Goal: Transaction & Acquisition: Purchase product/service

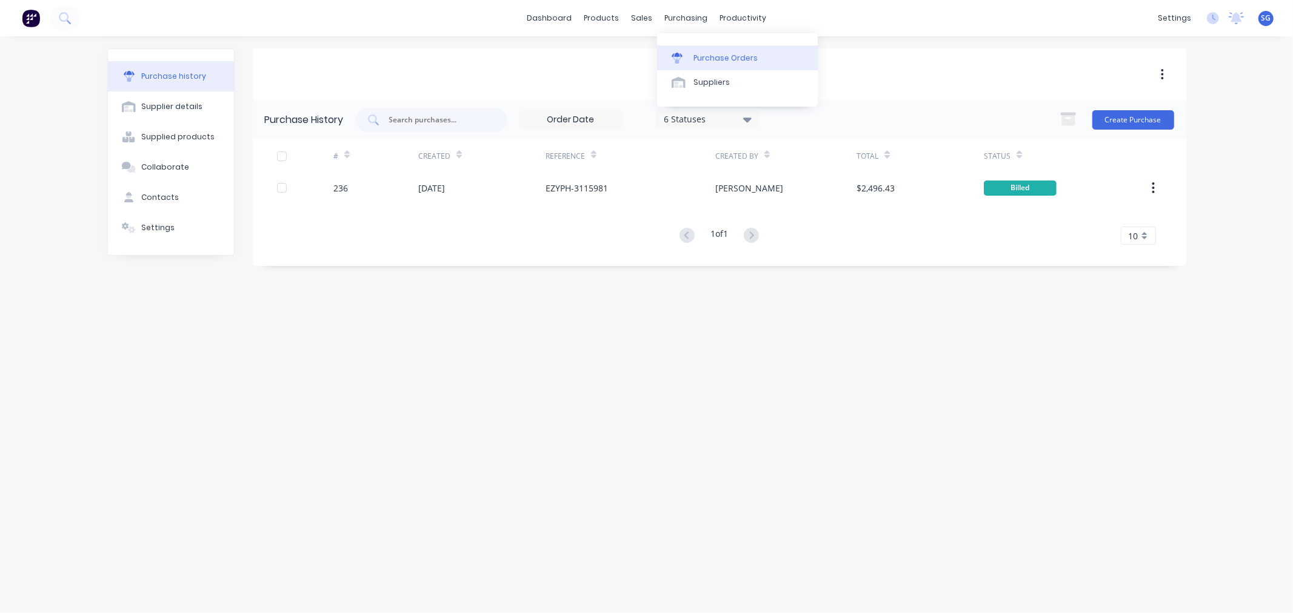
click at [692, 52] on link "Purchase Orders" at bounding box center [737, 57] width 161 height 24
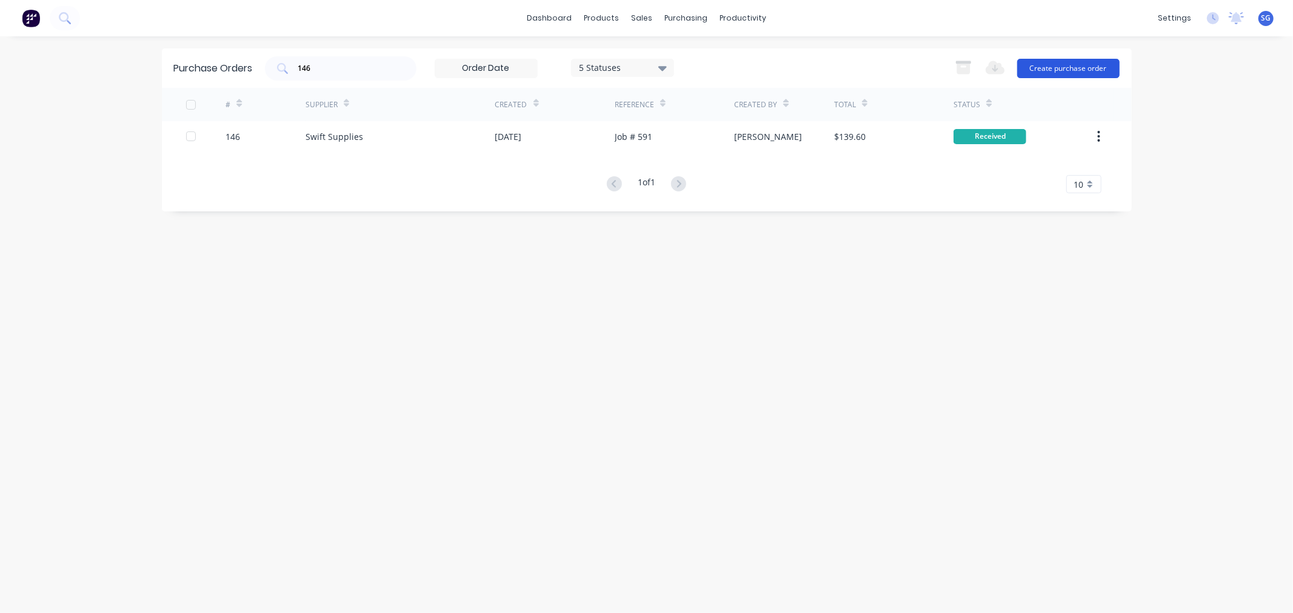
click at [1049, 64] on button "Create purchase order" at bounding box center [1068, 68] width 102 height 19
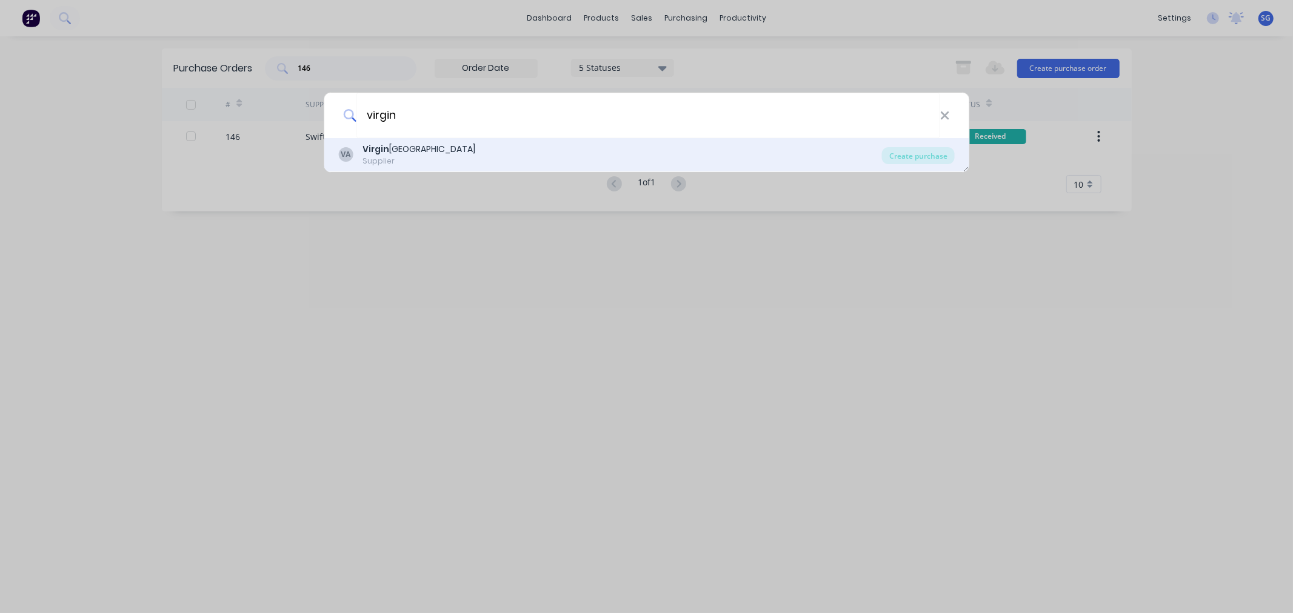
type input "virgin"
click at [418, 159] on div "Supplier" at bounding box center [418, 161] width 113 height 11
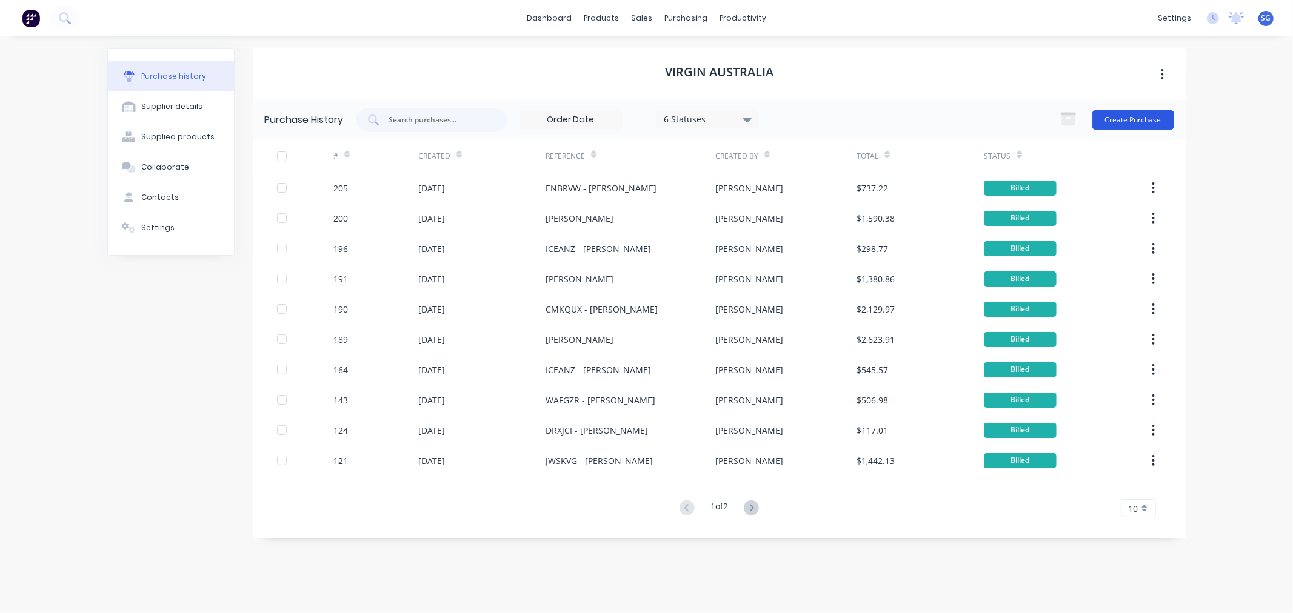
click at [1124, 124] on button "Create Purchase" at bounding box center [1133, 119] width 82 height 19
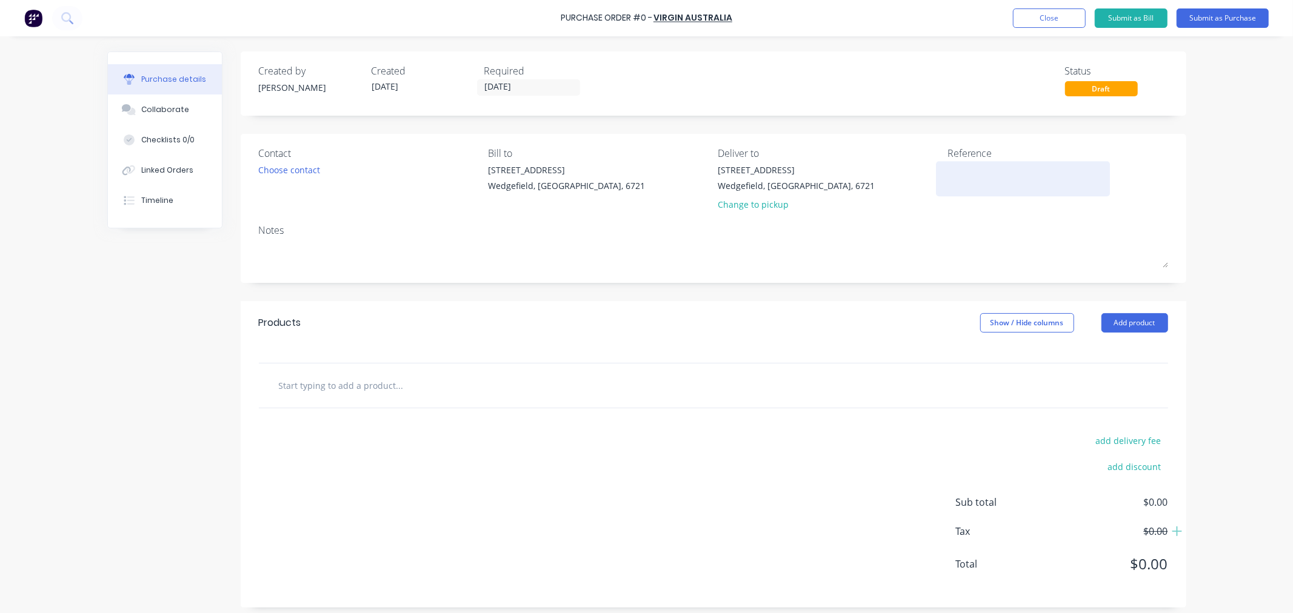
click at [956, 179] on textarea at bounding box center [1023, 177] width 152 height 27
paste textarea "ENBRVW"
type textarea "ENBRVW"
type textarea "x"
type textarea "ENBRVW"
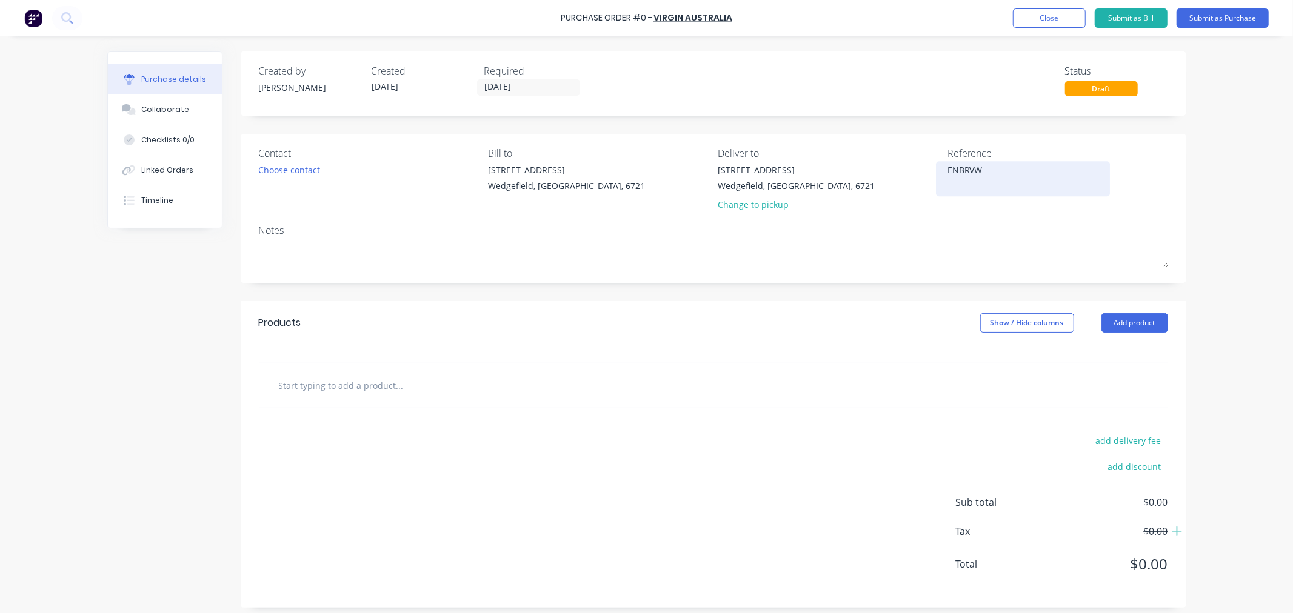
type textarea "x"
type textarea "ENBRVW -"
type textarea "x"
type textarea "ENBRVW -"
type textarea "x"
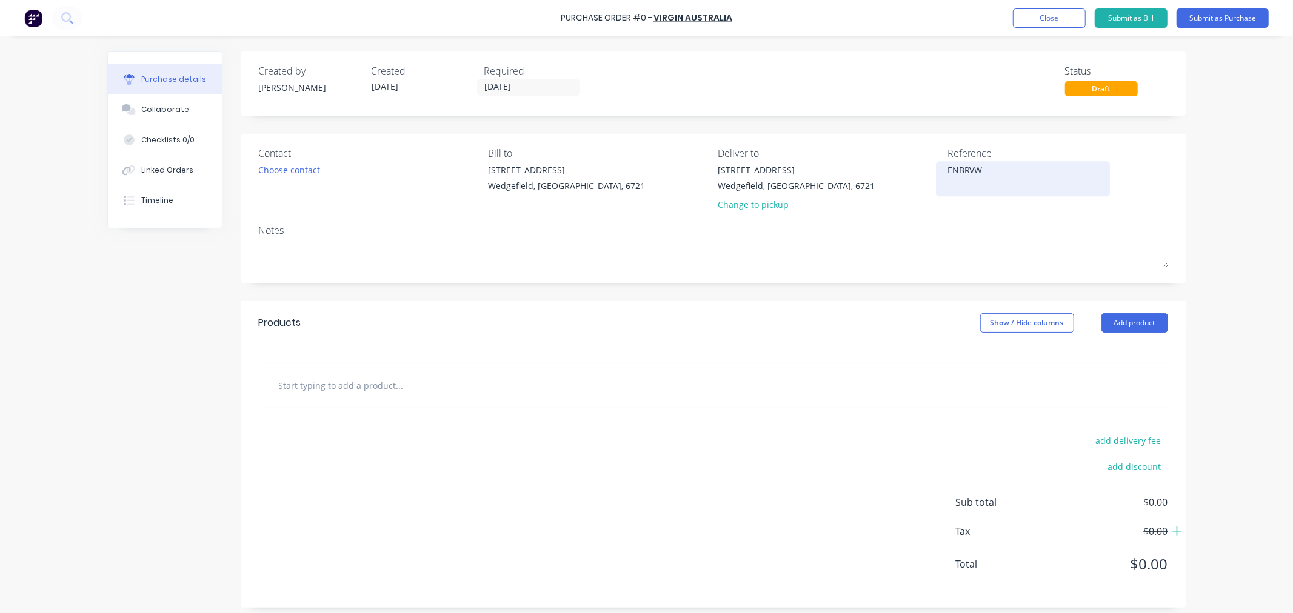
type textarea "ENBRVW - G"
type textarea "x"
type textarea "ENBRVW - Ge"
type textarea "x"
type textarea "ENBRVW - Geo"
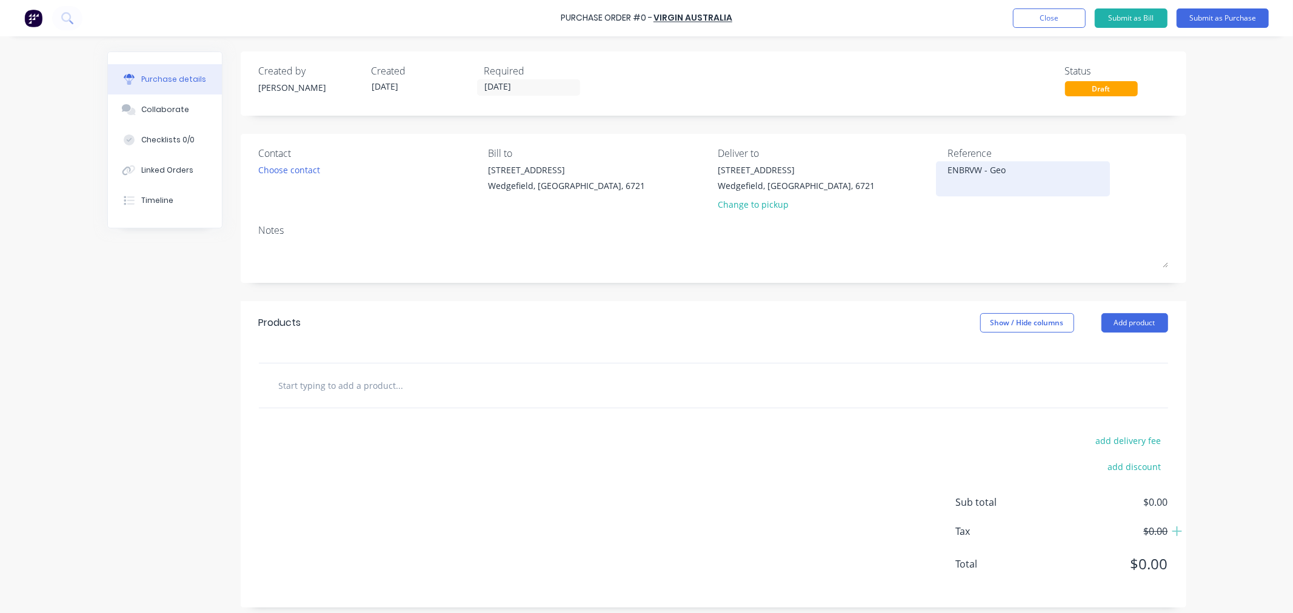
type textarea "x"
type textarea "ENBRVW - Geor"
type textarea "x"
type textarea "ENBRVW - Geord"
type textarea "x"
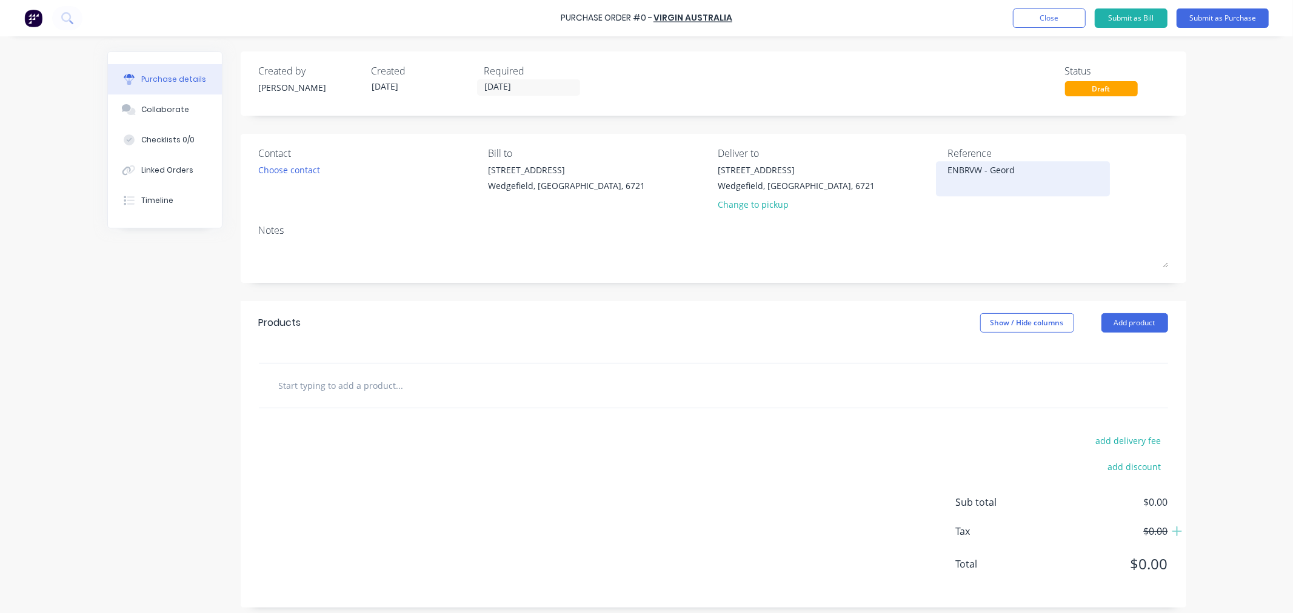
type textarea "ENBRVW - Geordi"
type textarea "x"
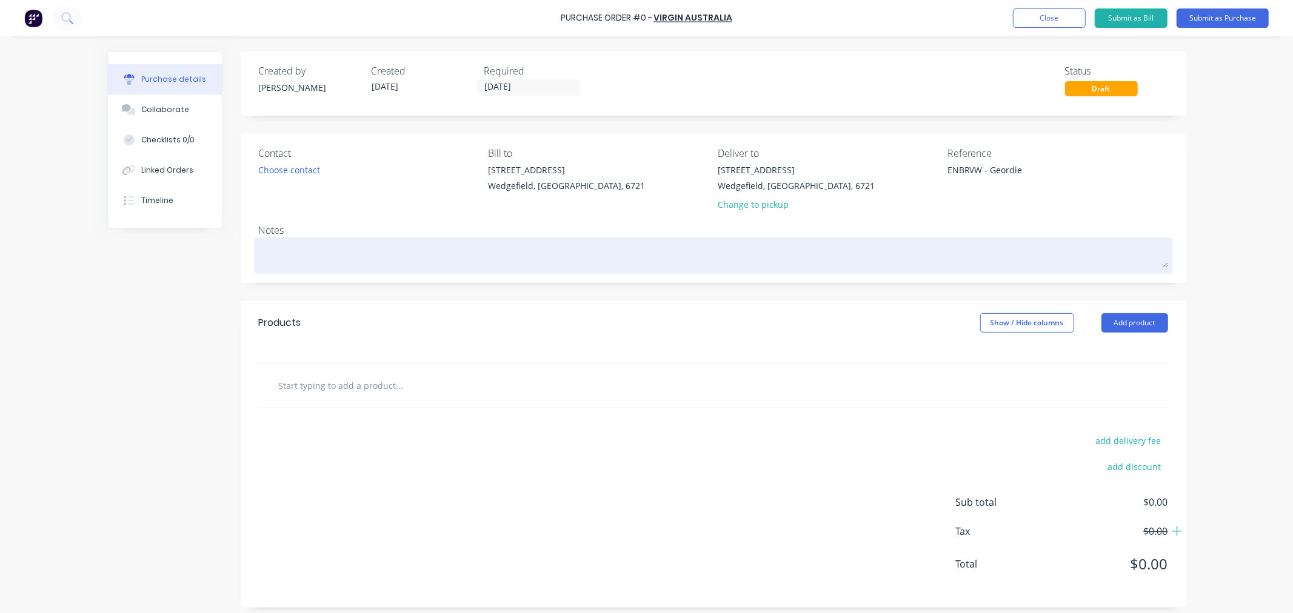
type textarea "ENBRVW - Geordie"
type textarea "x"
type textarea "ENBRVW - Geordie"
click at [307, 261] on textarea at bounding box center [713, 254] width 909 height 27
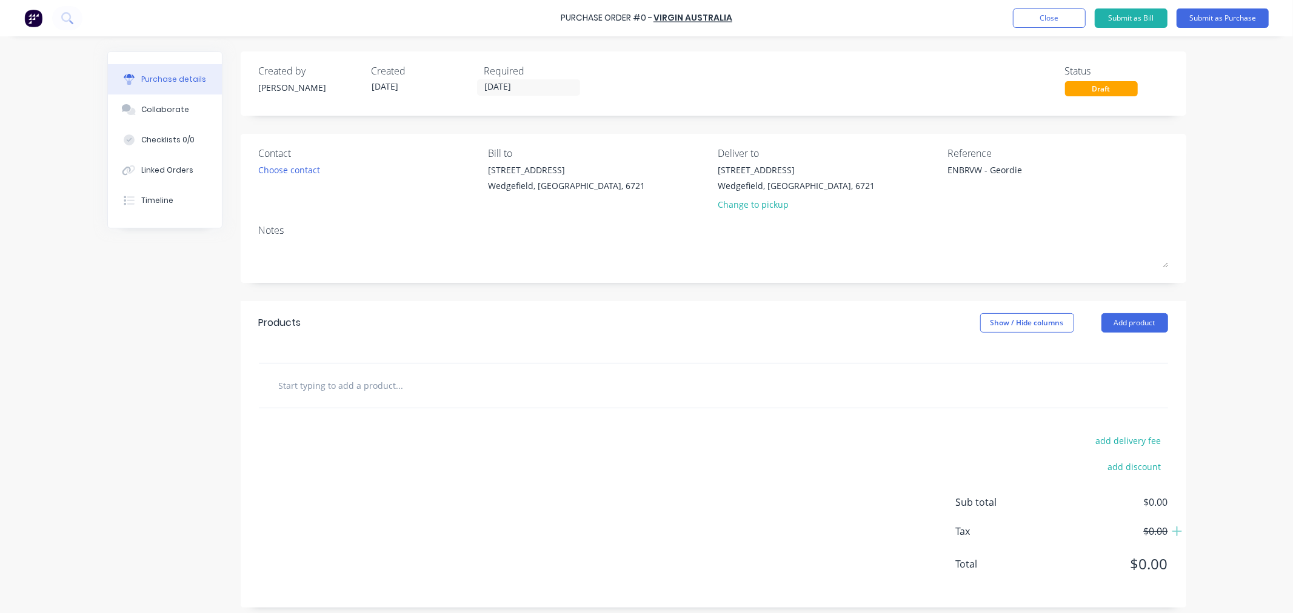
click at [295, 379] on input "text" at bounding box center [399, 385] width 242 height 24
type textarea "x"
type input "E"
type textarea "x"
type input "Ex"
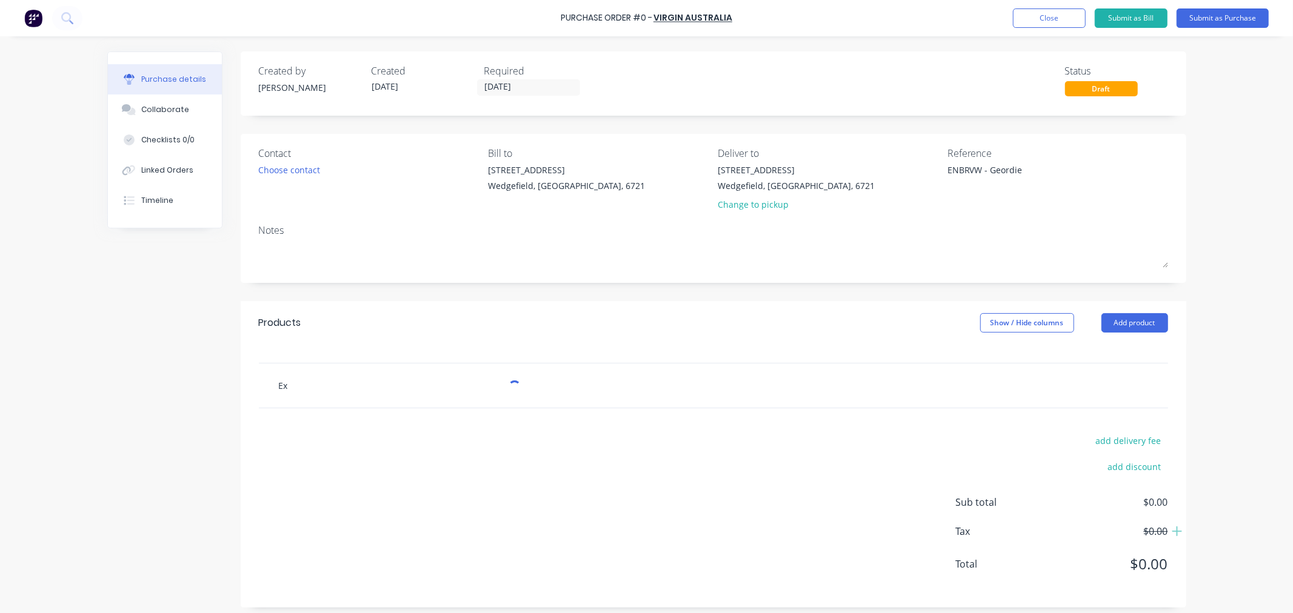
type textarea "x"
type input "Ext"
type textarea "x"
type input "Extr"
type textarea "x"
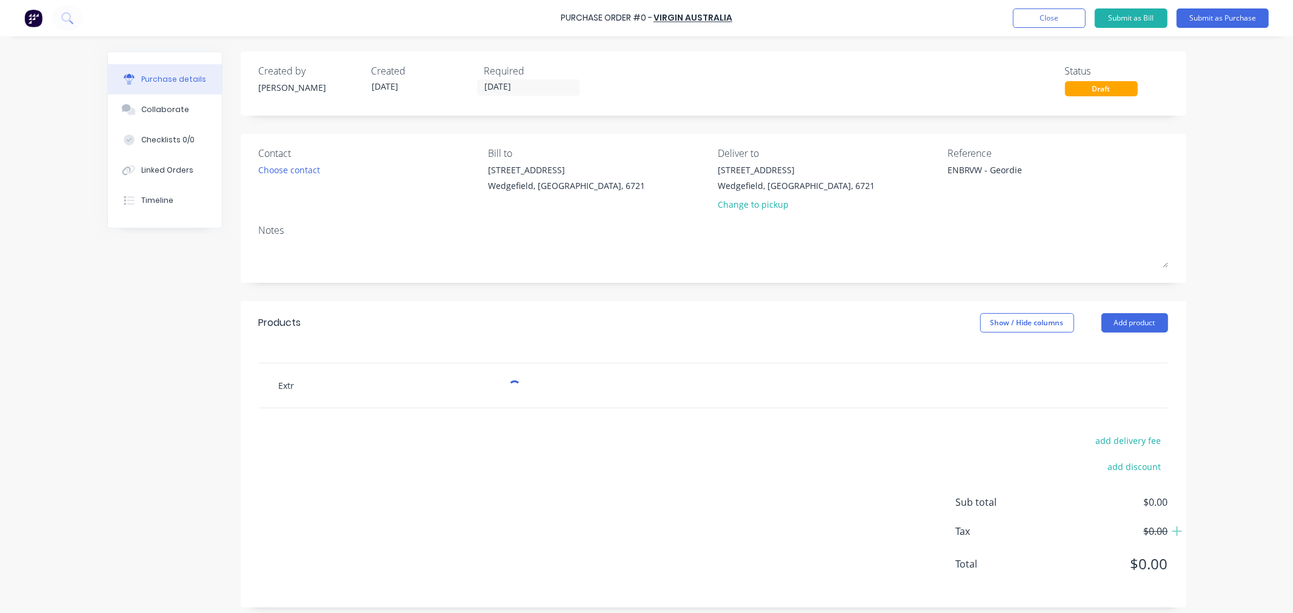
type input "Extra"
type textarea "x"
type input "Extra"
type textarea "x"
type input "Extra L"
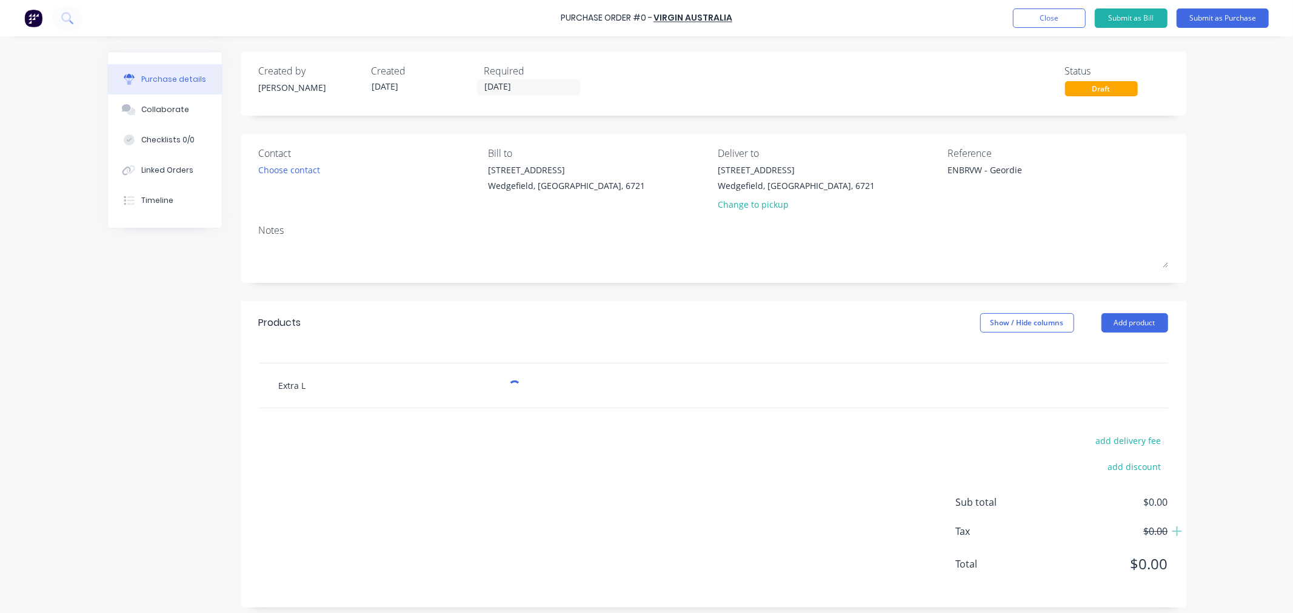
type textarea "x"
type input "Extra Lu"
type textarea "x"
type input "Extra Lug"
type textarea "x"
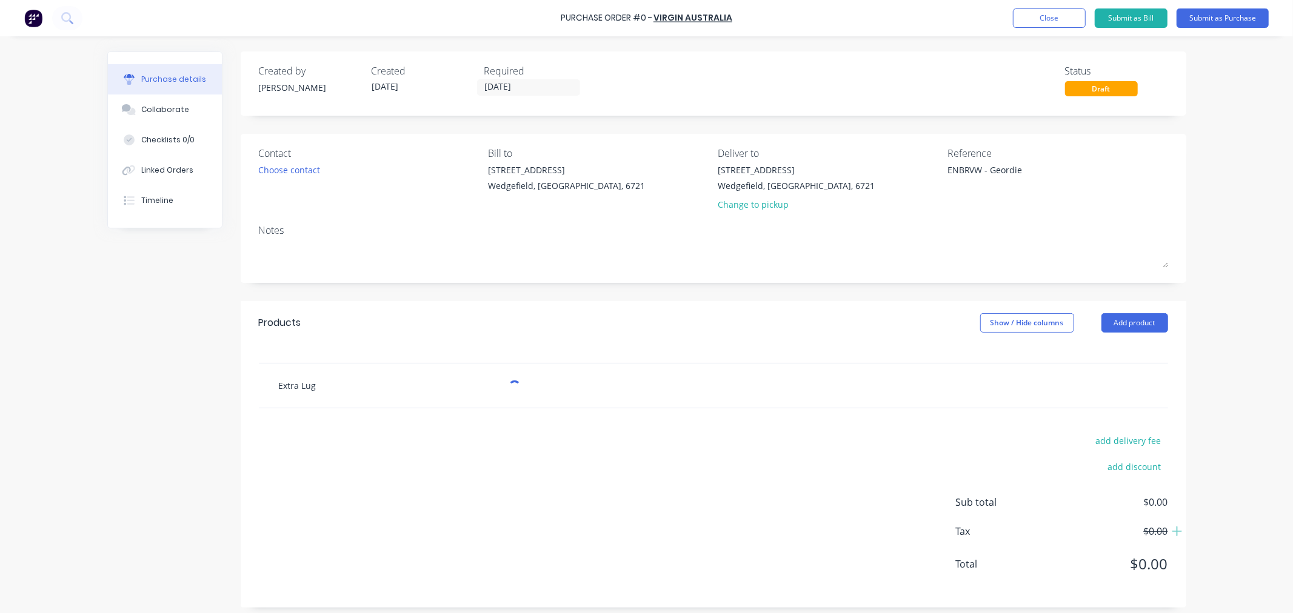
type input "Extra [PERSON_NAME]"
type textarea "x"
type input "Extra Lugga"
type textarea "x"
type input "Extra Luggag"
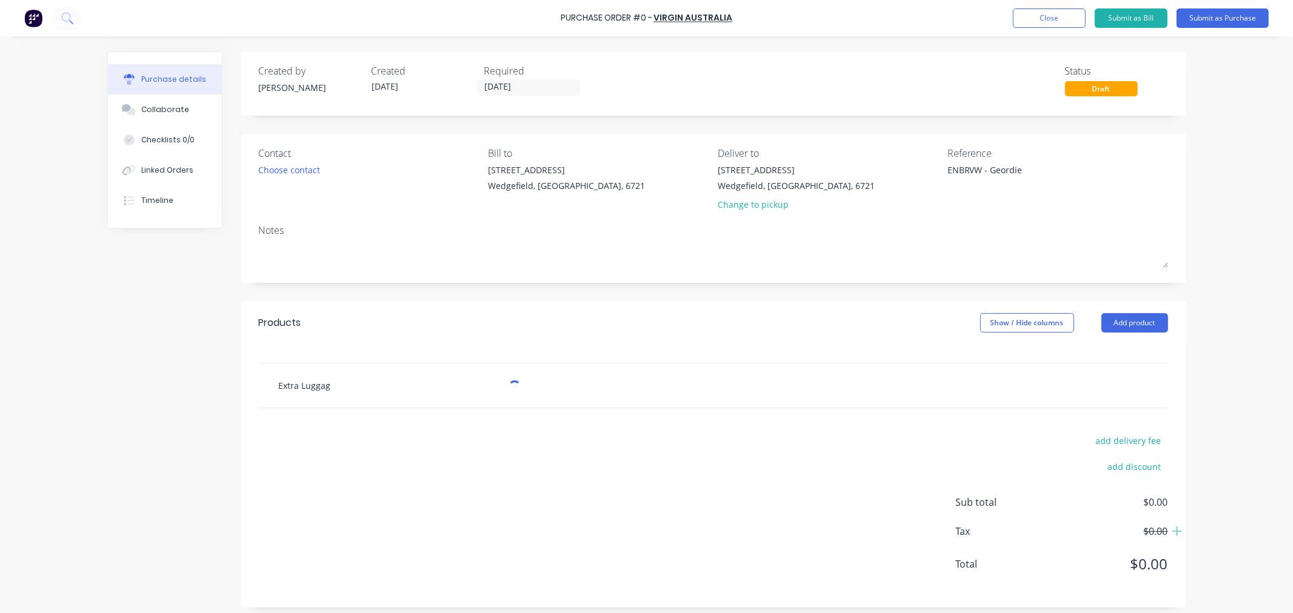
type textarea "x"
type input "Extra Luggage"
type textarea "x"
type input "Extra Luggage"
type textarea "x"
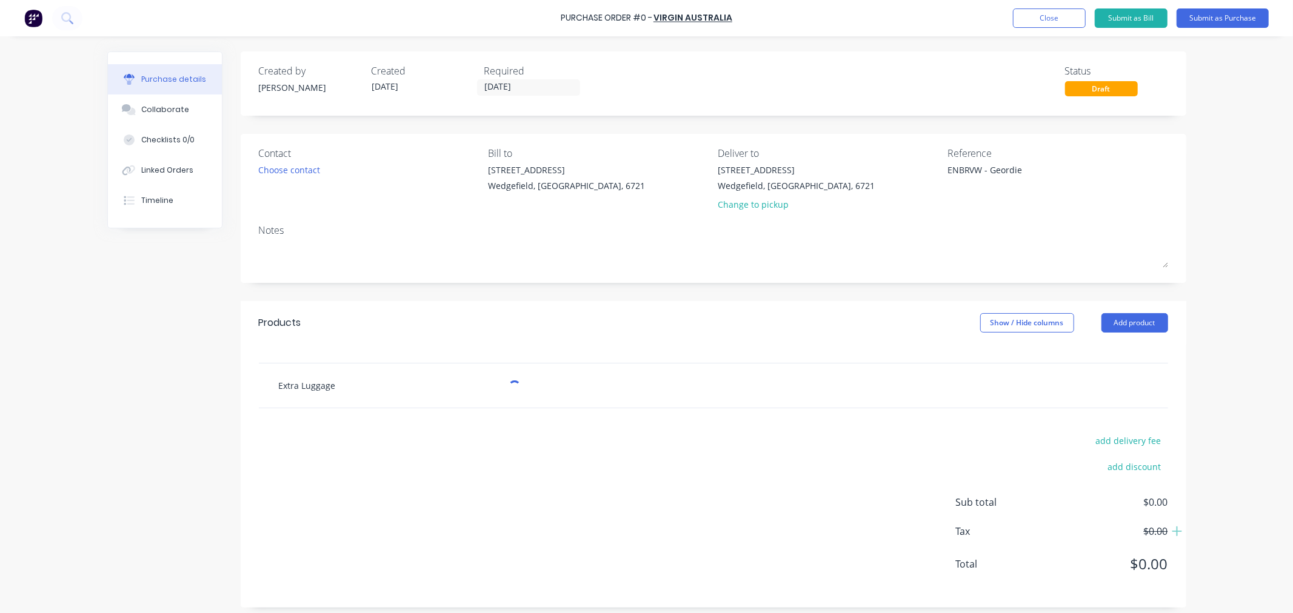
type input "Extra Luggage -"
type textarea "x"
type input "Extra Luggage -"
type textarea "x"
type input "Extra Luggage -"
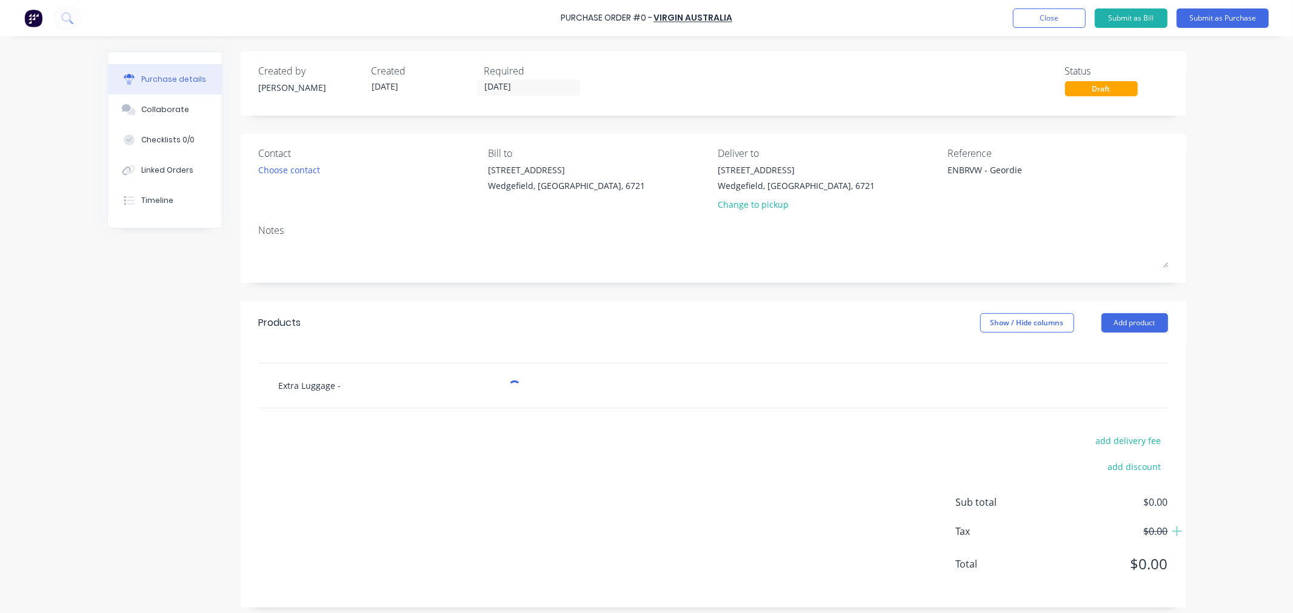
type textarea "x"
type input "Extra Luggage"
type textarea "x"
type input "Extra Luggage"
click at [359, 435] on button "Add Extra Luggage to order" at bounding box center [465, 431] width 364 height 39
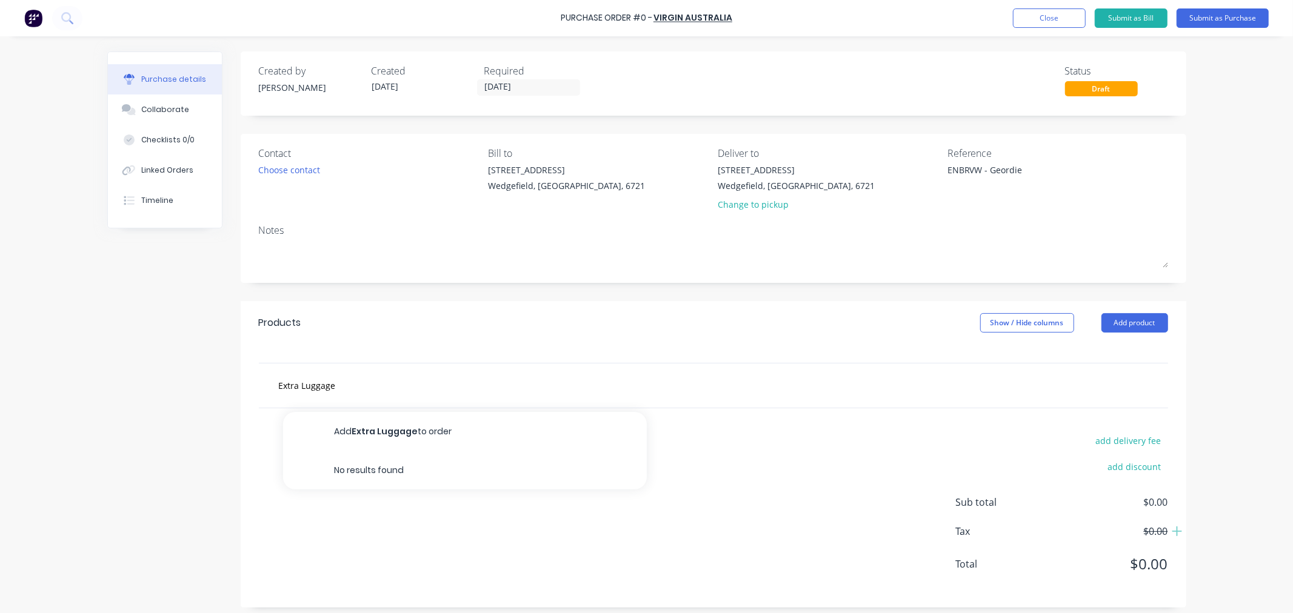
type textarea "x"
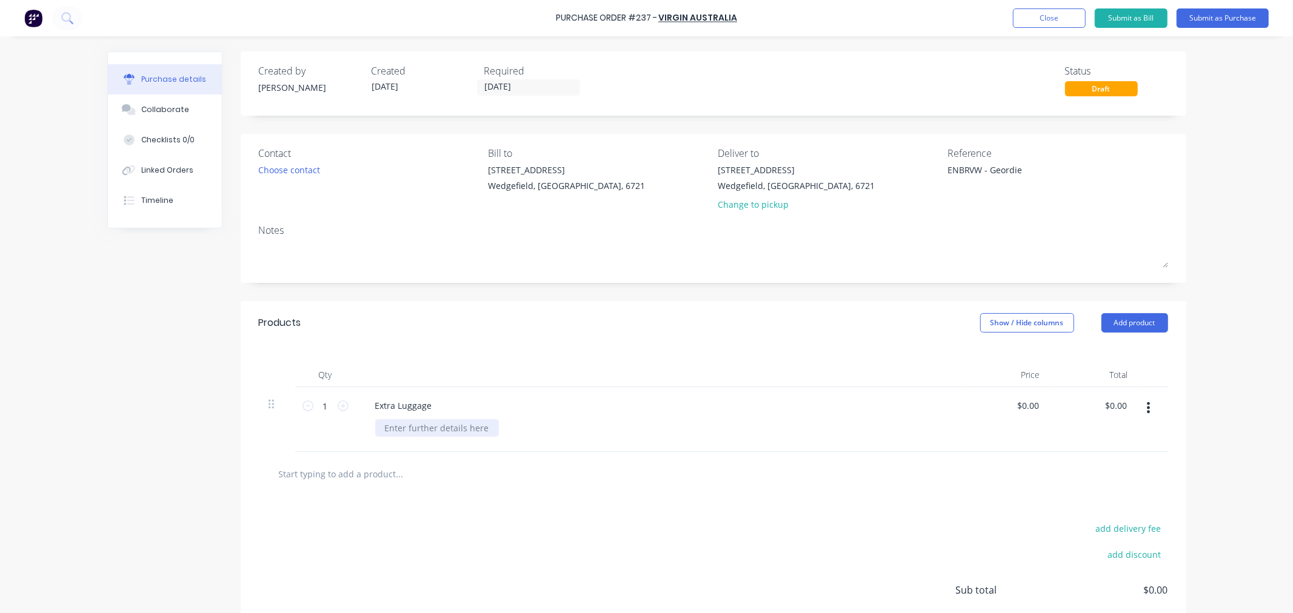
type textarea "x"
click at [400, 435] on div at bounding box center [437, 428] width 124 height 18
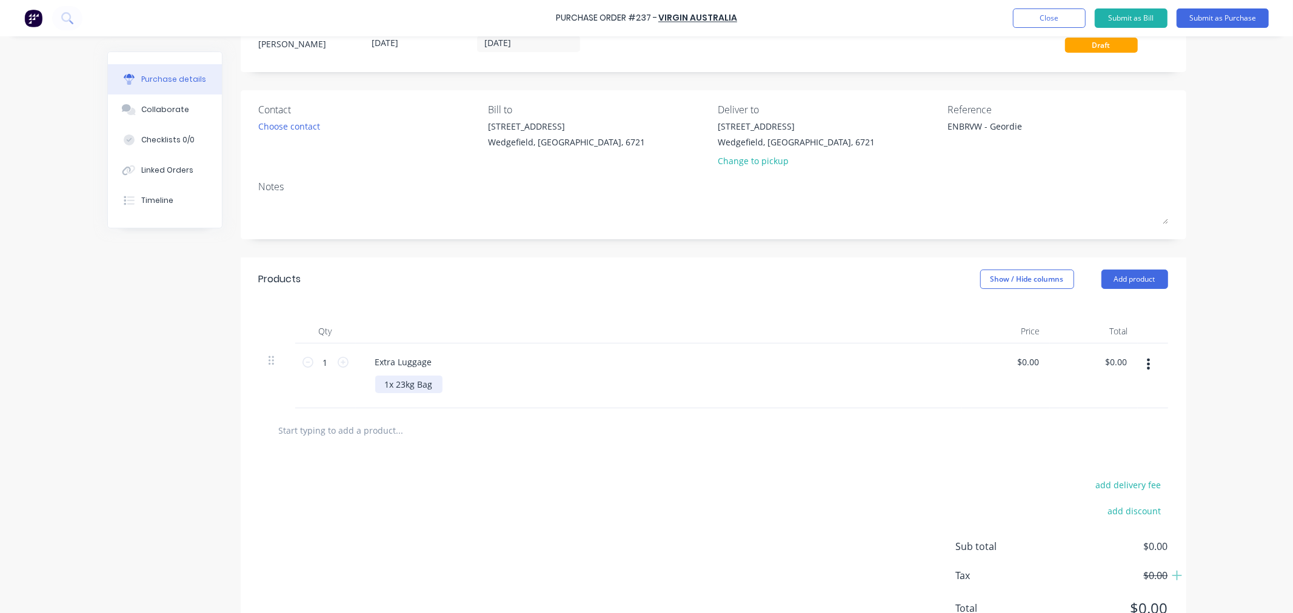
scroll to position [67, 0]
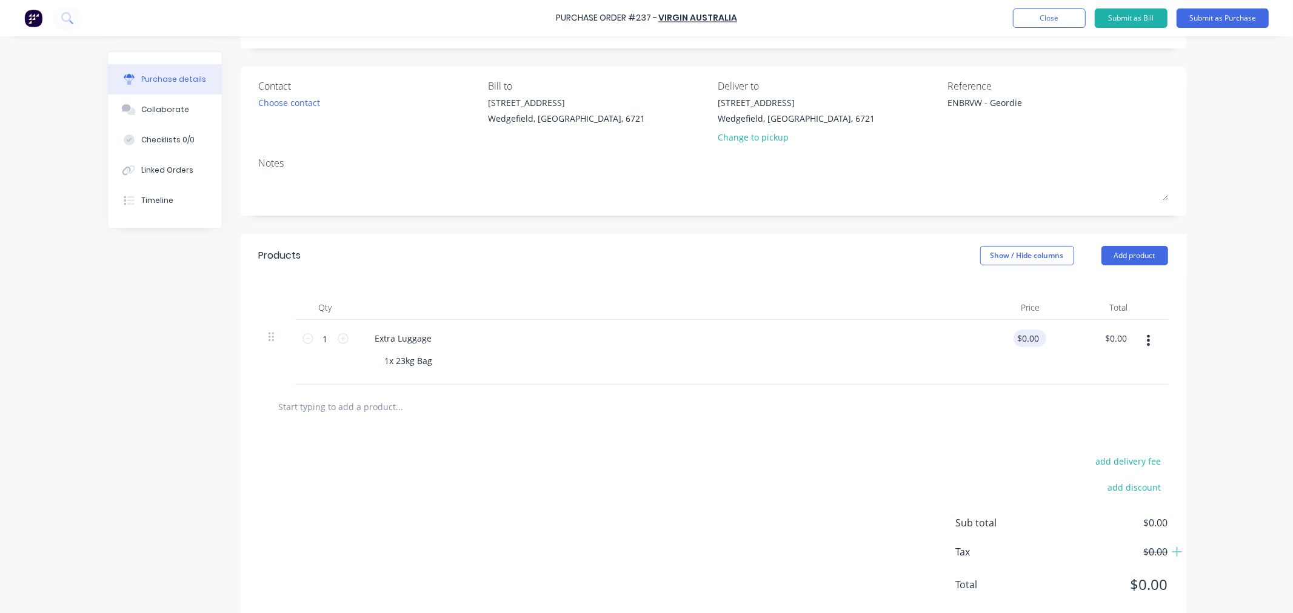
type textarea "x"
type input "0.00"
click at [1025, 343] on input "0.00" at bounding box center [1029, 339] width 23 height 18
type textarea "x"
click at [1025, 343] on input "0.00" at bounding box center [1029, 339] width 23 height 18
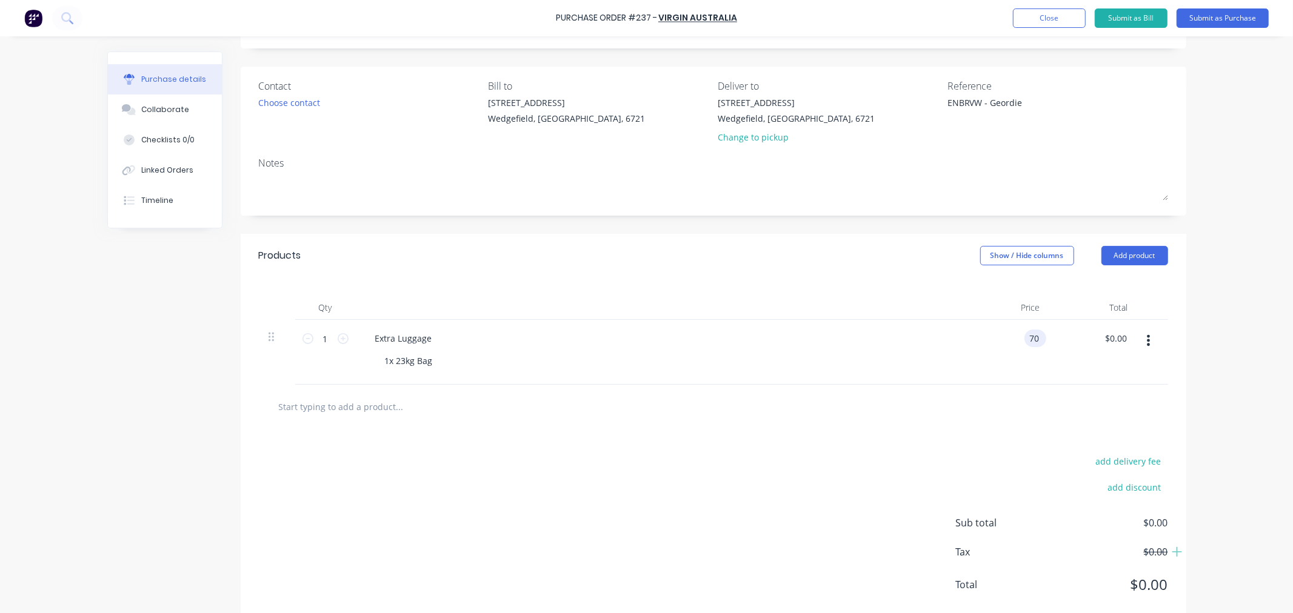
type input "70"
type textarea "x"
type input "$70.00"
type input "70.00"
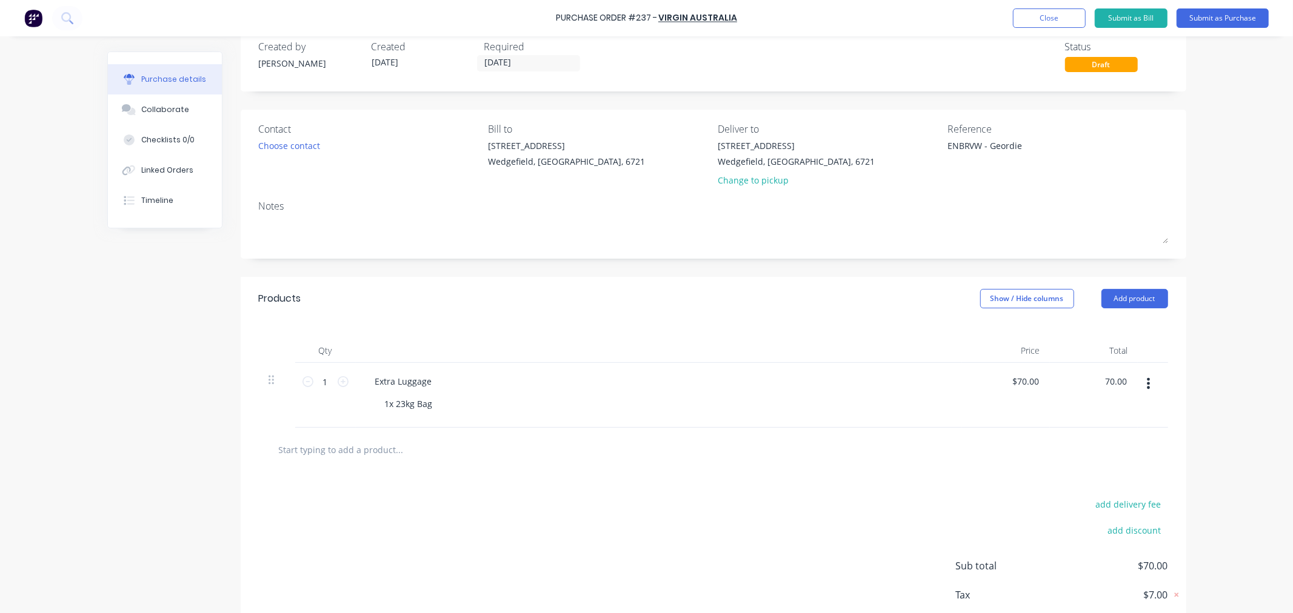
scroll to position [0, 0]
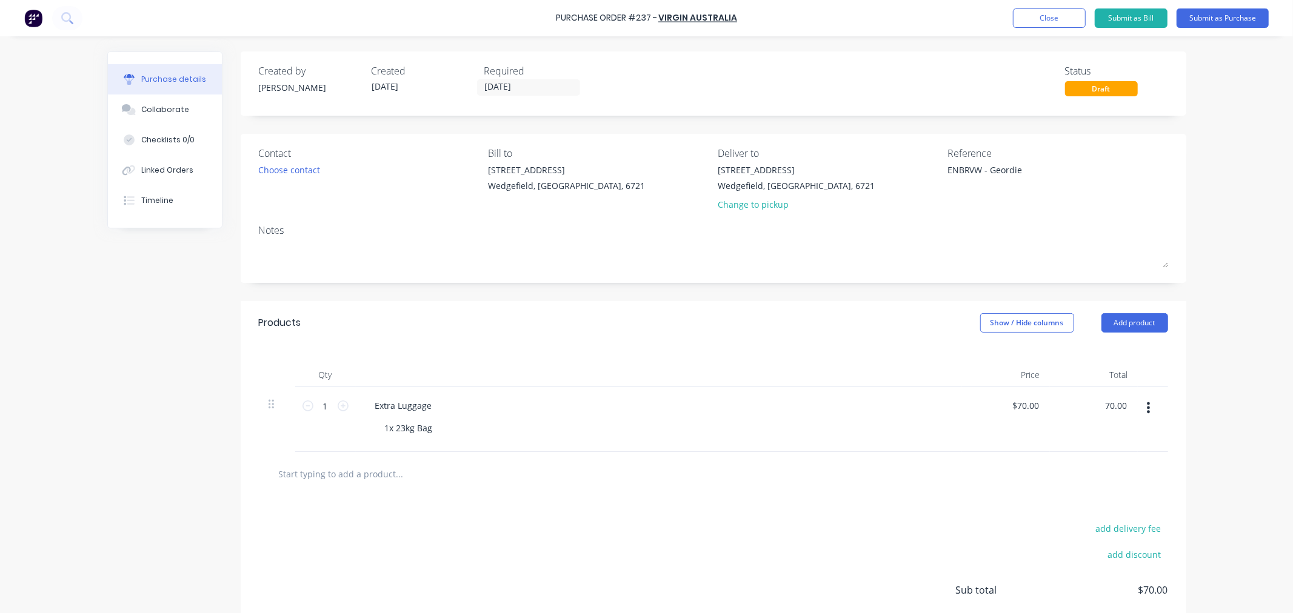
type textarea "x"
type input "70.00"
type textarea "x"
type input "70.00"
type textarea "x"
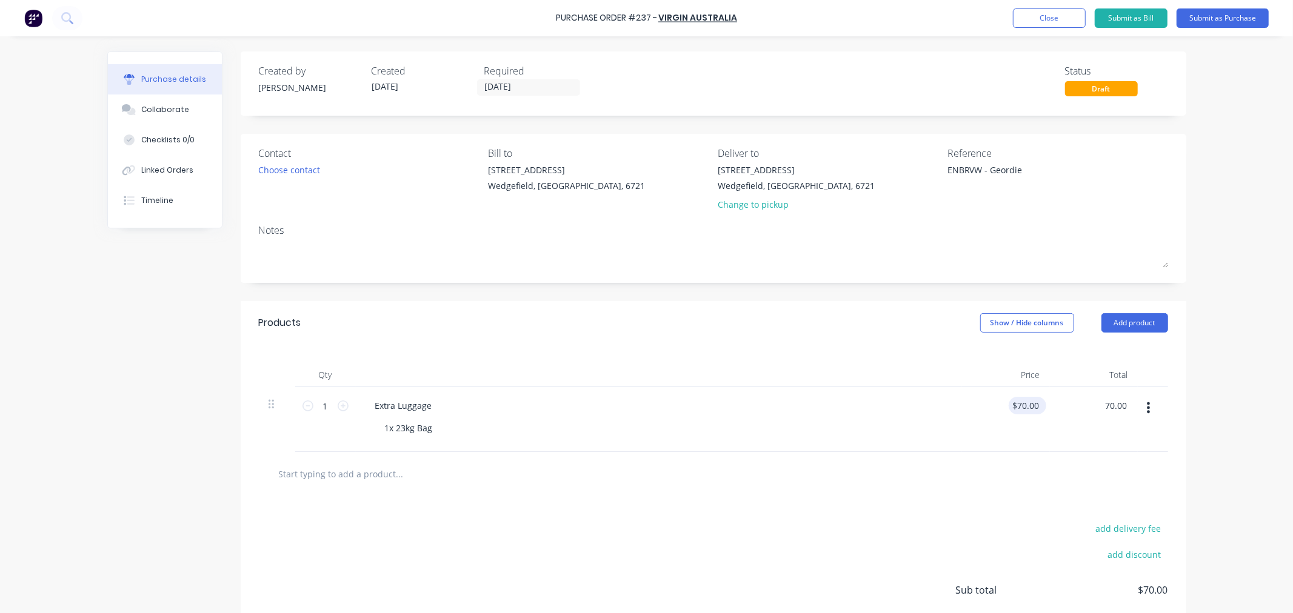
type input "70.00"
type input "$70.00"
click at [1023, 404] on input "70.00" at bounding box center [1027, 406] width 28 height 18
type textarea "x"
click at [1023, 404] on input "70.00" at bounding box center [1027, 406] width 28 height 18
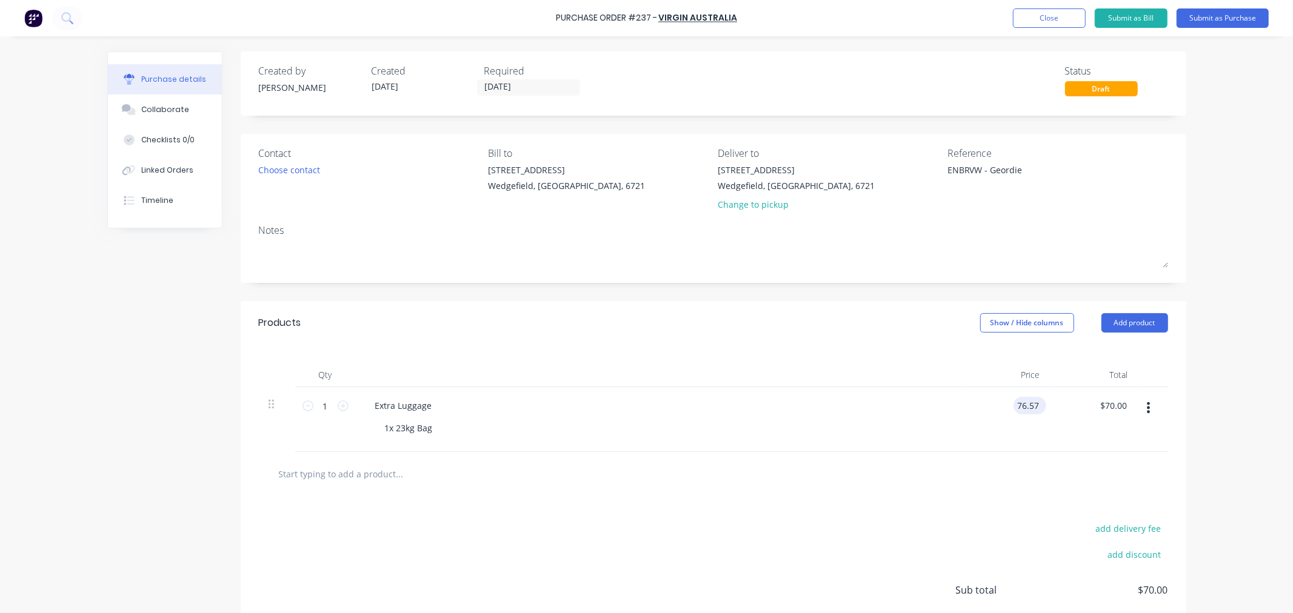
type input "76.57"
type textarea "x"
type input "$76.57"
type input "76.57"
type textarea "x"
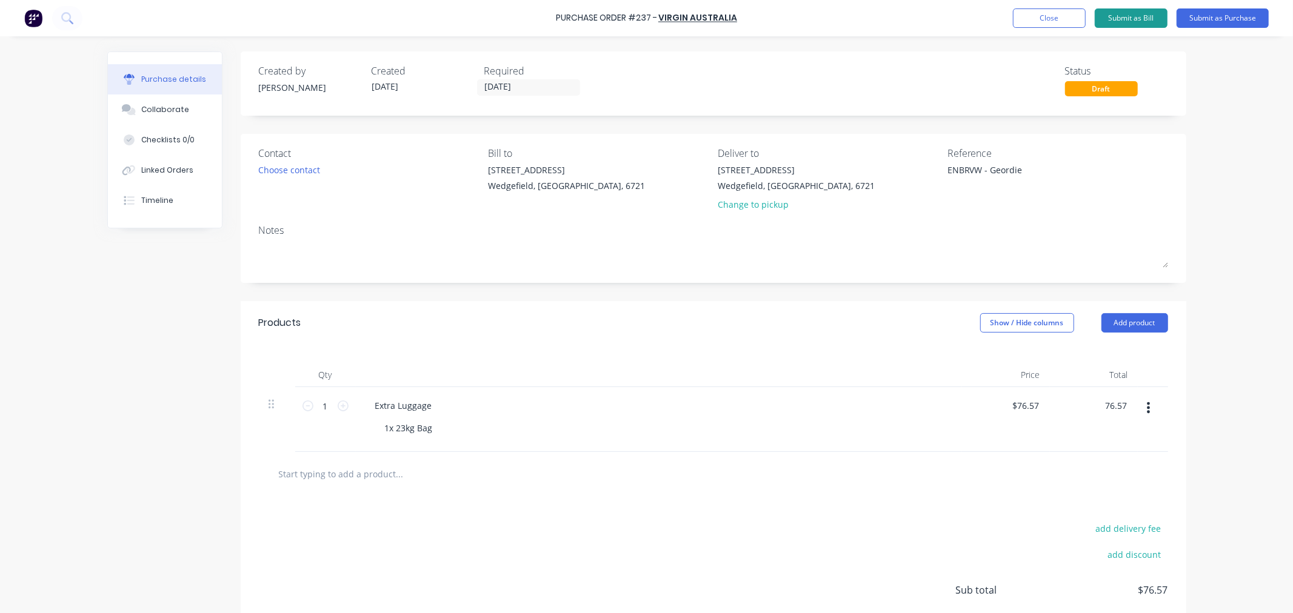
type input "$76.57"
click at [1124, 16] on button "Submit as Bill" at bounding box center [1131, 17] width 73 height 19
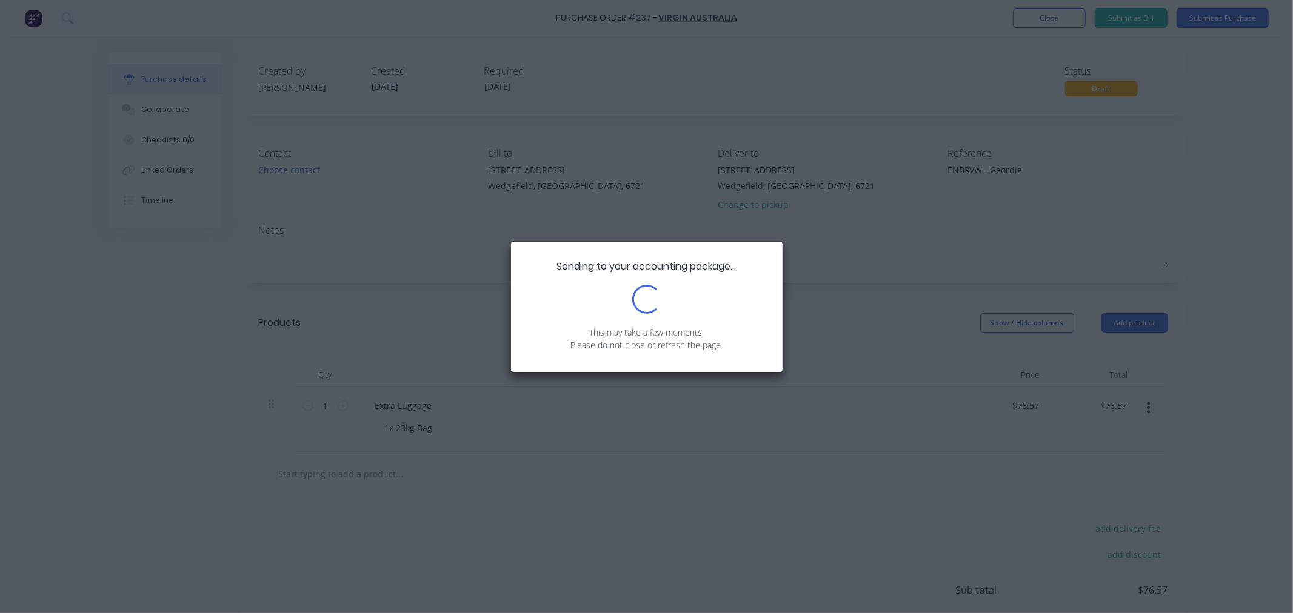
type textarea "x"
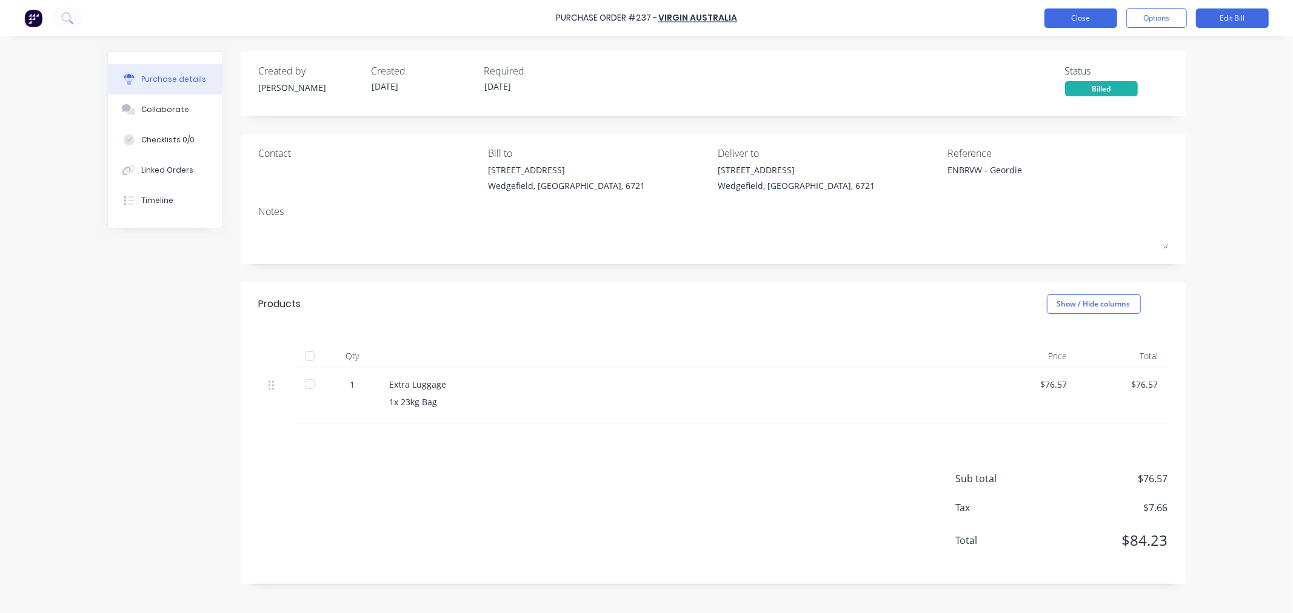
click at [1077, 21] on button "Close" at bounding box center [1080, 17] width 73 height 19
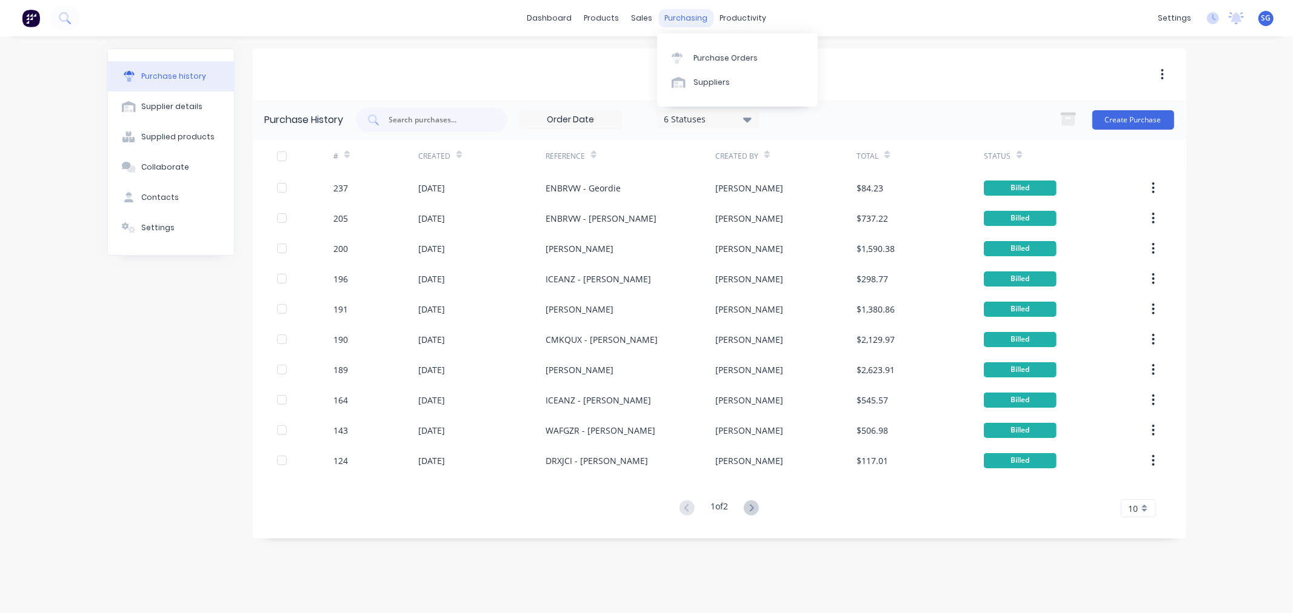
click at [667, 19] on div "purchasing" at bounding box center [685, 18] width 55 height 18
drag, startPoint x: 665, startPoint y: 53, endPoint x: 680, endPoint y: 53, distance: 15.2
click at [665, 53] on div "Sales Orders" at bounding box center [687, 58] width 50 height 11
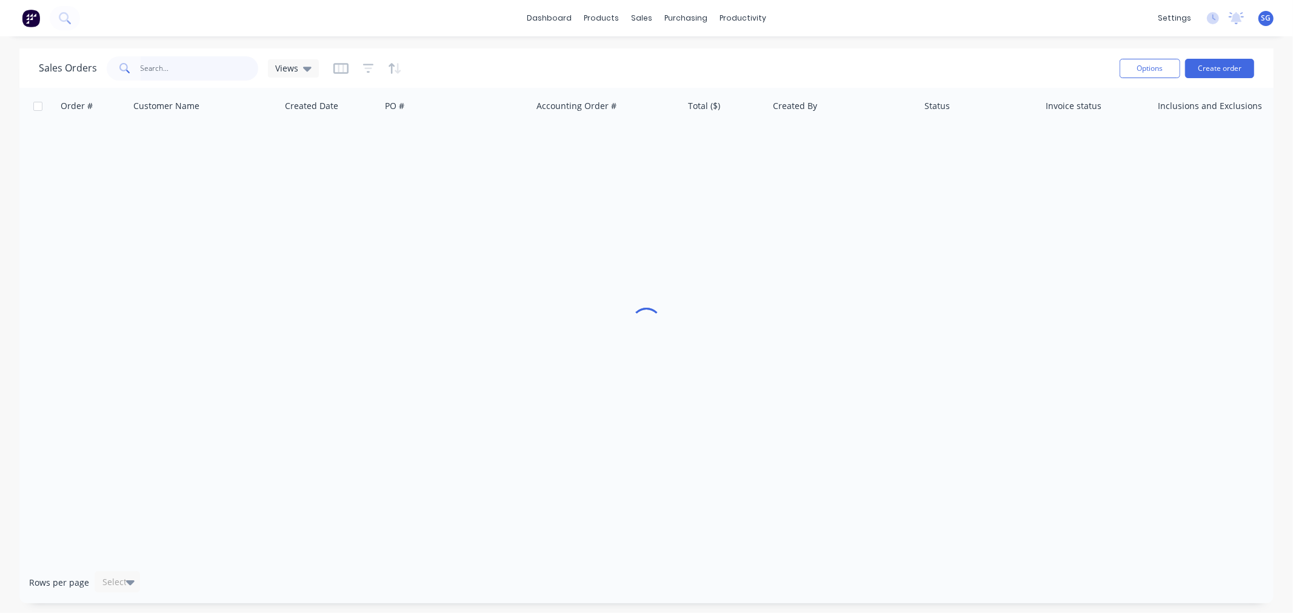
click at [177, 64] on input "text" at bounding box center [200, 68] width 118 height 24
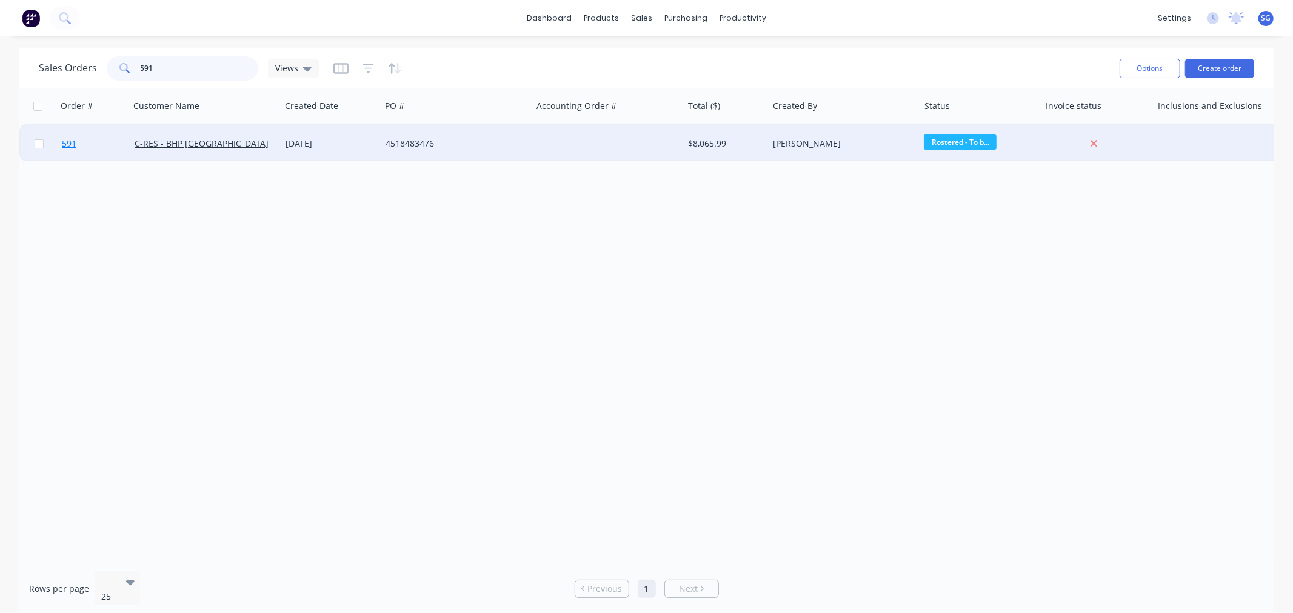
type input "591"
click at [64, 141] on span "591" at bounding box center [69, 144] width 15 height 12
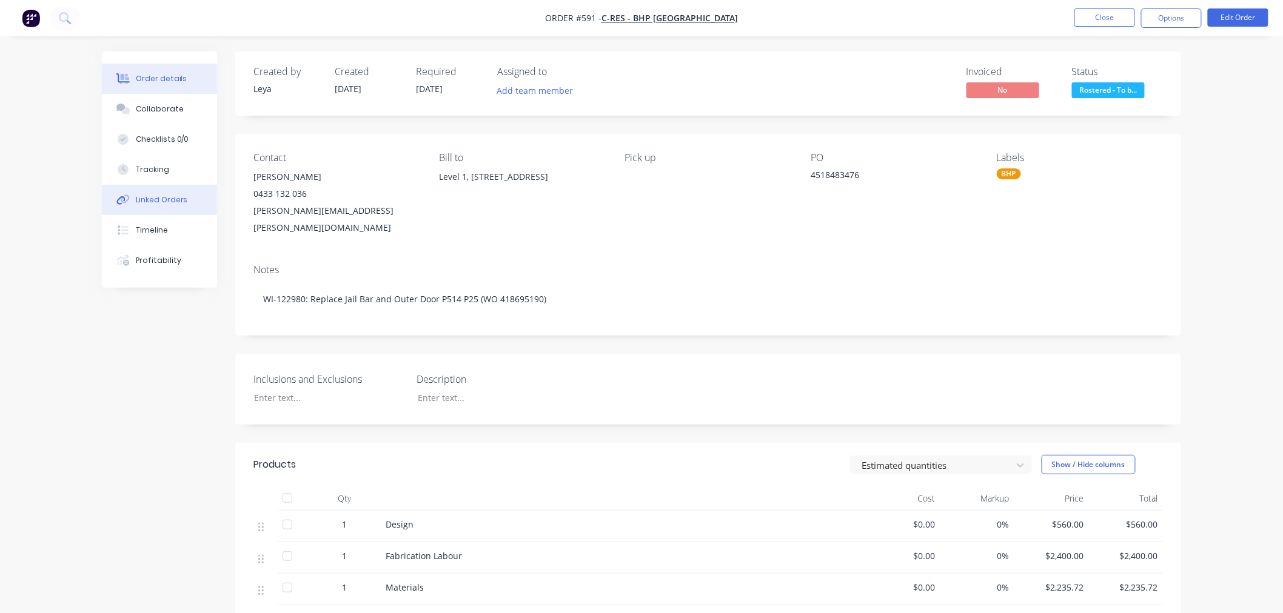
click at [154, 196] on div "Linked Orders" at bounding box center [162, 200] width 52 height 11
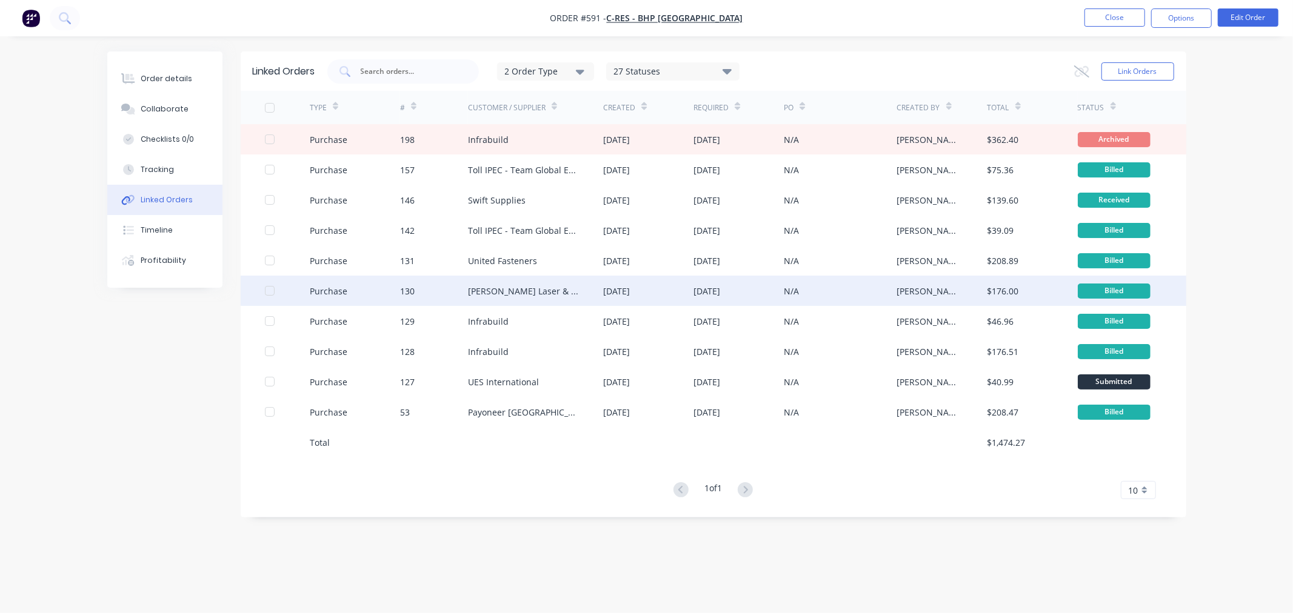
click at [499, 291] on div "[PERSON_NAME] Laser & Tube Cutting" at bounding box center [524, 291] width 112 height 13
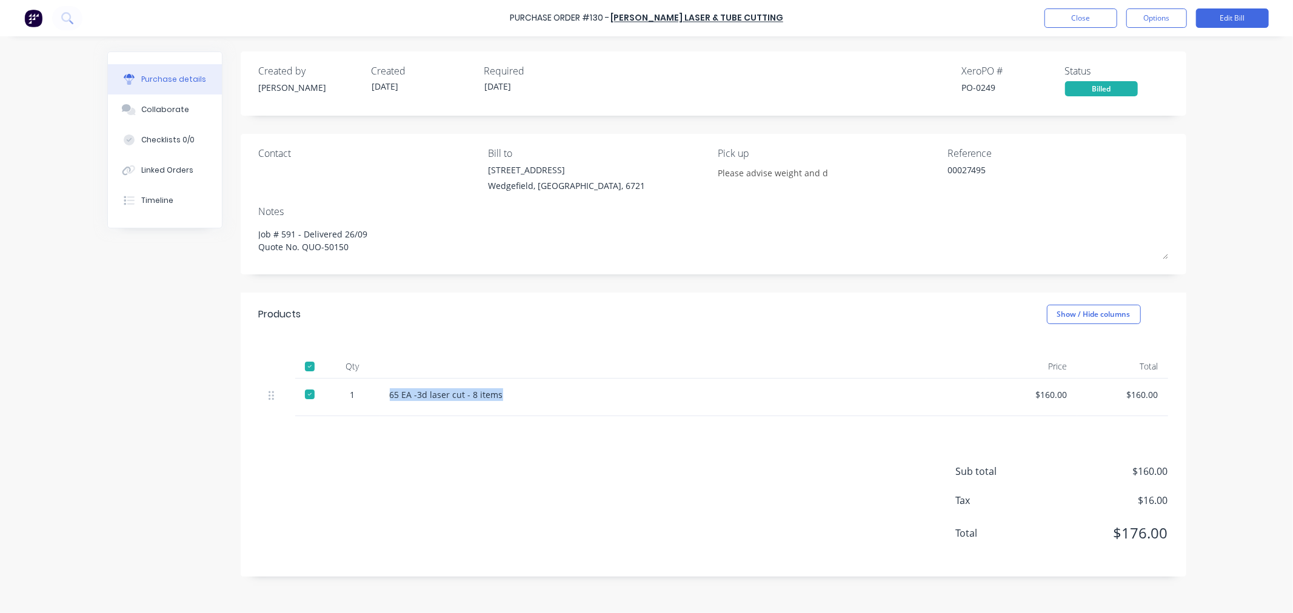
drag, startPoint x: 511, startPoint y: 400, endPoint x: 384, endPoint y: 401, distance: 126.7
click at [384, 401] on div "65 EA -3d laser cut - 8 items" at bounding box center [683, 398] width 606 height 38
click at [164, 80] on div "Purchase details" at bounding box center [173, 79] width 65 height 11
click at [142, 167] on div "Linked Orders" at bounding box center [167, 170] width 52 height 11
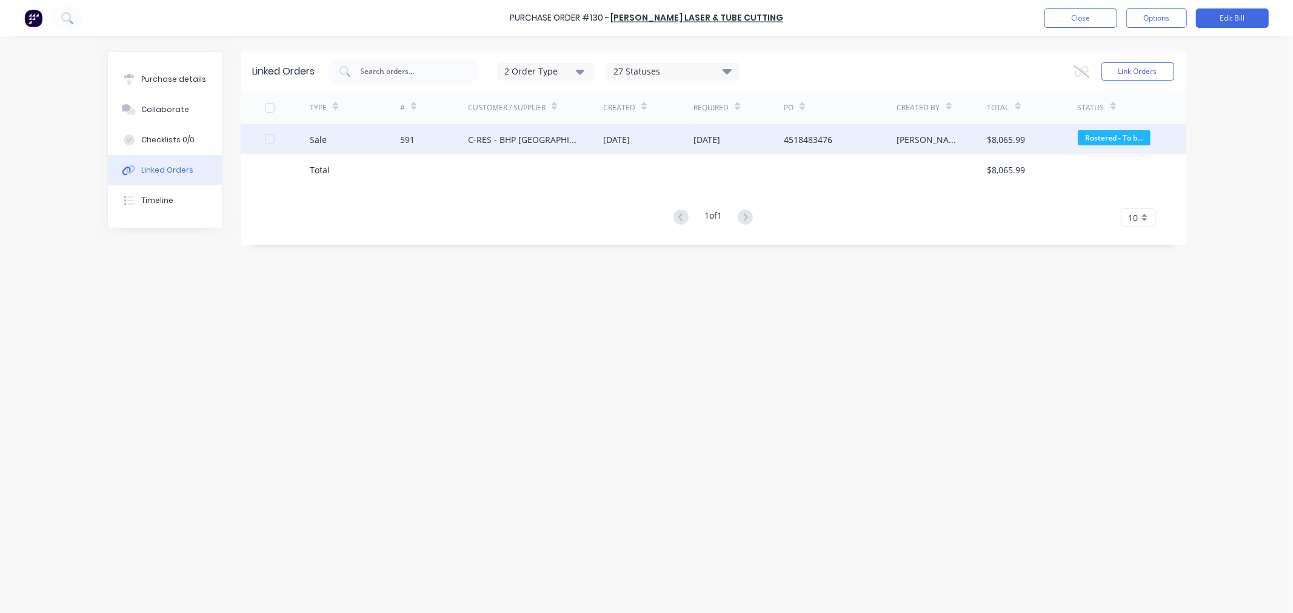
click at [435, 141] on div "591" at bounding box center [434, 139] width 68 height 30
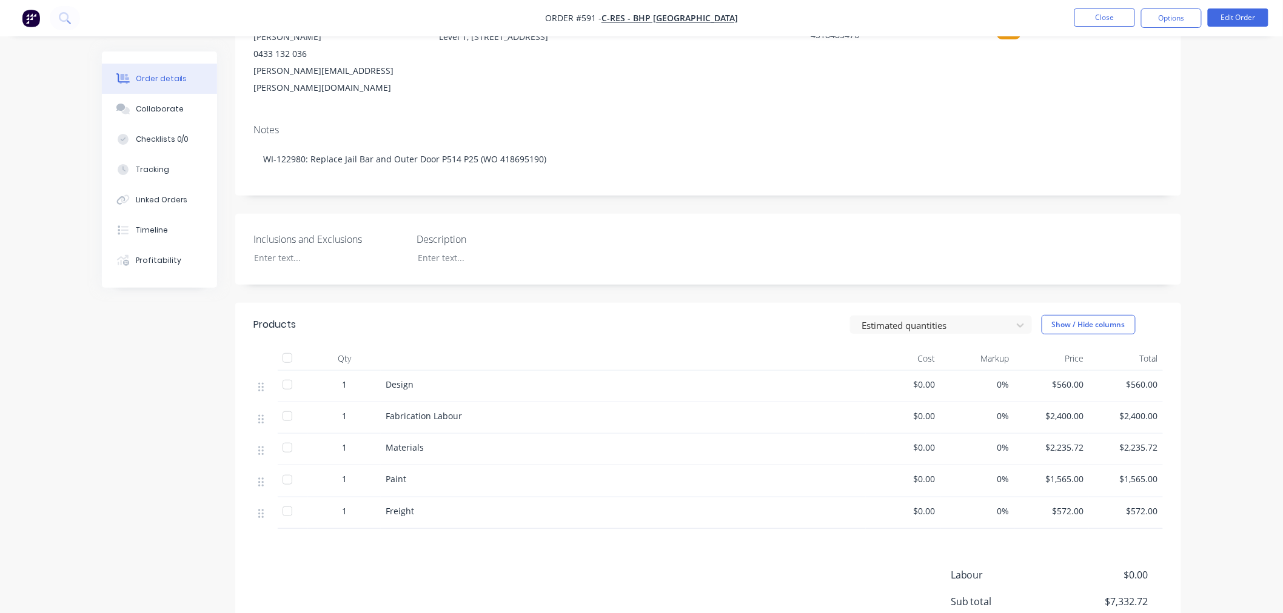
scroll to position [259, 0]
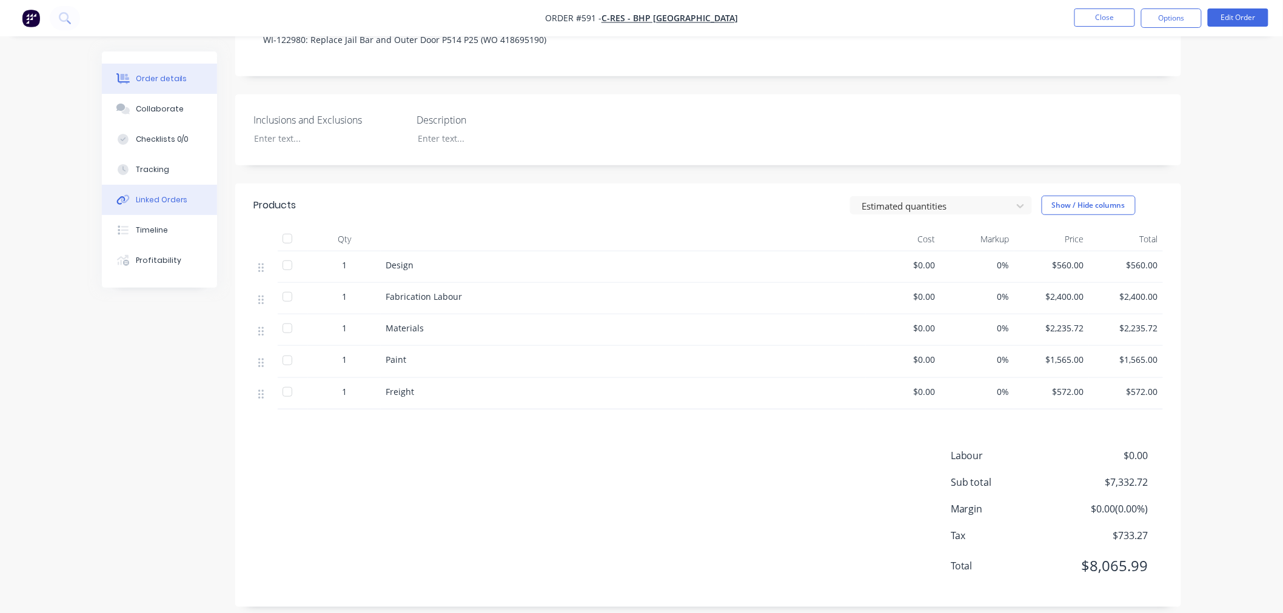
click at [153, 199] on div "Linked Orders" at bounding box center [162, 200] width 52 height 11
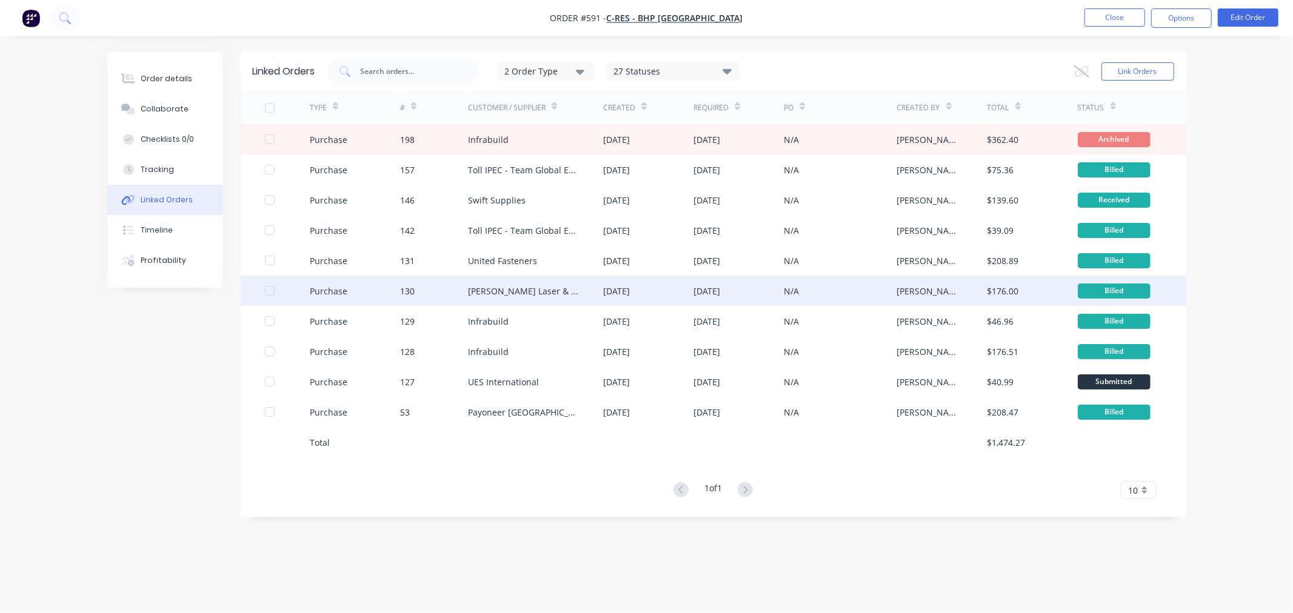
click at [523, 290] on div "[PERSON_NAME] Laser & Tube Cutting" at bounding box center [524, 291] width 112 height 13
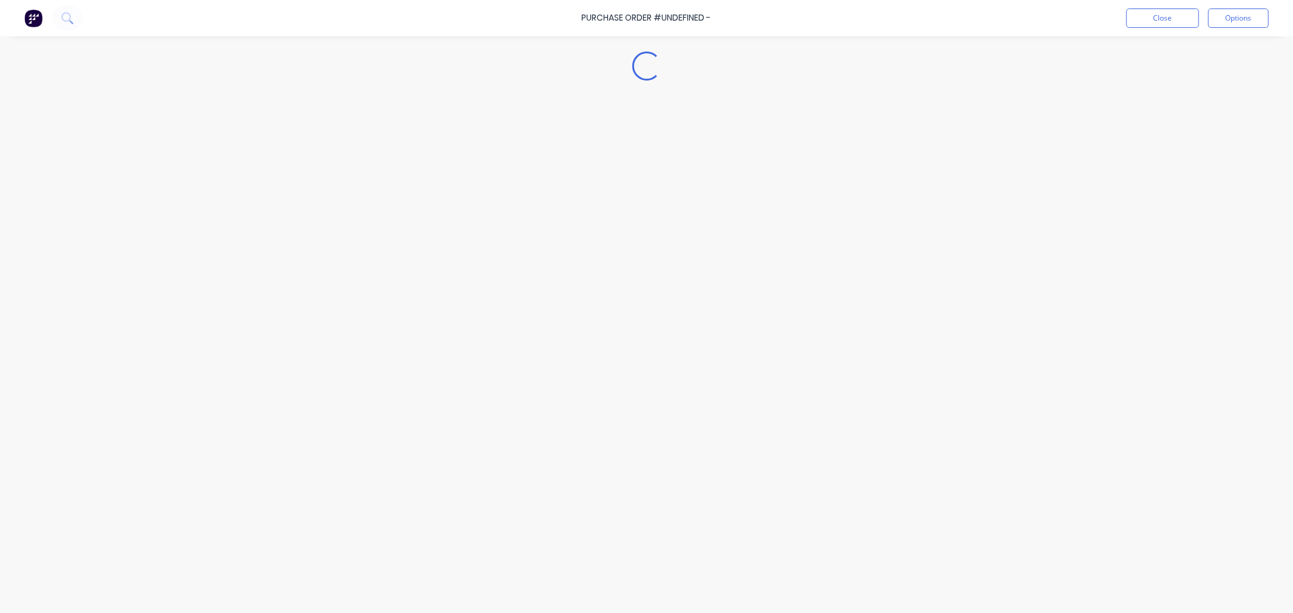
type textarea "x"
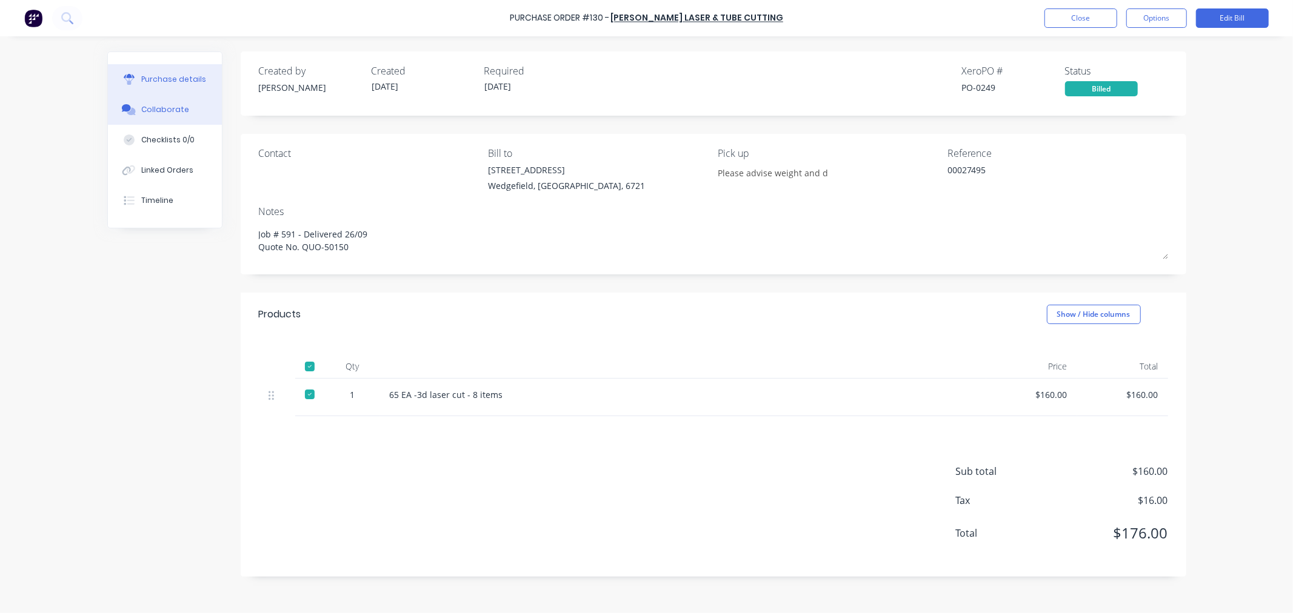
click at [161, 113] on div "Collaborate" at bounding box center [165, 109] width 48 height 11
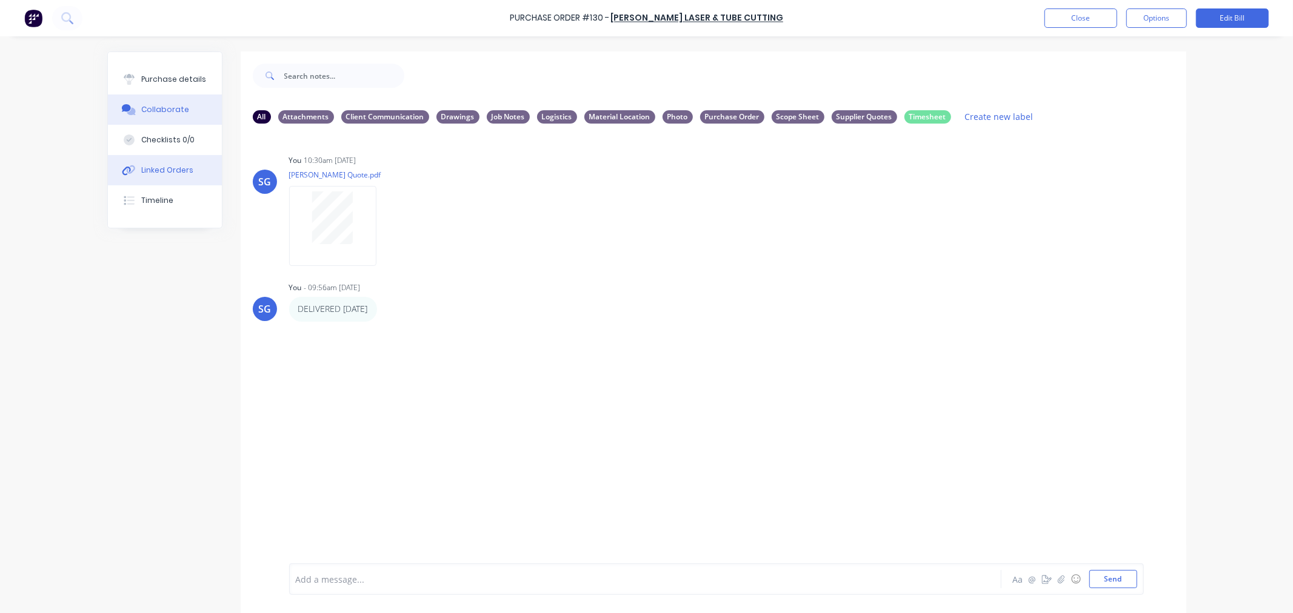
click at [160, 178] on button "Linked Orders" at bounding box center [165, 170] width 114 height 30
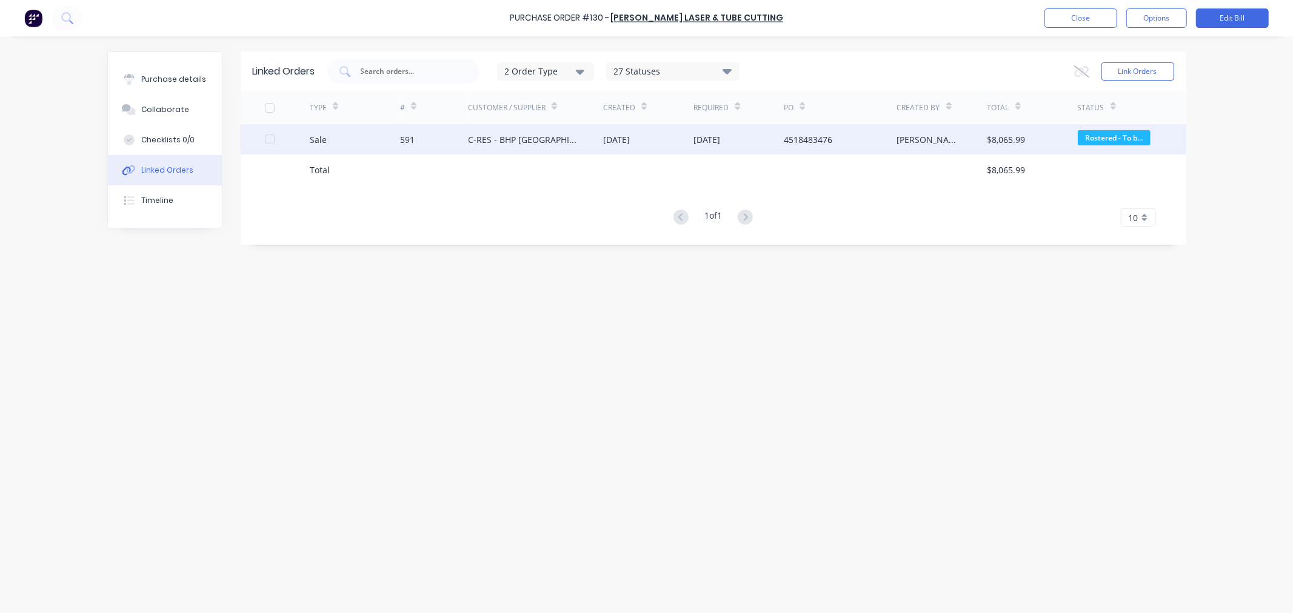
click at [406, 133] on div "591" at bounding box center [407, 139] width 15 height 13
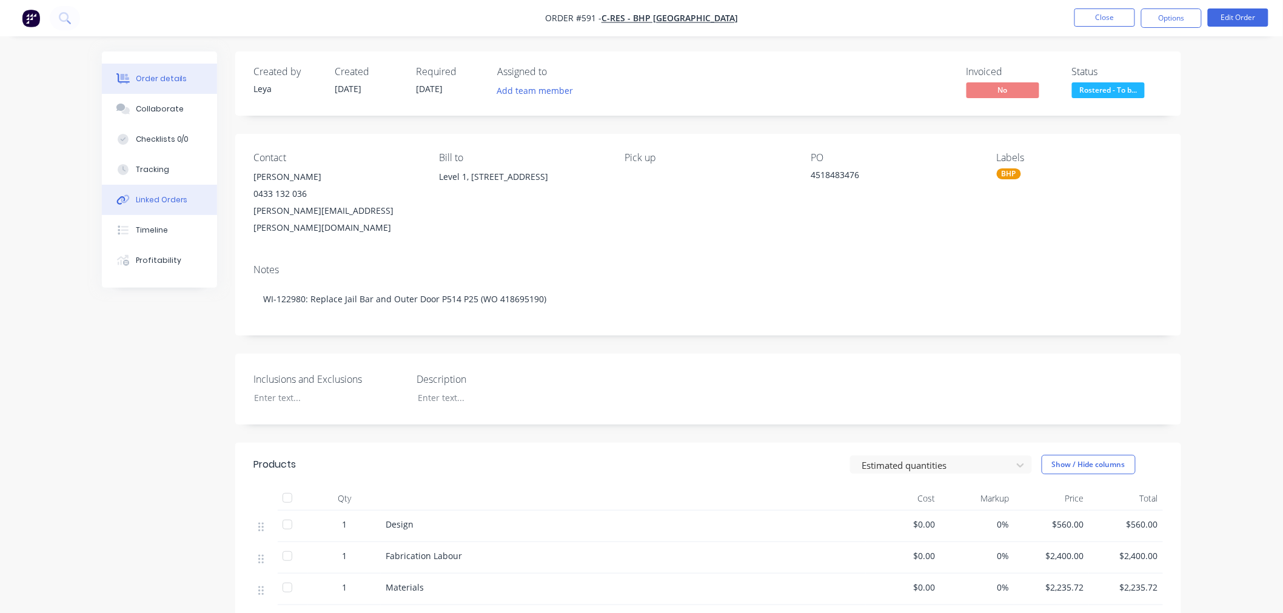
click at [152, 193] on button "Linked Orders" at bounding box center [159, 200] width 115 height 30
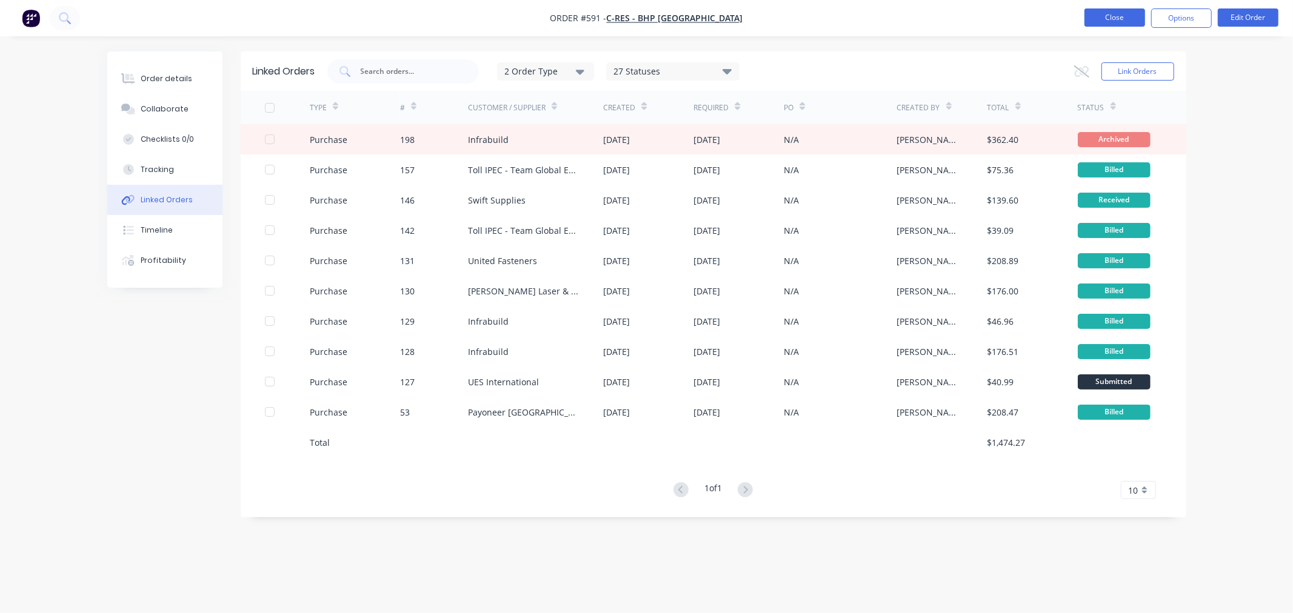
drag, startPoint x: 1104, startPoint y: 15, endPoint x: 1109, endPoint y: 19, distance: 6.6
click at [1109, 19] on button "Close" at bounding box center [1114, 17] width 61 height 18
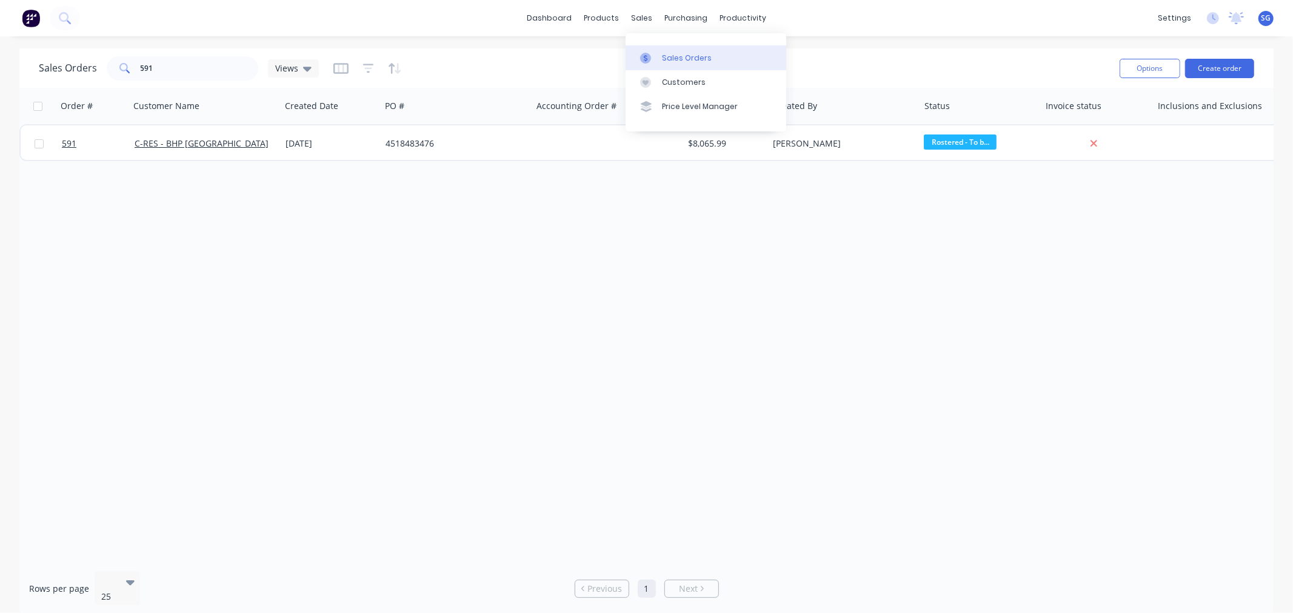
click at [673, 59] on div "Sales Orders" at bounding box center [687, 58] width 50 height 11
click at [153, 75] on input "591" at bounding box center [200, 68] width 118 height 24
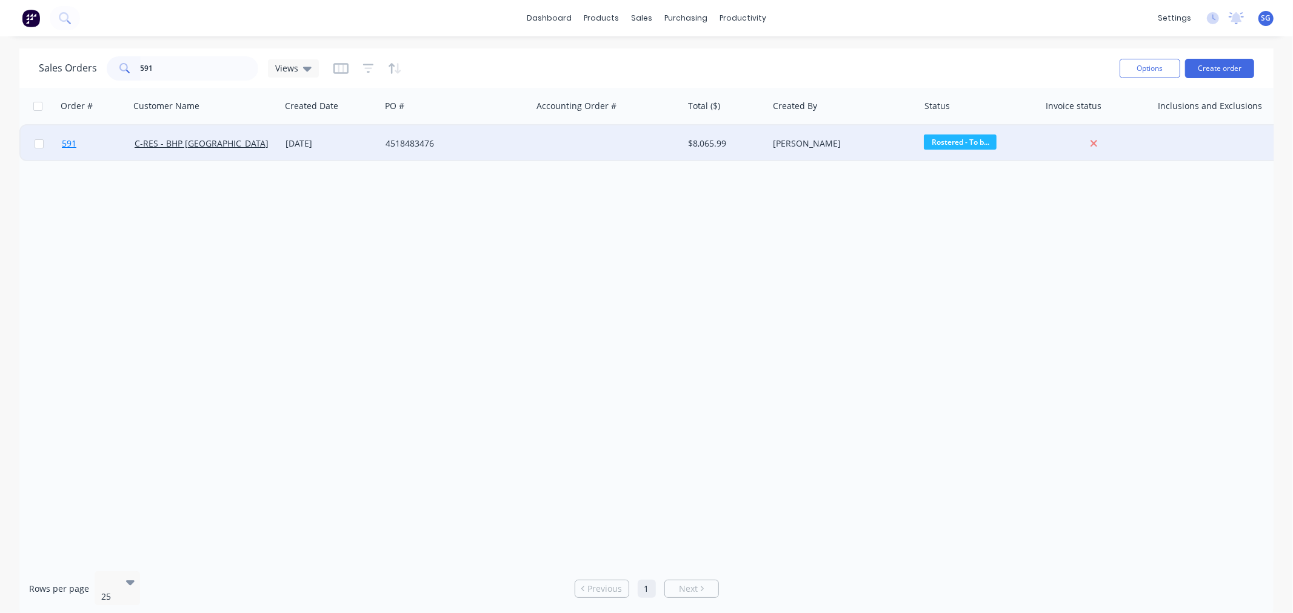
click at [65, 140] on span "591" at bounding box center [69, 144] width 15 height 12
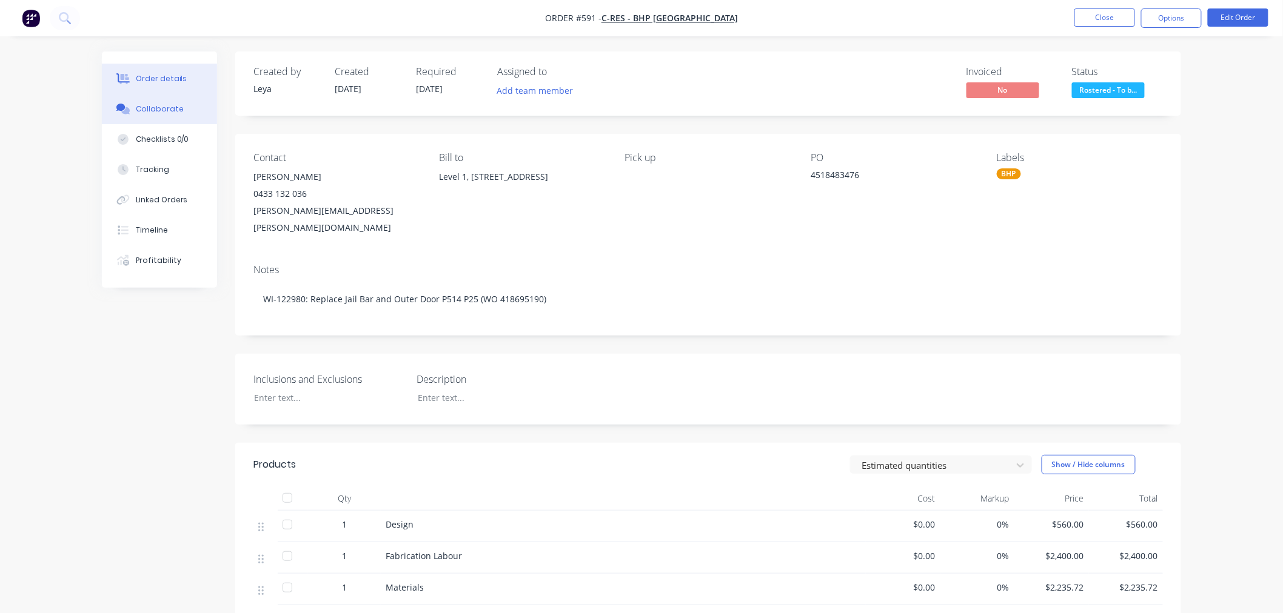
click at [147, 99] on button "Collaborate" at bounding box center [159, 109] width 115 height 30
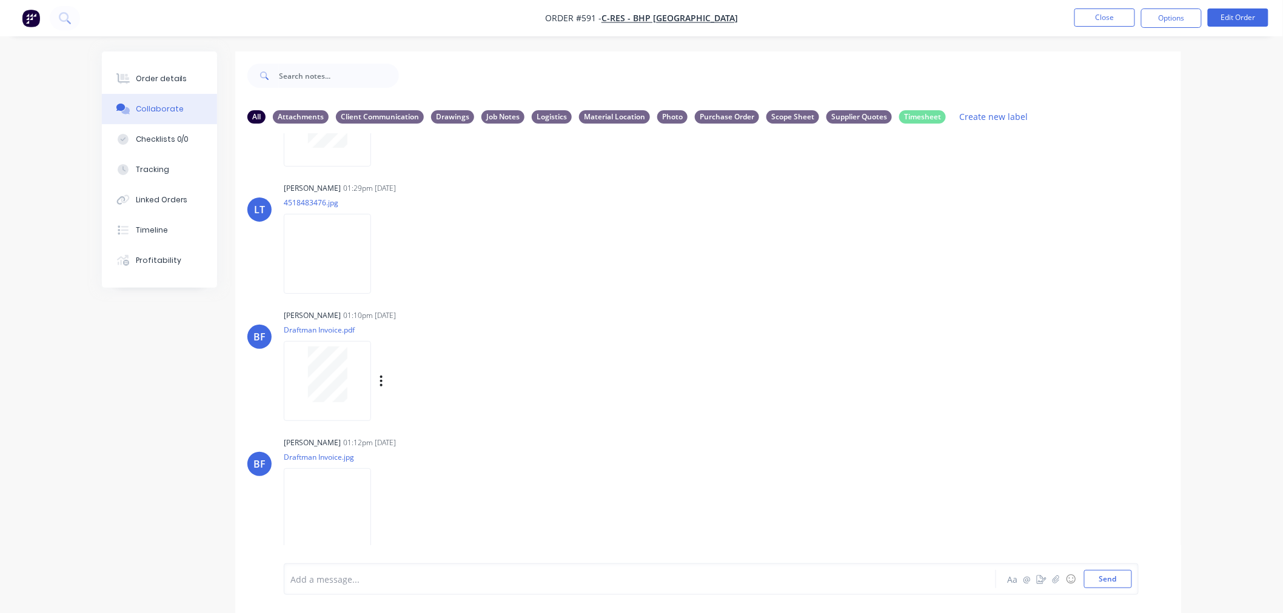
scroll to position [1010, 0]
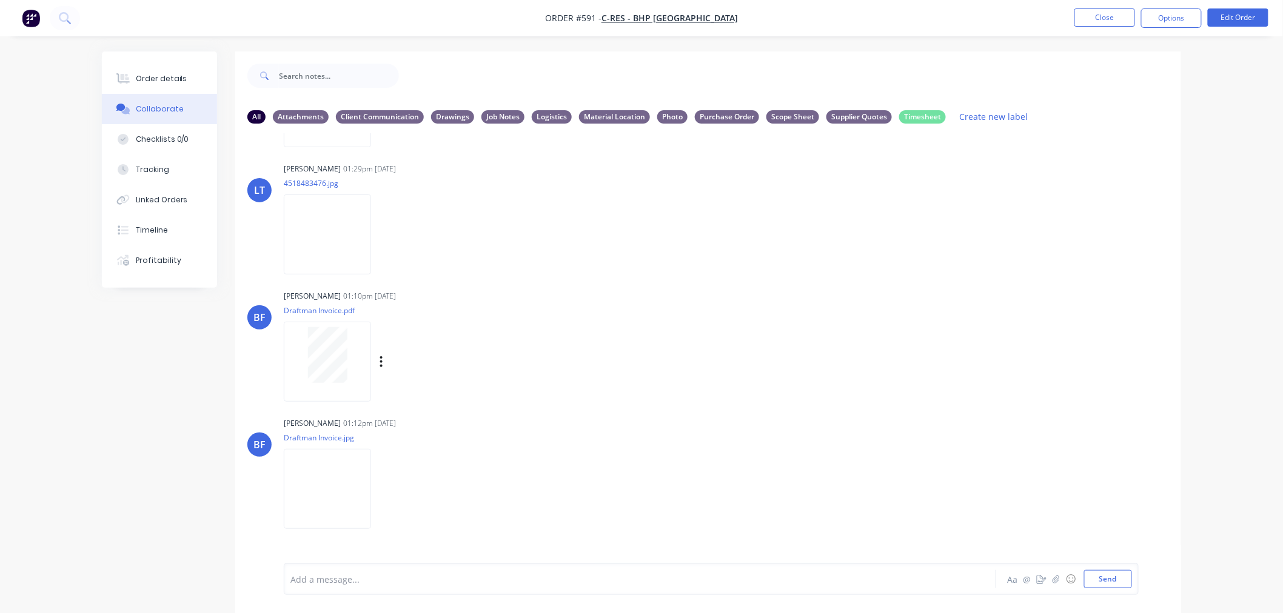
click at [349, 346] on div at bounding box center [327, 355] width 76 height 56
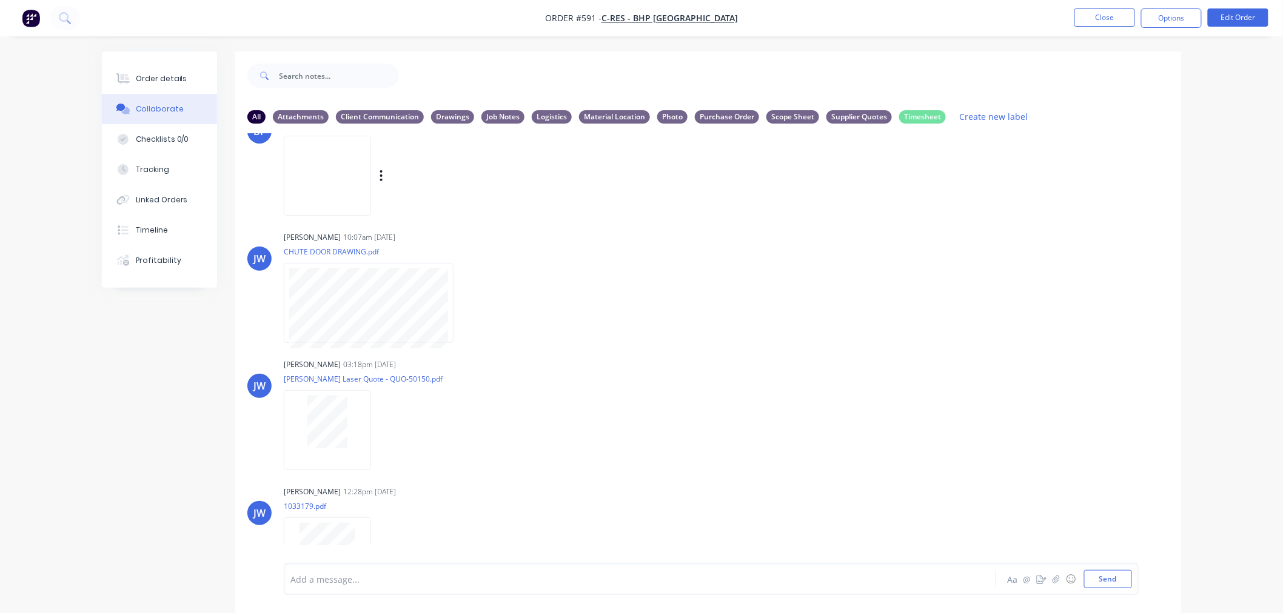
scroll to position [1414, 0]
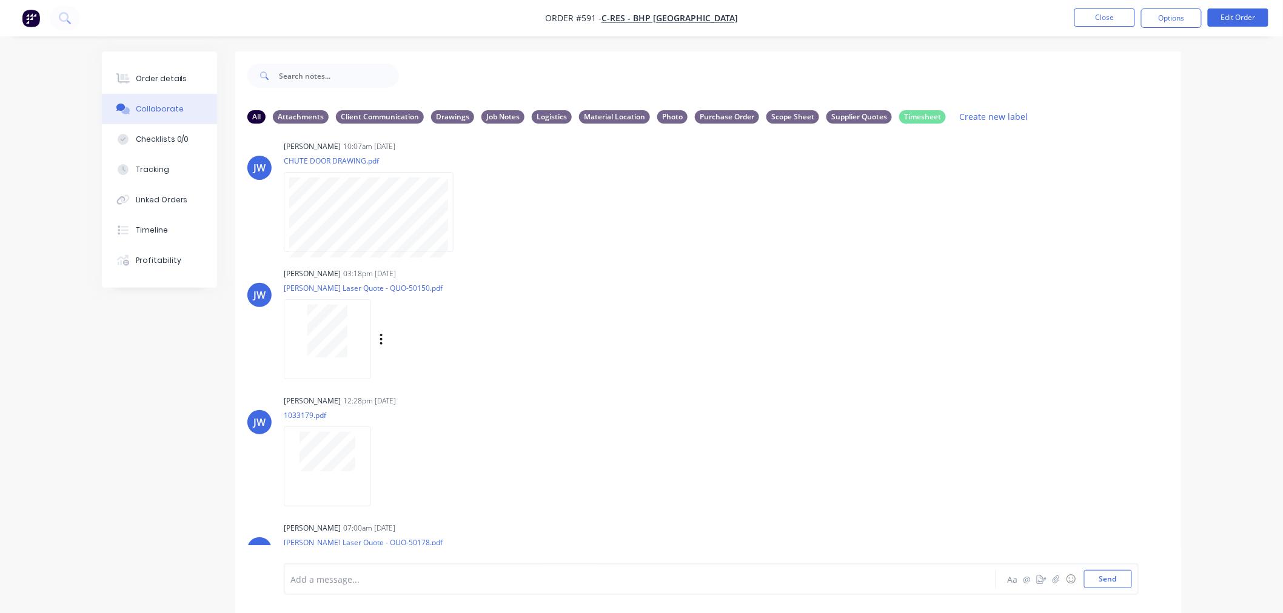
click at [318, 382] on div "Labels Download Delete" at bounding box center [395, 339] width 222 height 91
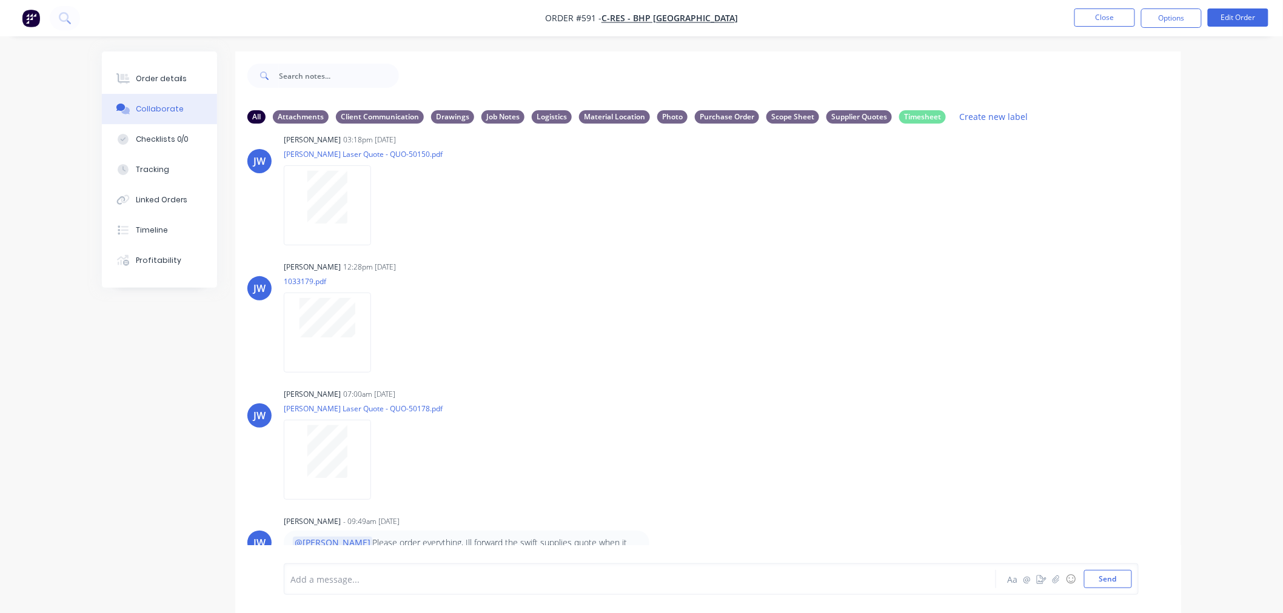
scroll to position [1481, 0]
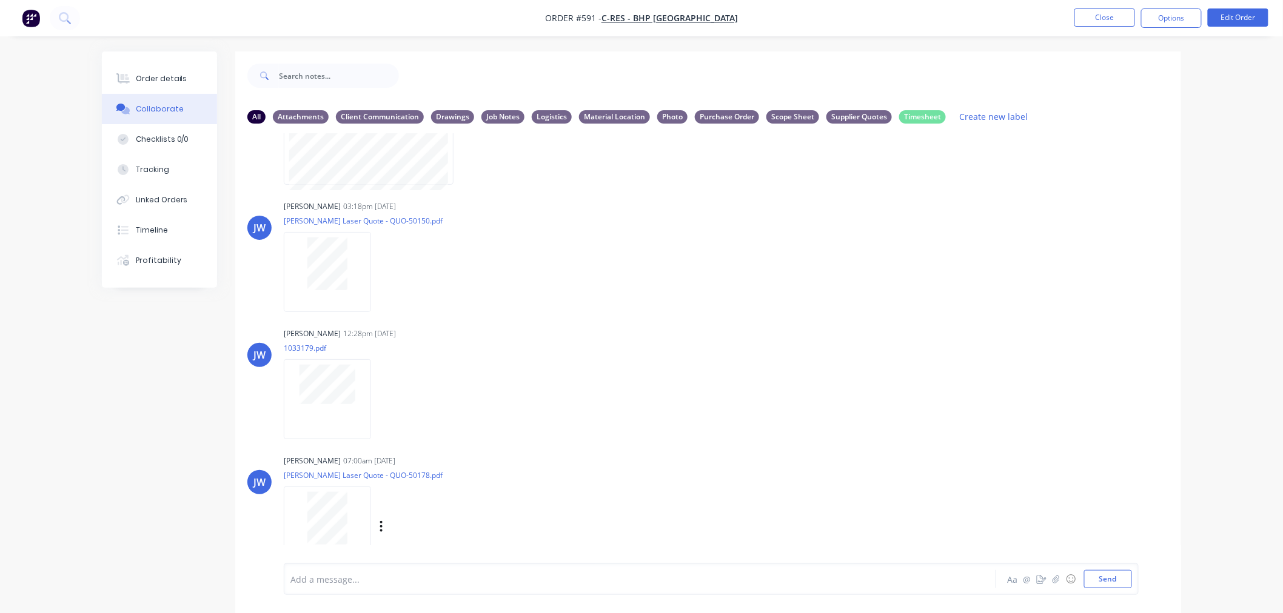
drag, startPoint x: 415, startPoint y: 416, endPoint x: 658, endPoint y: 469, distance: 248.6
click at [789, 473] on div "[PERSON_NAME] [PERSON_NAME] 07:00am [DATE] [PERSON_NAME] Laser Quote - QUO-5017…" at bounding box center [708, 506] width 946 height 109
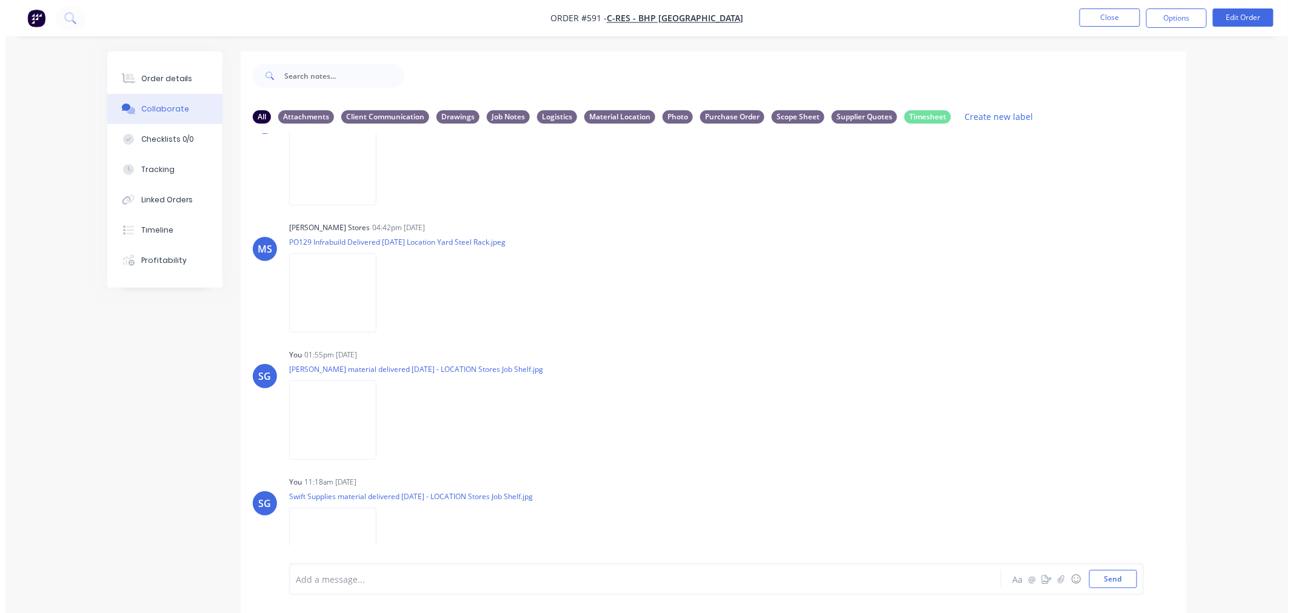
scroll to position [2502, 0]
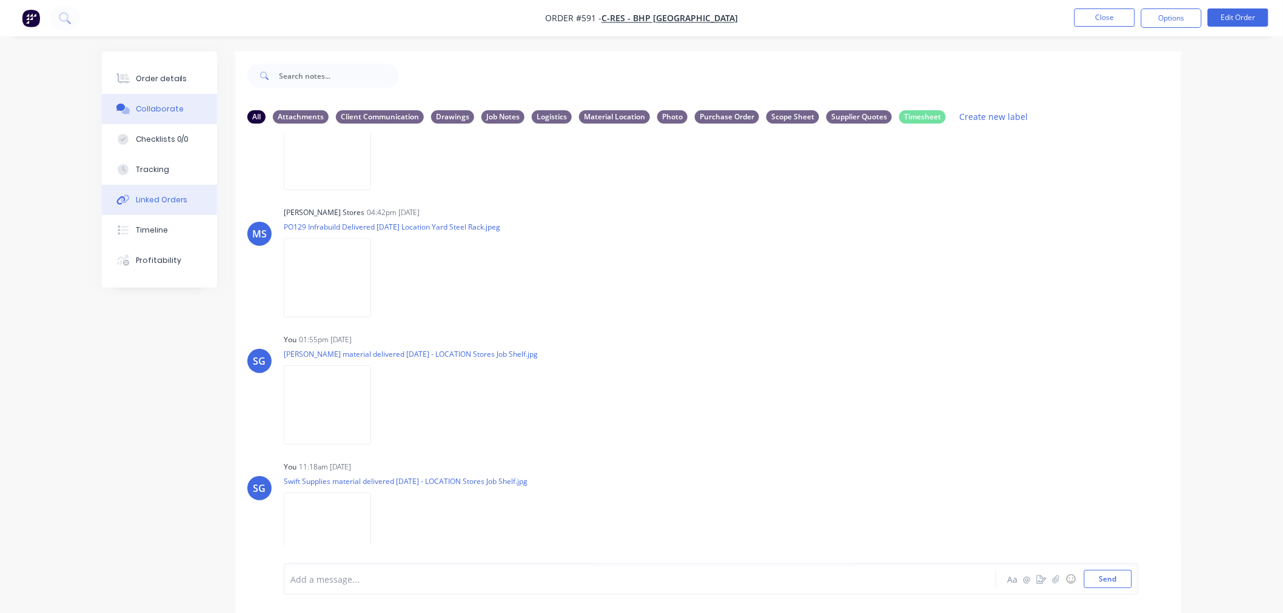
click at [149, 202] on div "Linked Orders" at bounding box center [162, 200] width 52 height 11
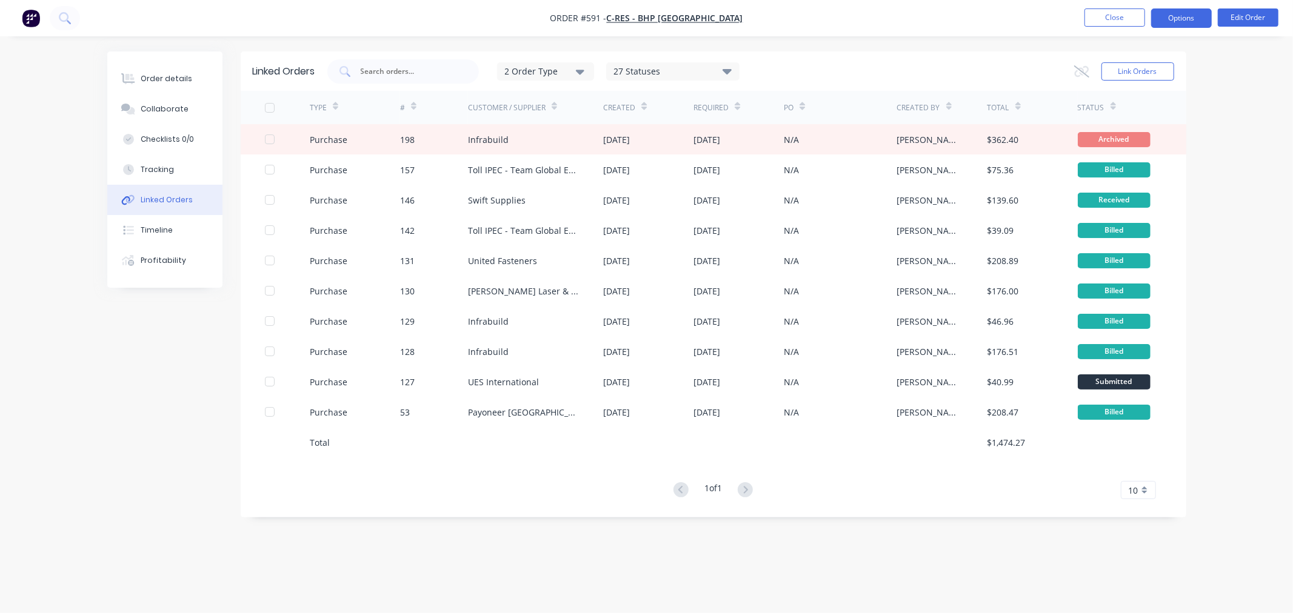
click at [1170, 19] on button "Options" at bounding box center [1181, 17] width 61 height 19
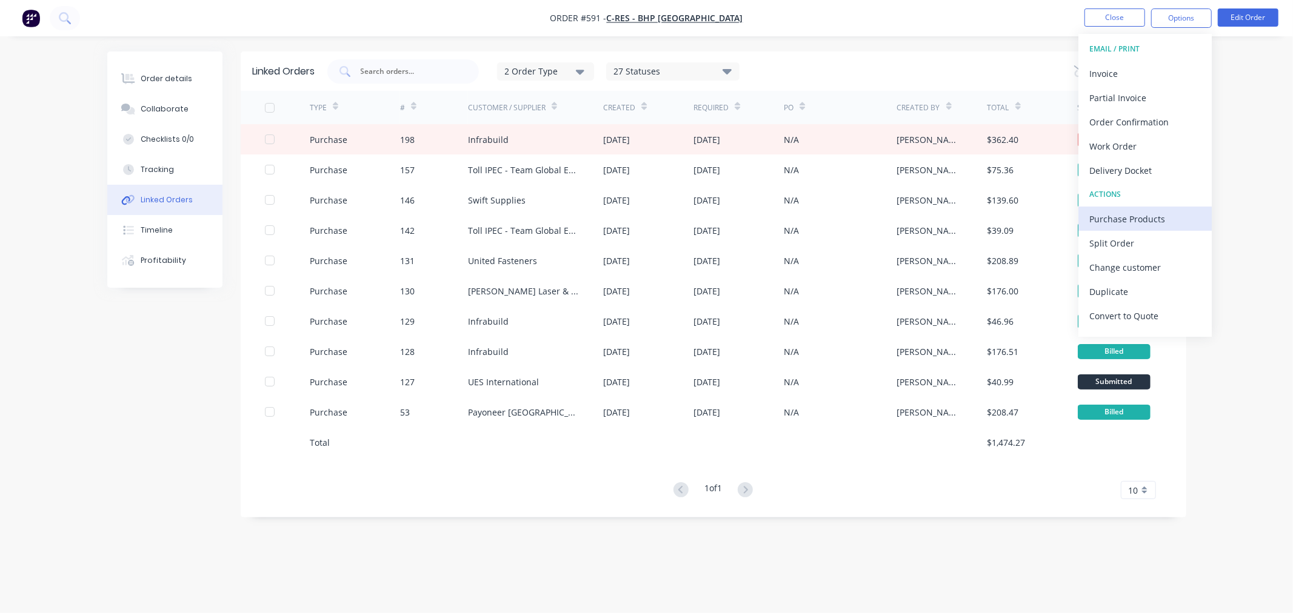
click at [1120, 219] on div "Purchase Products" at bounding box center [1145, 219] width 112 height 18
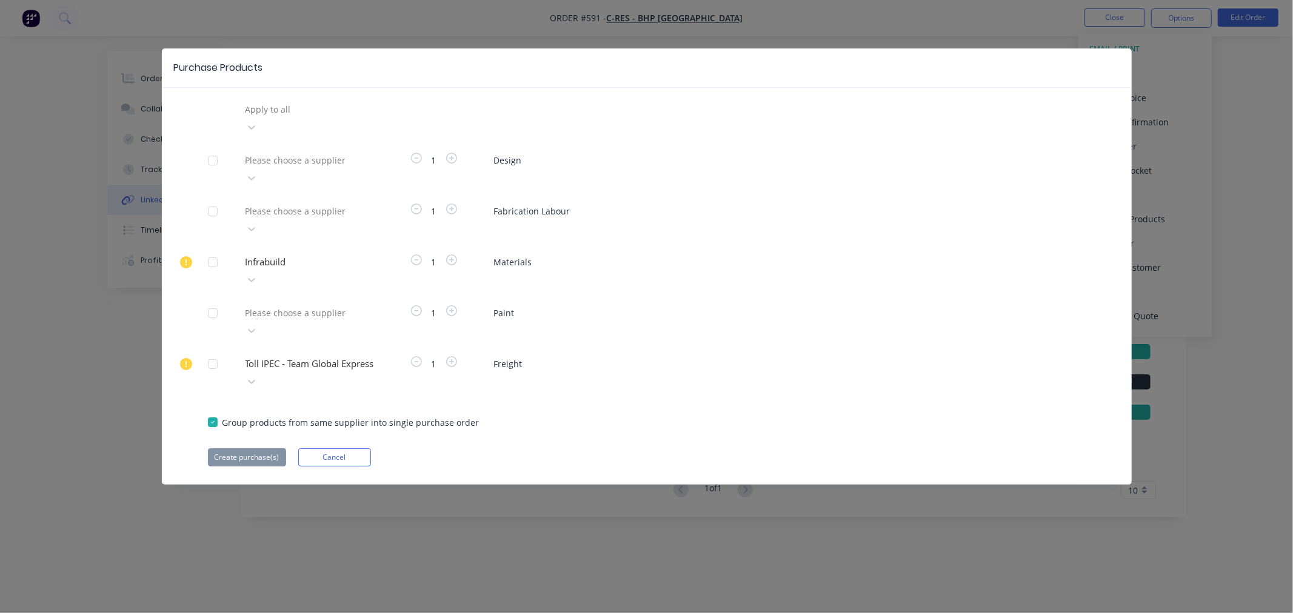
click at [296, 255] on div at bounding box center [331, 262] width 175 height 15
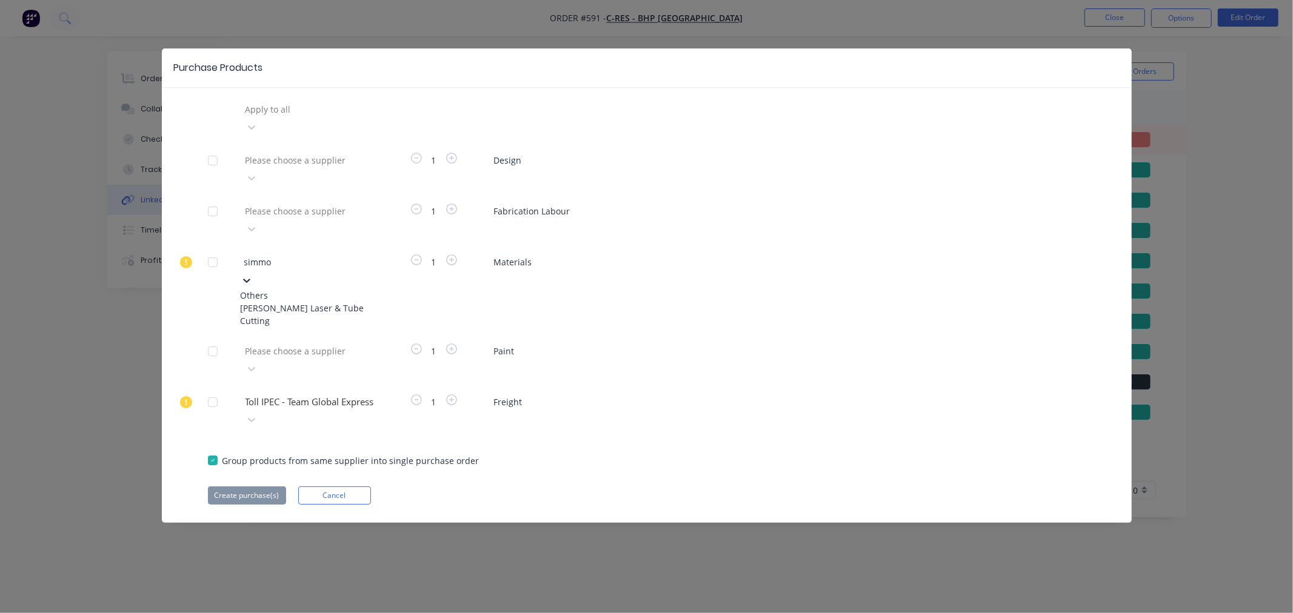
type input "[PERSON_NAME]"
click at [279, 302] on div "[PERSON_NAME] Laser & Tube Cutting" at bounding box center [307, 314] width 133 height 25
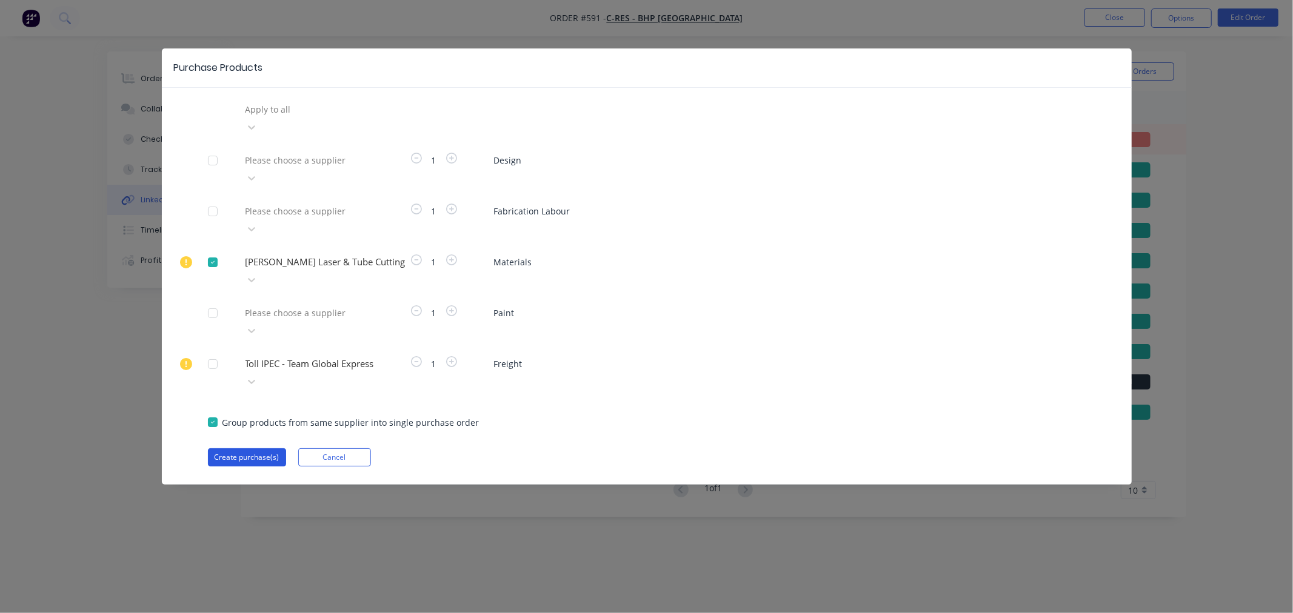
click at [249, 449] on button "Create purchase(s)" at bounding box center [247, 458] width 78 height 18
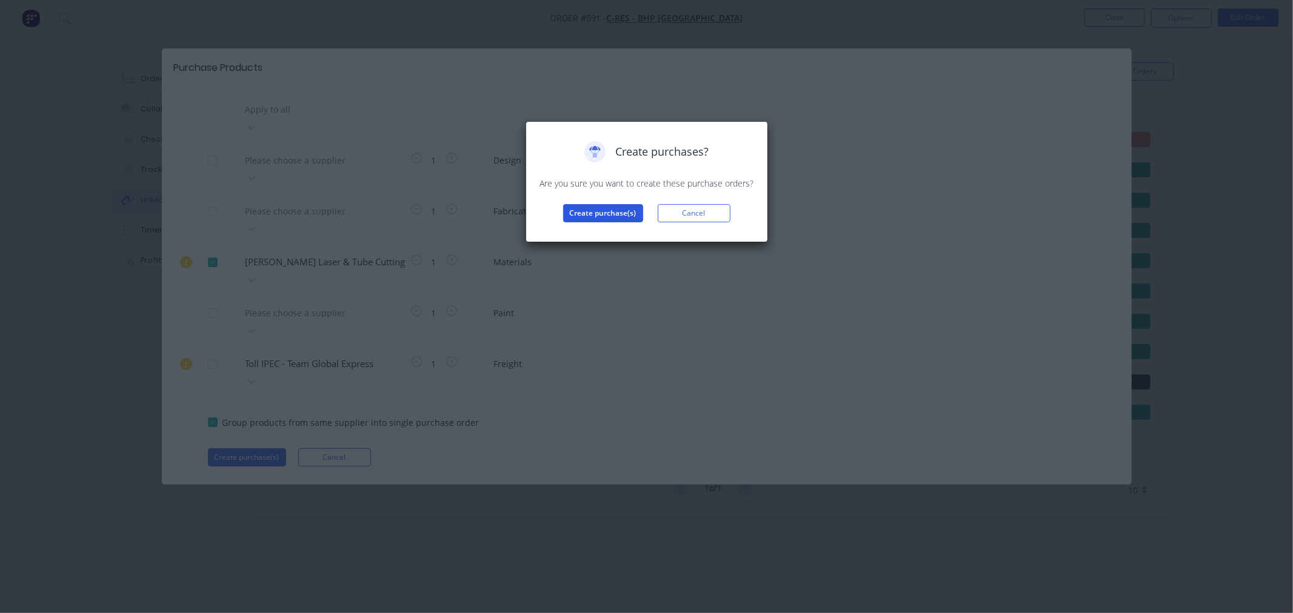
click at [593, 218] on button "Create purchase(s)" at bounding box center [603, 213] width 80 height 18
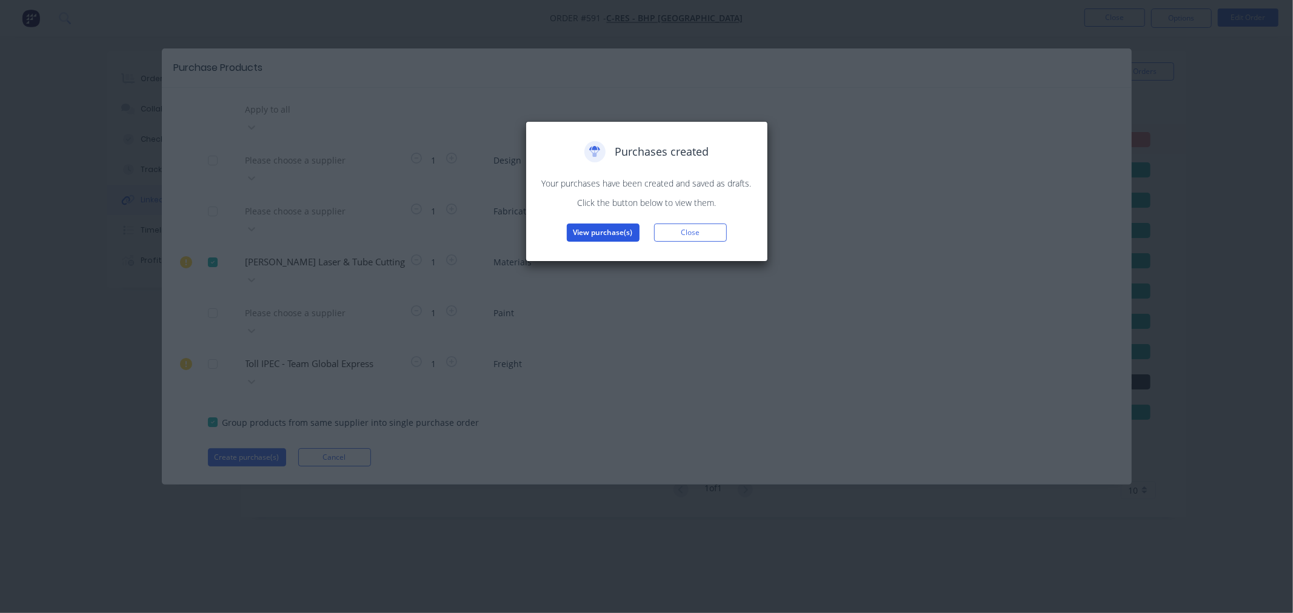
click at [604, 233] on button "View purchase(s)" at bounding box center [603, 233] width 73 height 18
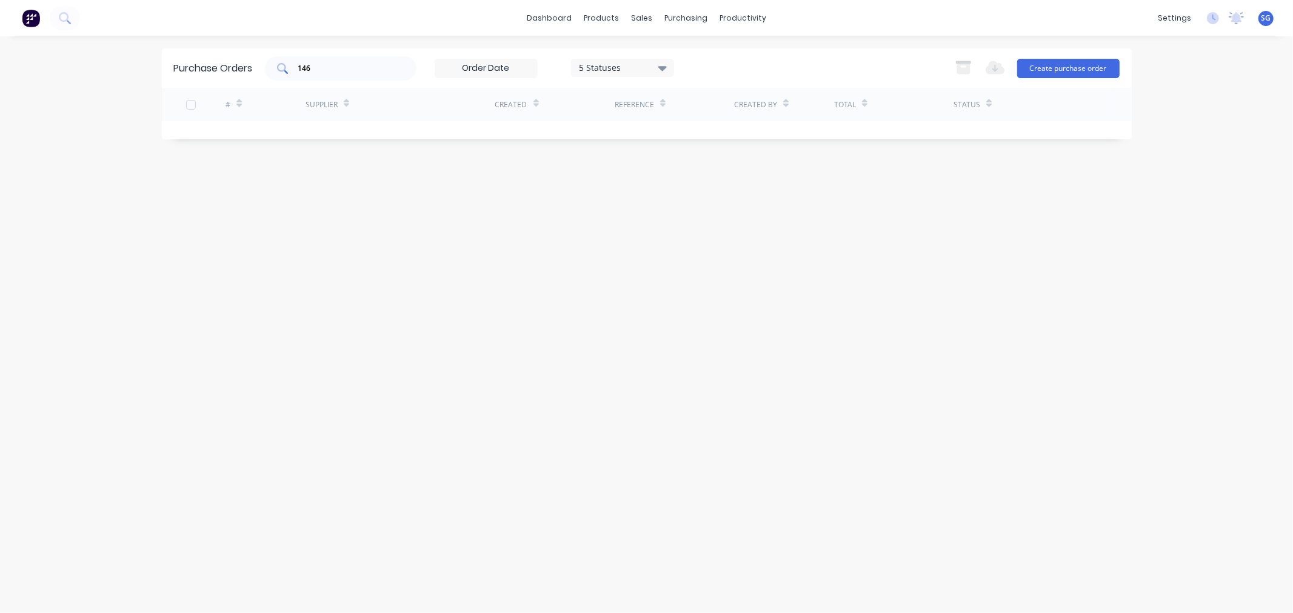
click at [323, 62] on input "146" at bounding box center [347, 68] width 101 height 12
type input "1"
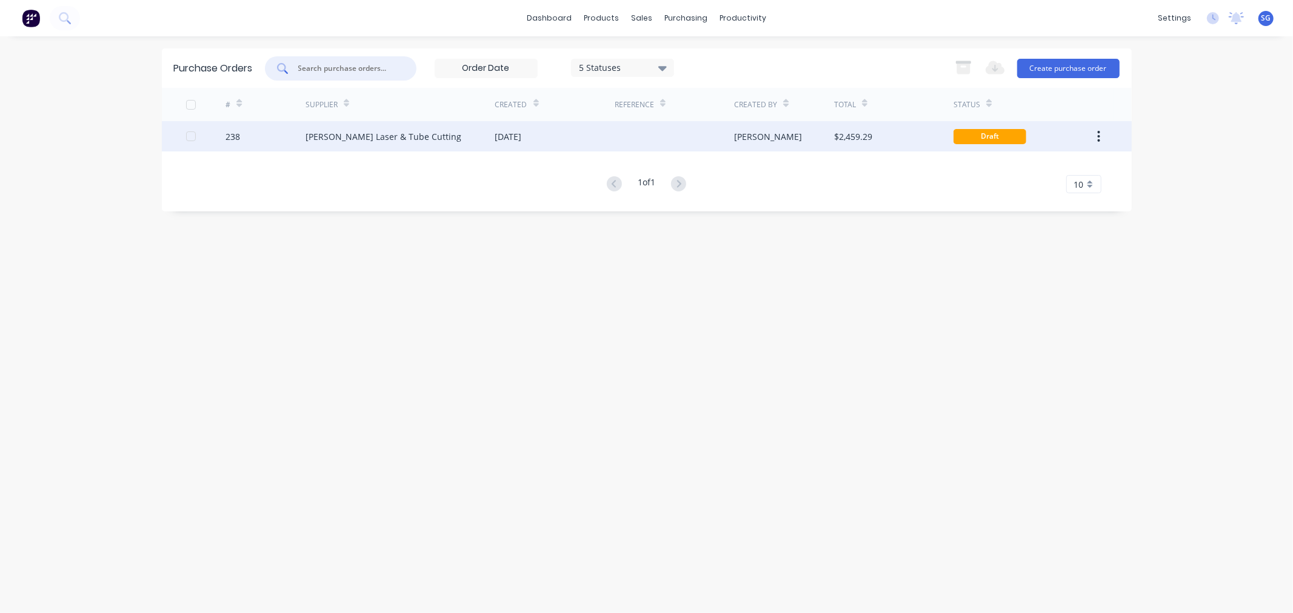
click at [376, 130] on div "[PERSON_NAME] Laser & Tube Cutting" at bounding box center [383, 136] width 156 height 13
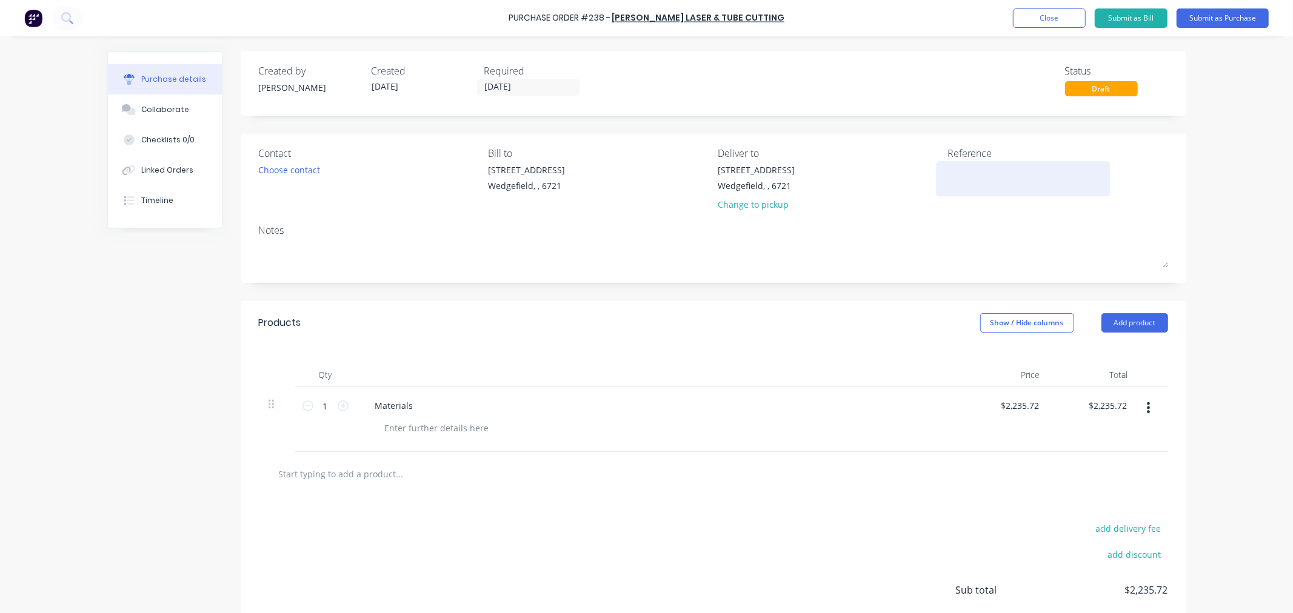
click at [1027, 185] on textarea at bounding box center [1023, 177] width 152 height 27
type textarea "JOb # 591"
type textarea "x"
type textarea "Jb # 591"
type textarea "x"
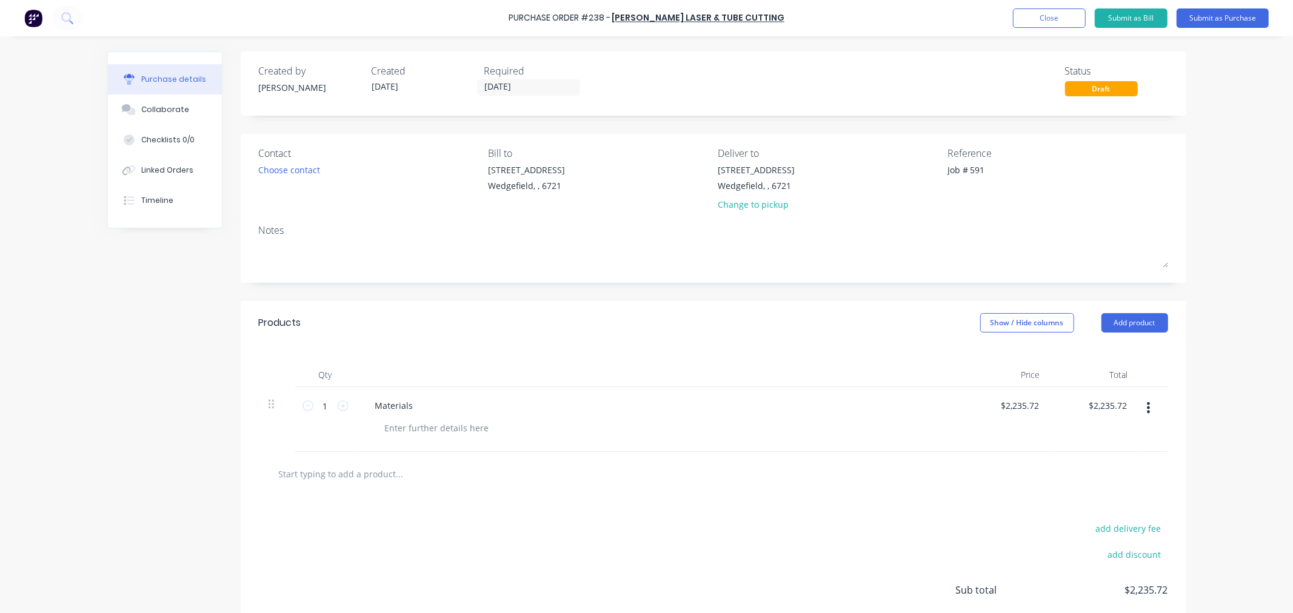
type textarea "Job # 591"
type textarea "x"
type textarea "Job # 591"
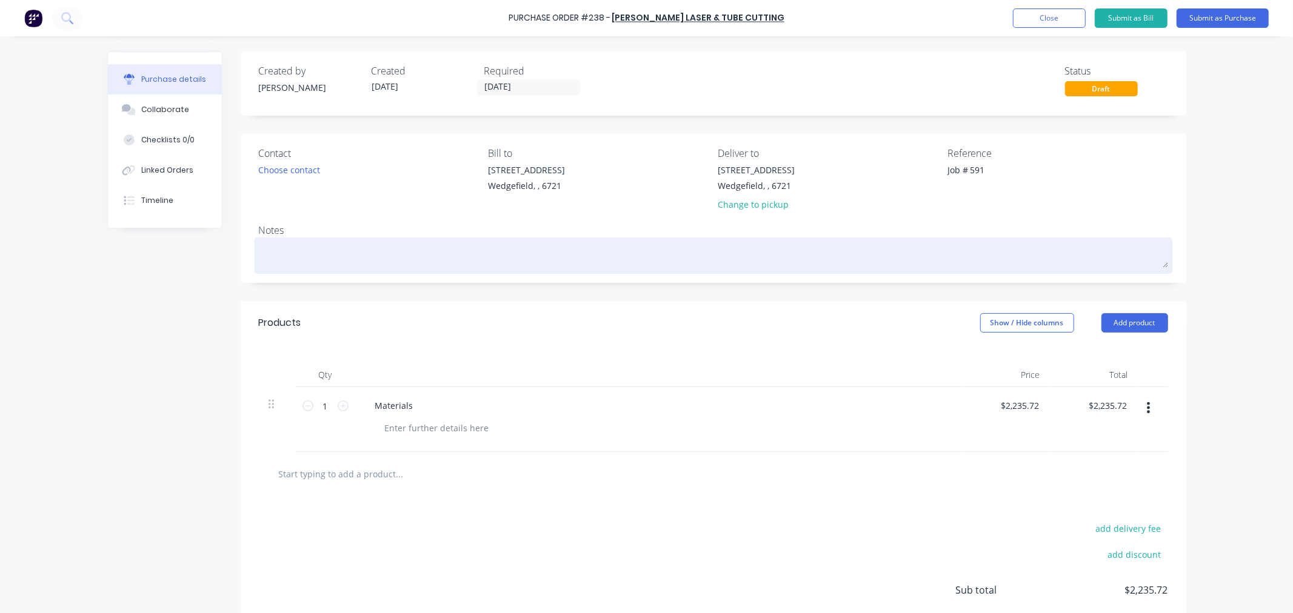
click at [319, 256] on textarea at bounding box center [713, 254] width 909 height 27
paste textarea "QUO-50178"
type textarea "x"
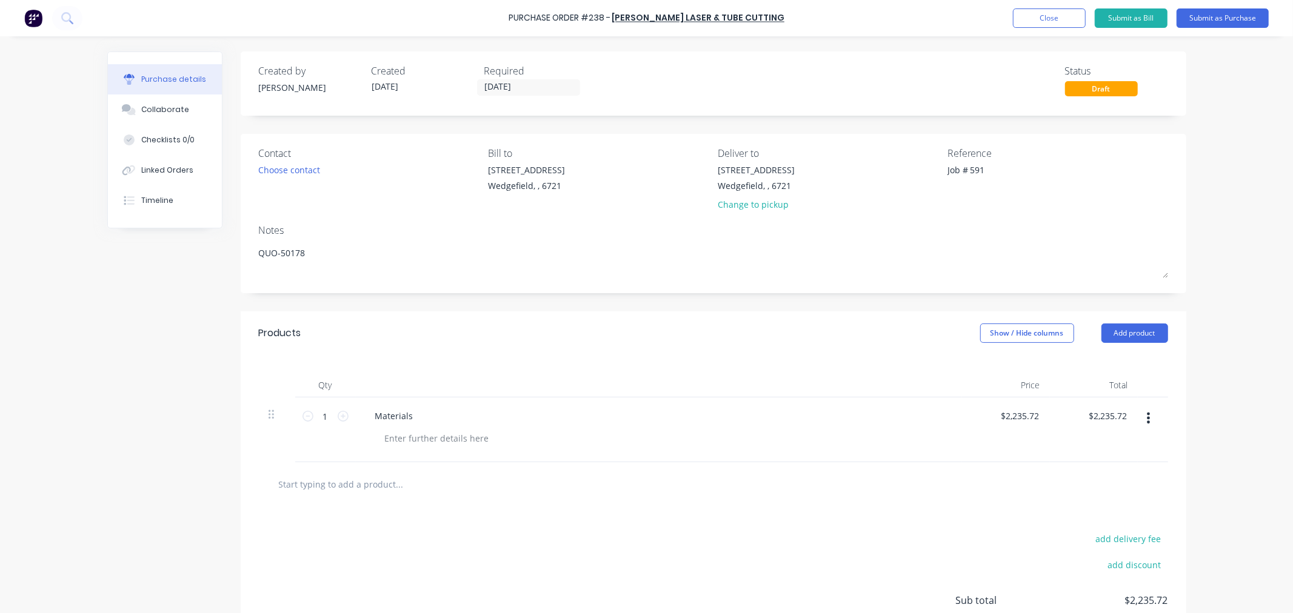
type textarea "QUO-50178"
type textarea "x"
type textarea "QUO-50178"
click at [308, 490] on input "text" at bounding box center [399, 484] width 242 height 24
type textarea "x"
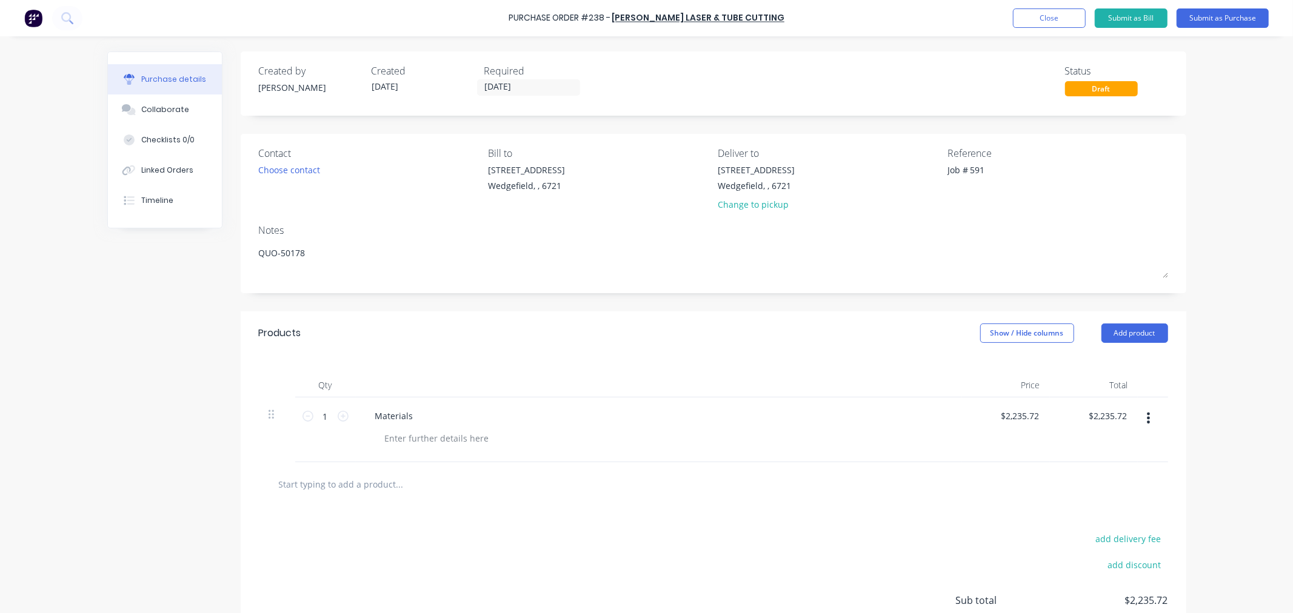
type input "P"
type textarea "x"
type input "Pl"
type textarea "x"
type input "Ple"
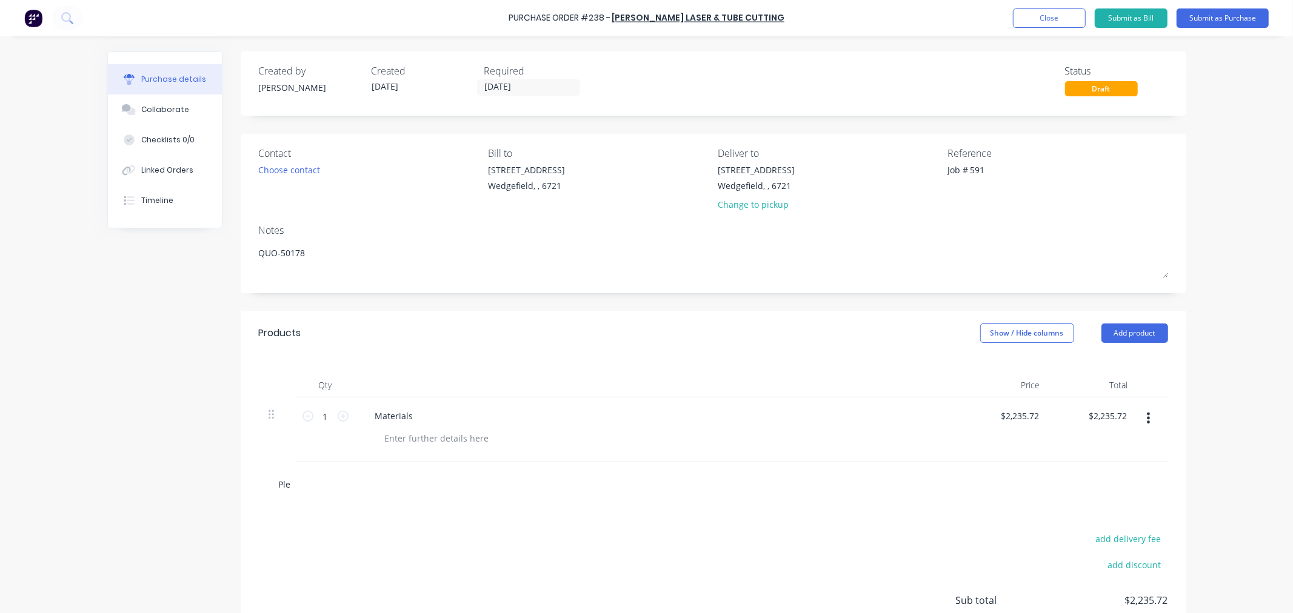
type textarea "x"
type input "Plea"
type textarea "x"
type input "Pleas"
type textarea "x"
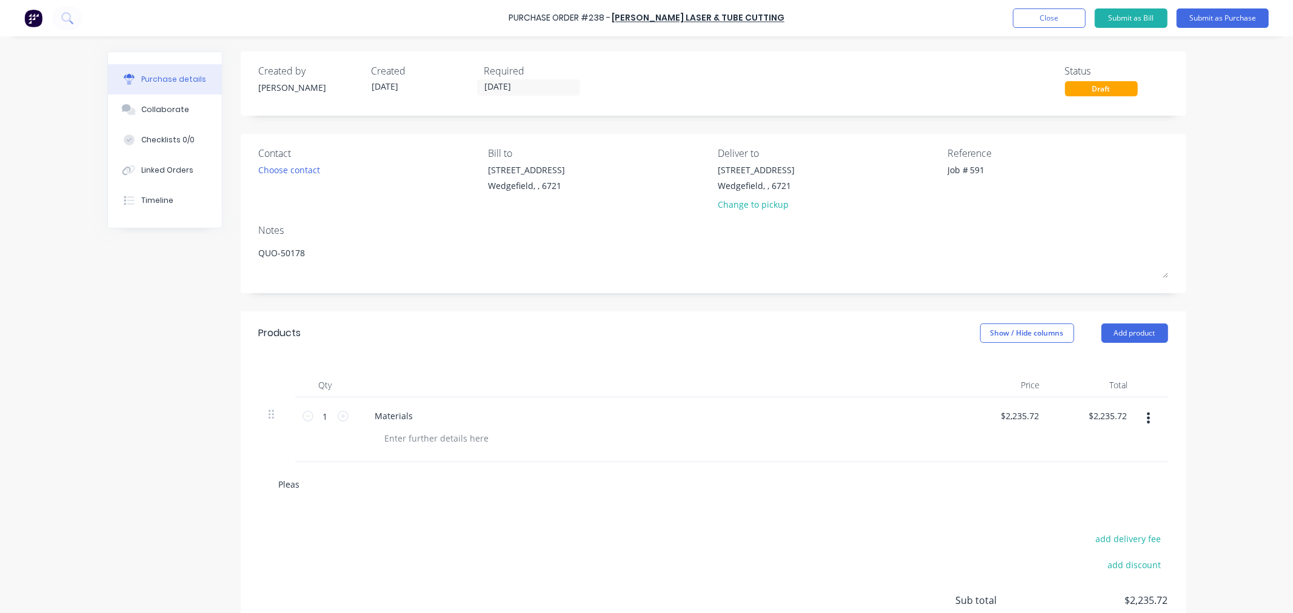
type input "Please"
type textarea "x"
type input "Please"
type textarea "x"
type input "Please s"
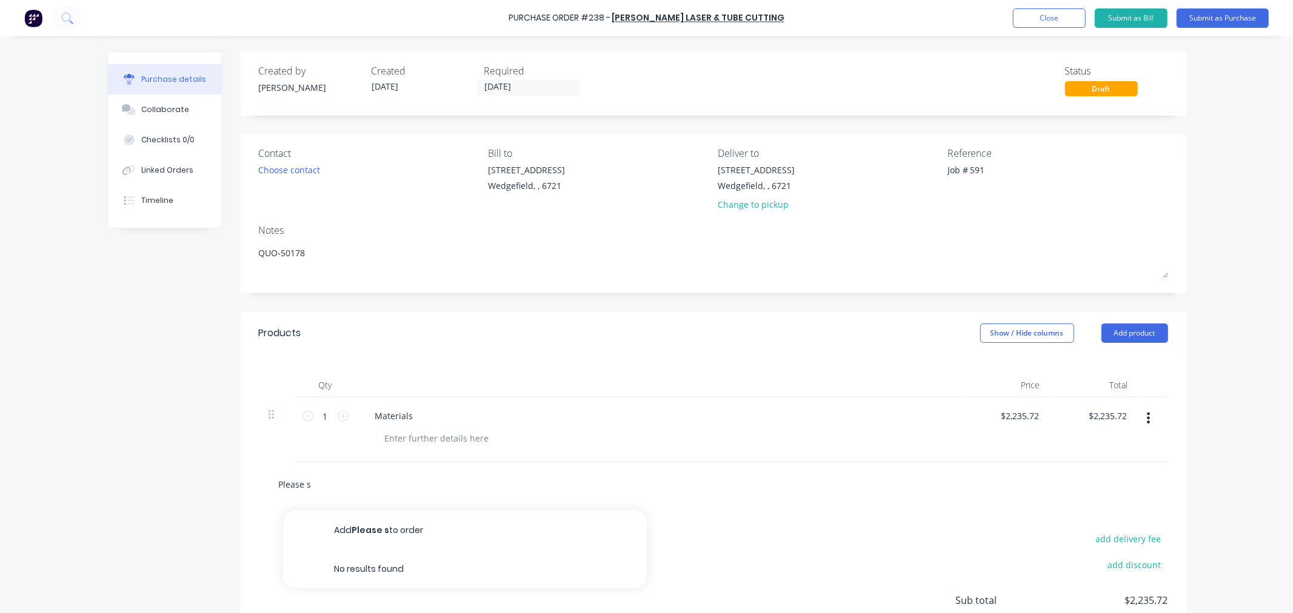
type textarea "x"
type input "Please su"
type textarea "x"
type input "Please sup"
type textarea "x"
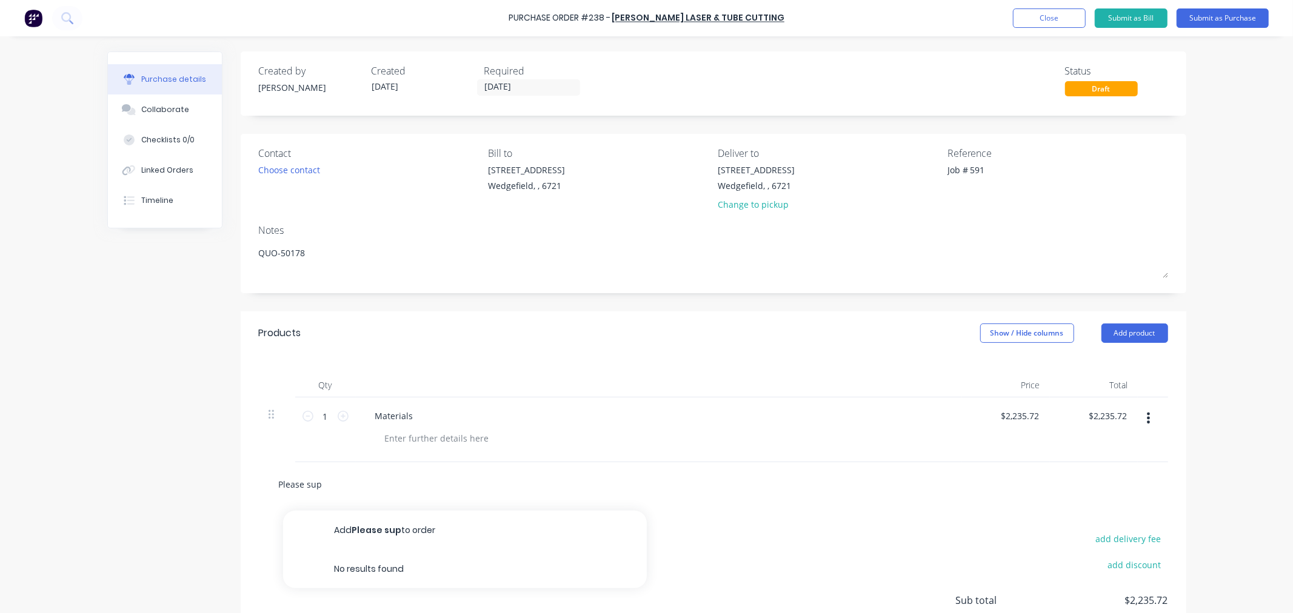
type input "Please supp"
type textarea "x"
type input "Please suppl"
type textarea "x"
type input "Please supply"
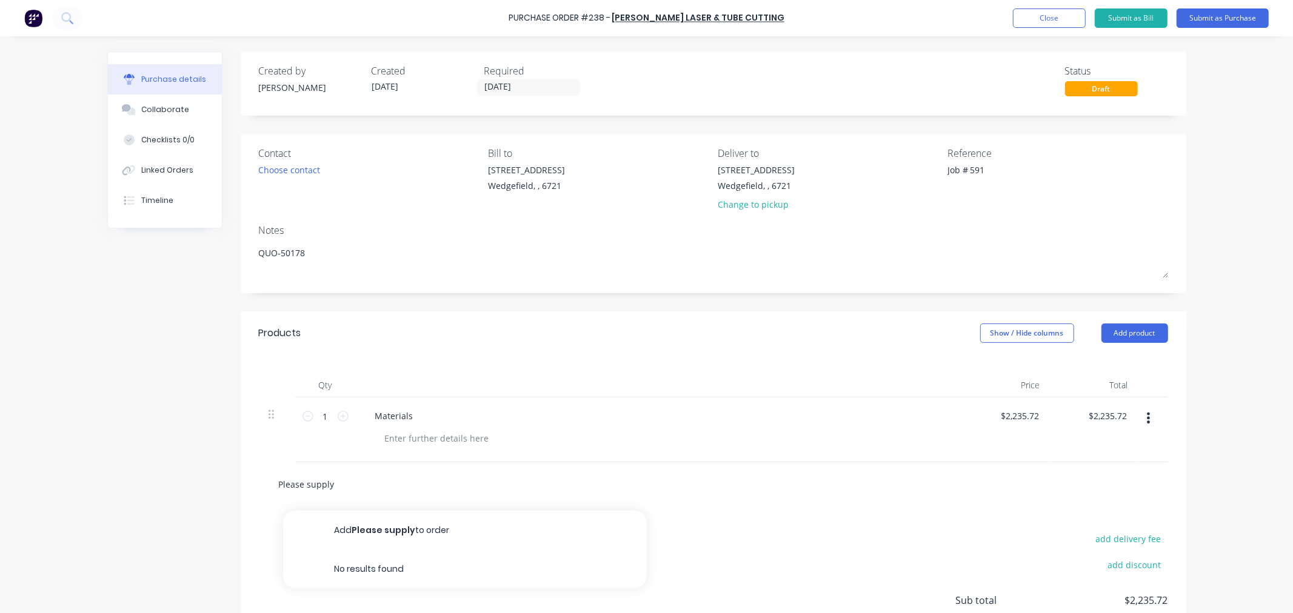
type textarea "x"
type input "Please supply"
type textarea "x"
type input "Please supply m"
type textarea "x"
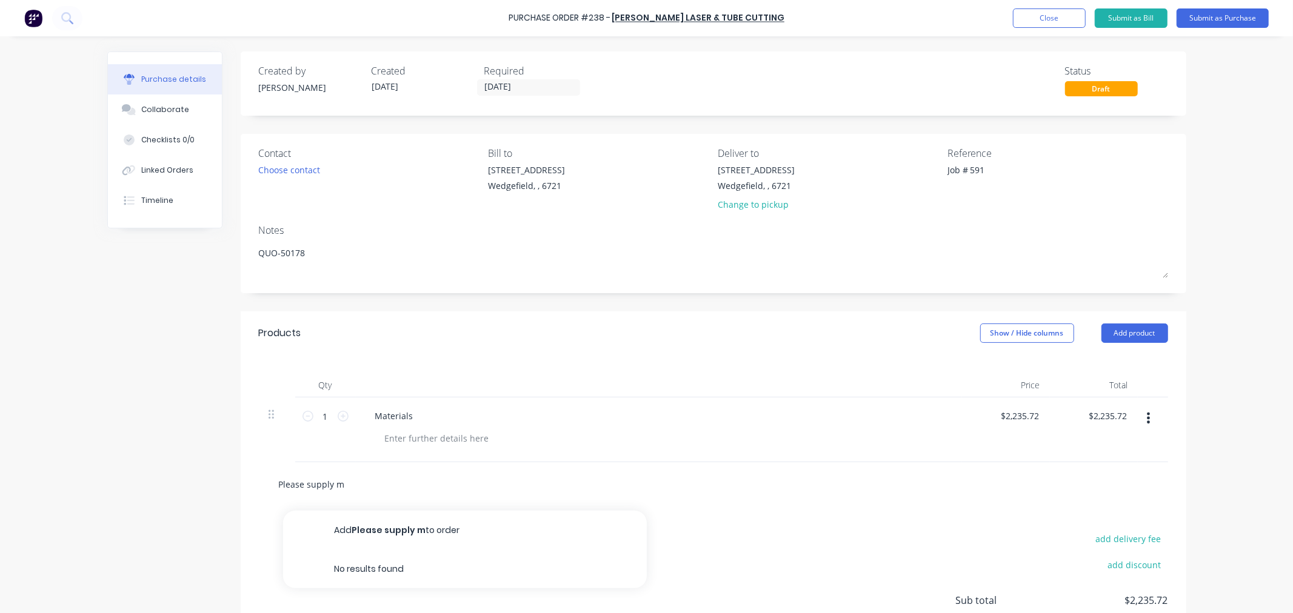
type input "Please supply ma"
type textarea "x"
type input "Please supply mat"
type textarea "x"
type input "Please supply mate"
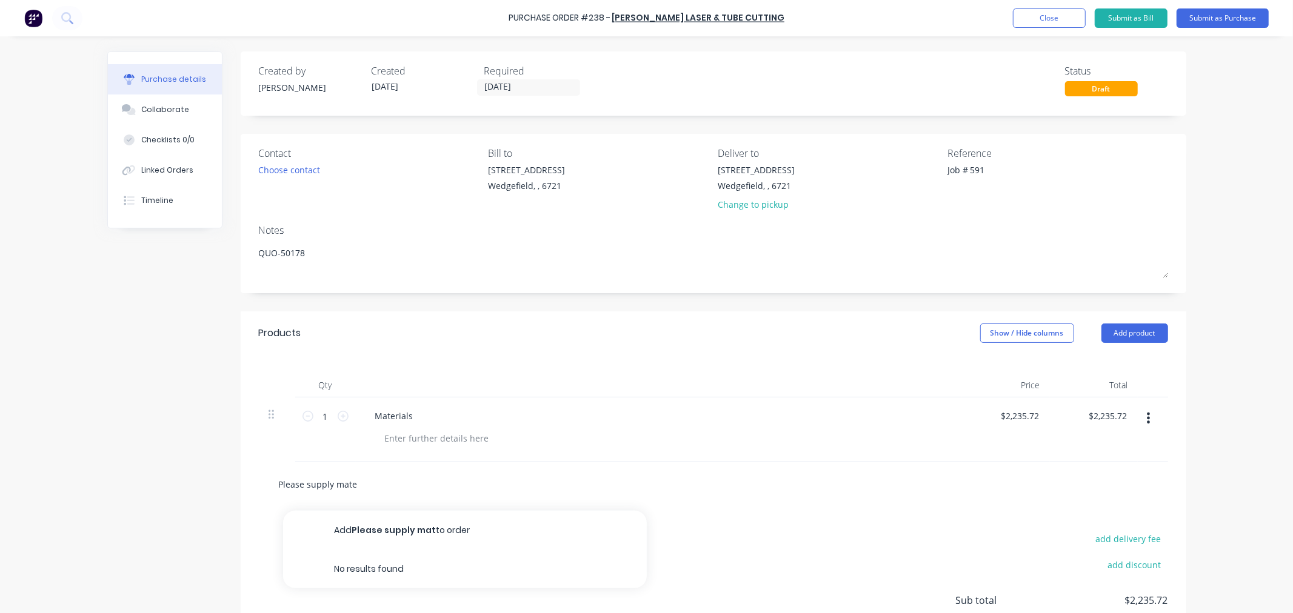
type textarea "x"
type input "Please supply mater"
type textarea "x"
type input "Please supply materi"
type textarea "x"
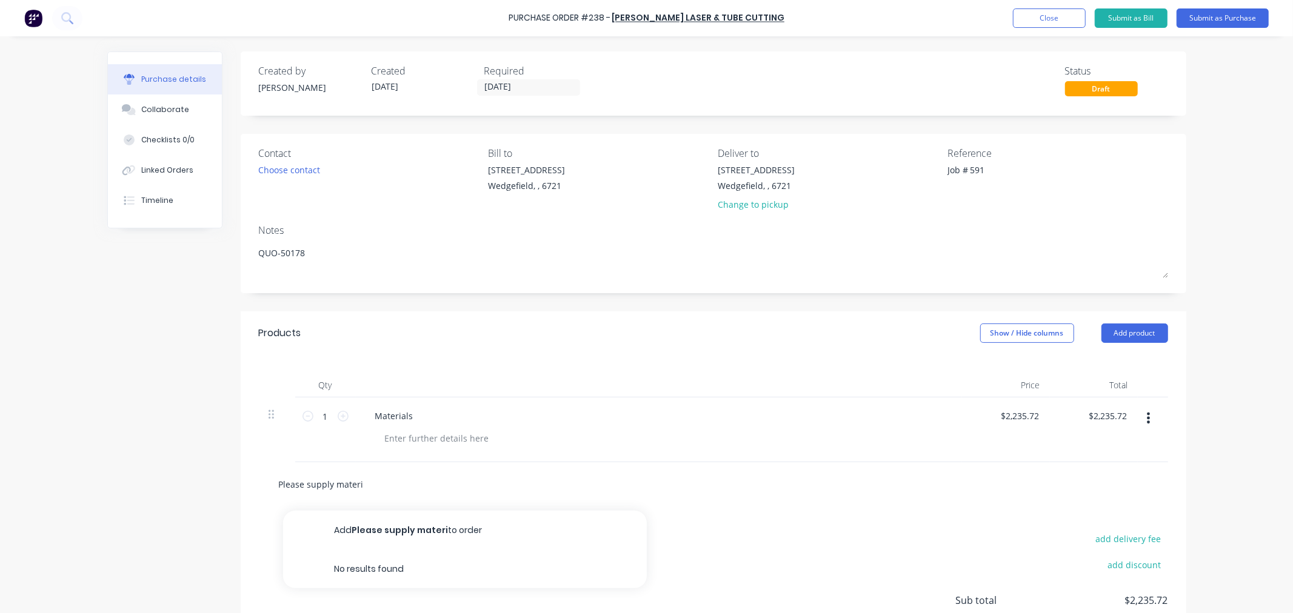
type input "Please supply materia"
type textarea "x"
type input "Please supply material"
type textarea "x"
type input "Please supply materials"
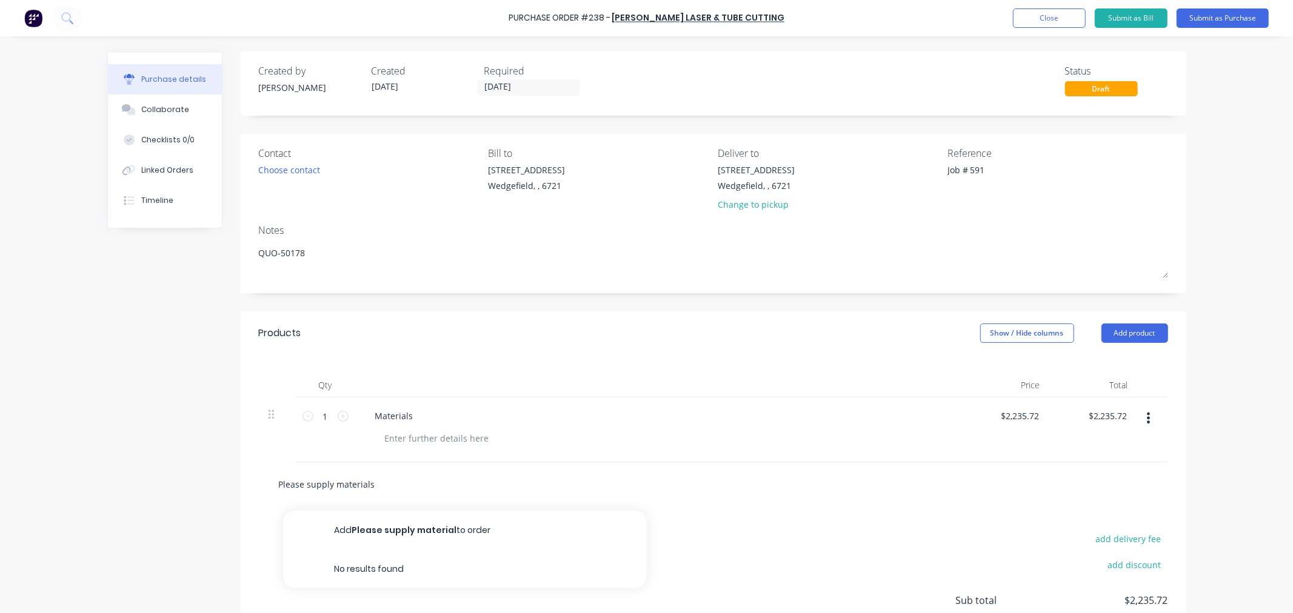
type textarea "x"
type input "Please supply materials"
type textarea "x"
type input "Please supply materials a"
type textarea "x"
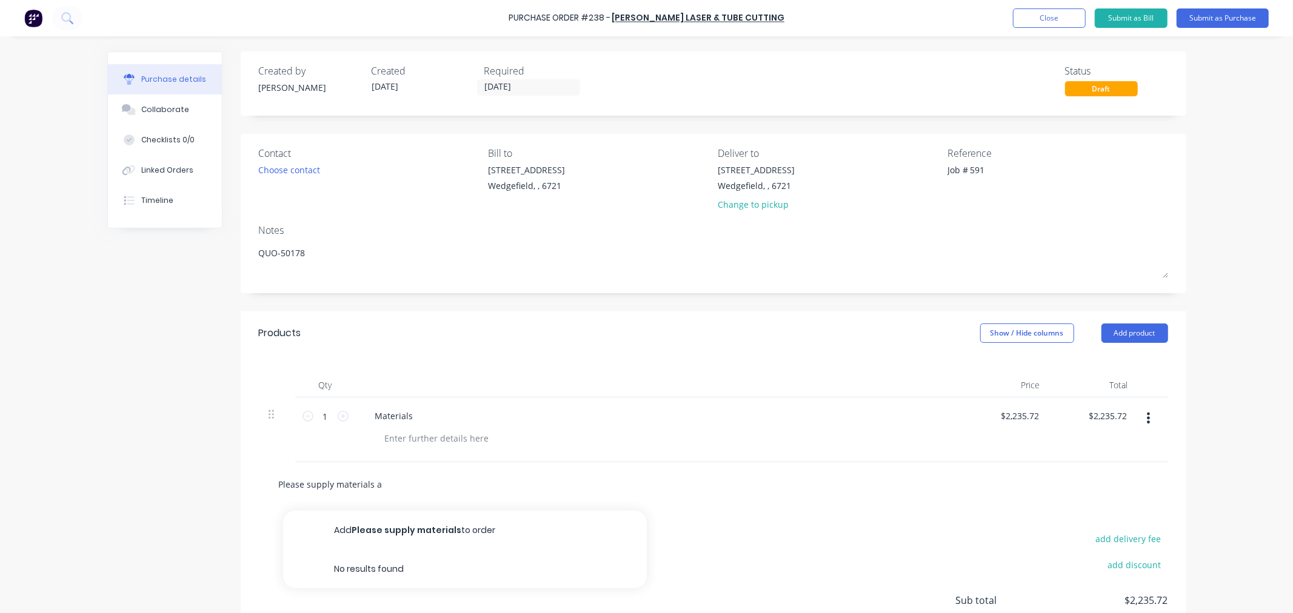
type input "Please supply materials as"
type textarea "x"
type input "Please supply materials as"
type textarea "x"
type input "Please supply materials as p"
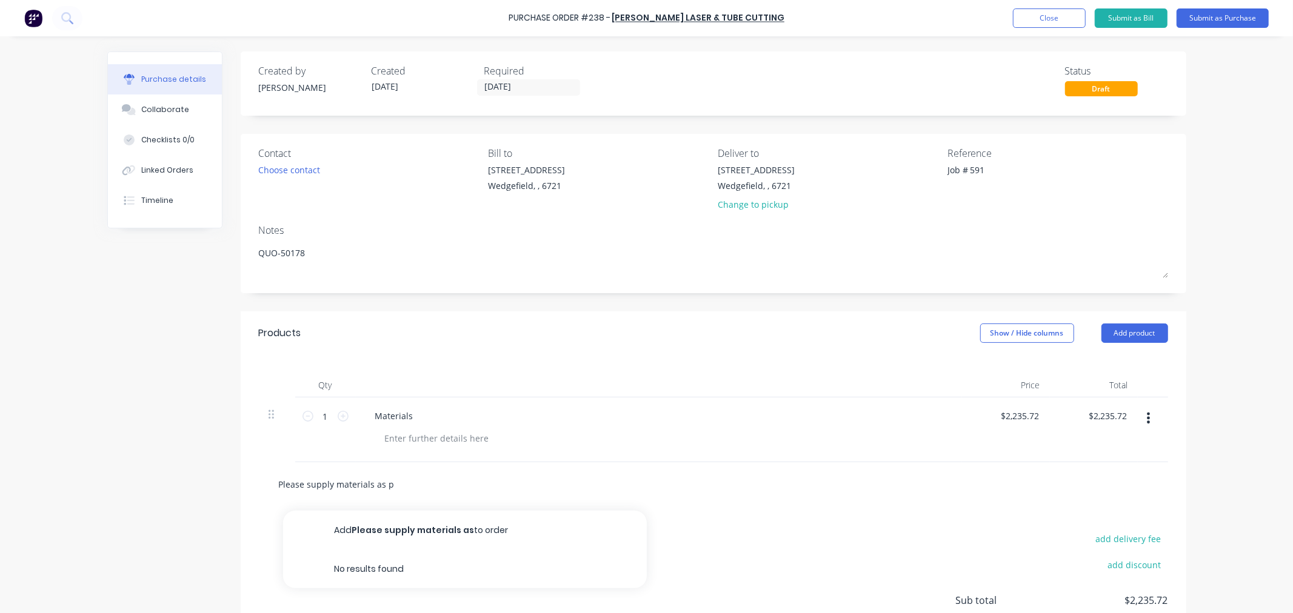
type textarea "x"
type input "Please supply materials as pe"
type textarea "x"
type input "Please supply materials as per"
type textarea "x"
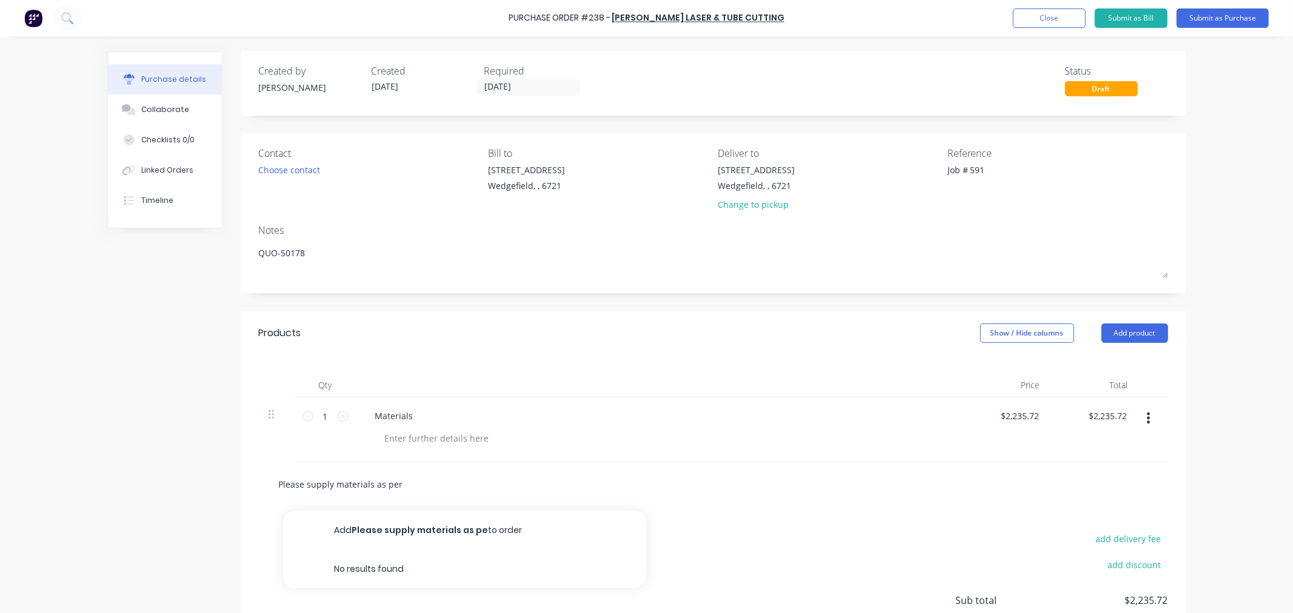
type input "Please supply materials as per"
type textarea "x"
type input "Please supply materials as per Q"
type textarea "x"
type input "Please supply materials as per Qu"
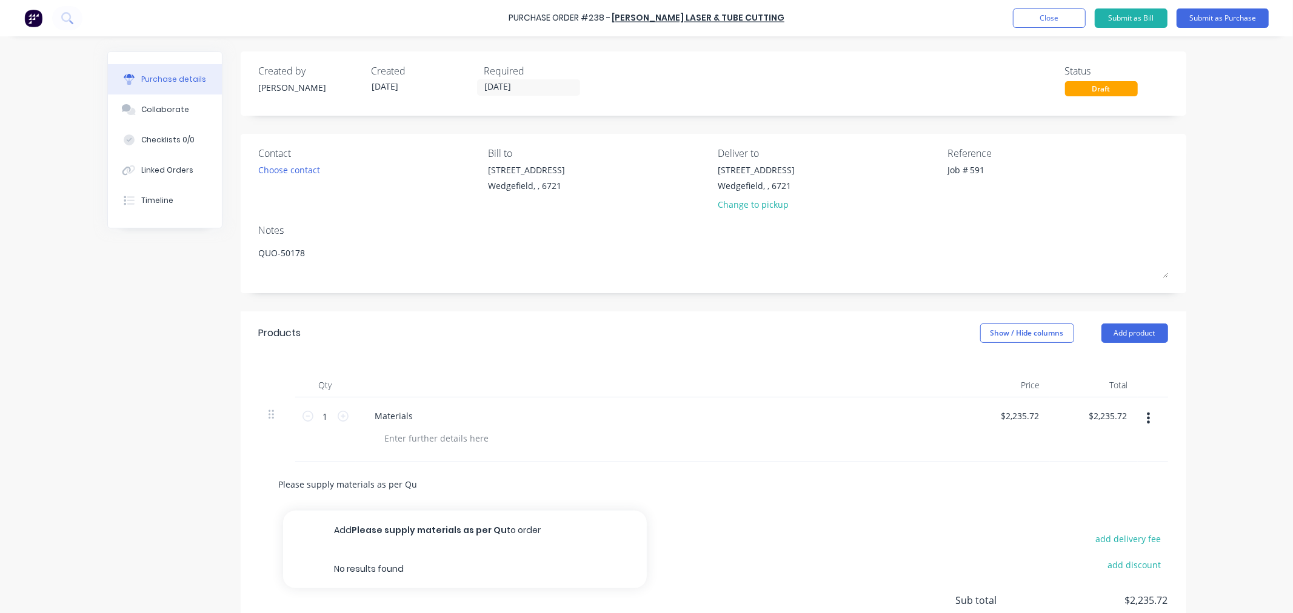
type textarea "x"
type input "Please supply materials as per Quo"
type textarea "x"
type input "Please supply materials as per Quot"
type textarea "x"
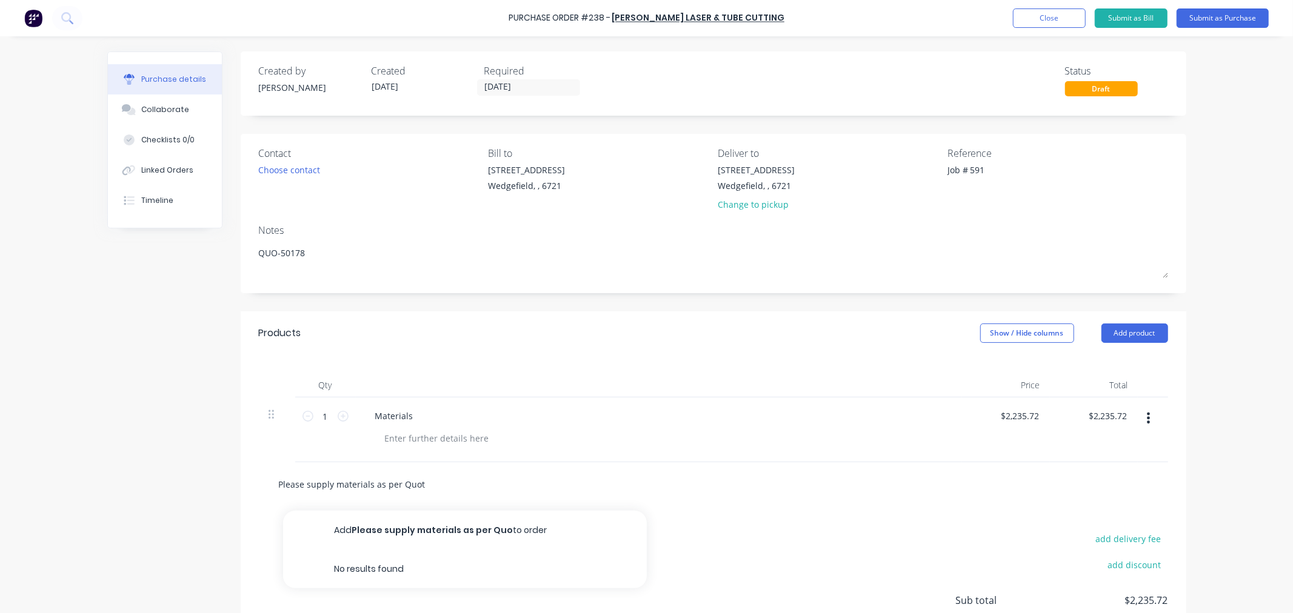
type input "Please supply materials as per Quote"
type textarea "x"
type input "Please supply materials as per Quote"
type textarea "x"
type input "Please supply materials as per Quote N"
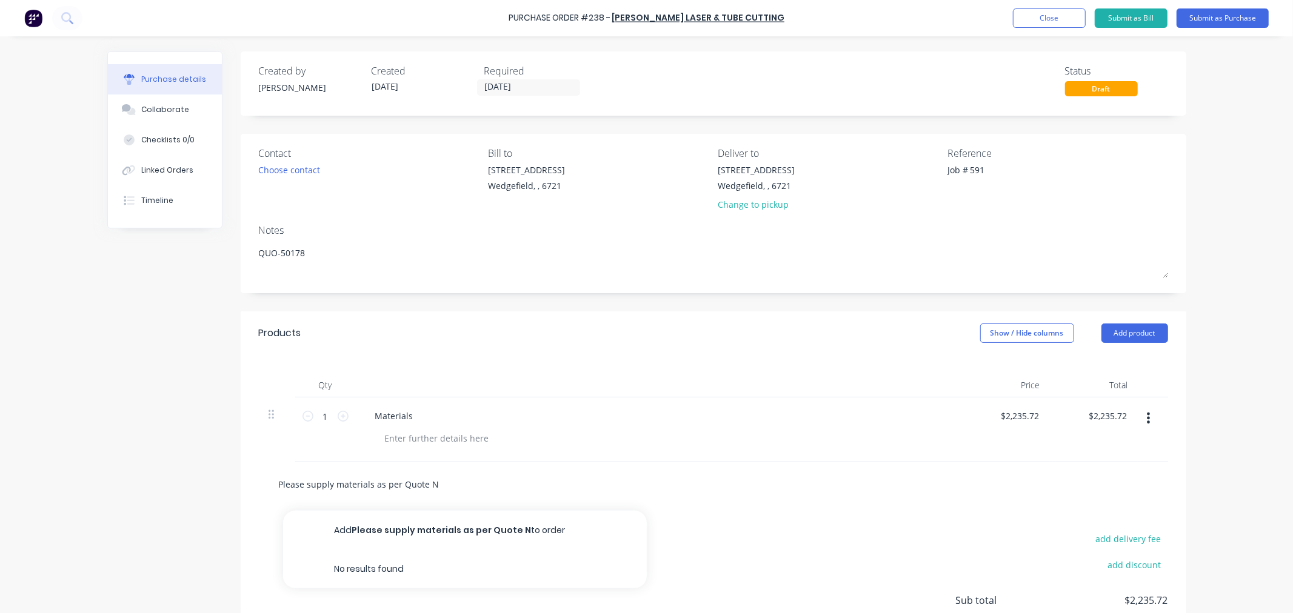
type textarea "x"
type input "Please supply materials as per Quote No"
type textarea "x"
type input "Please supply materials as per Quote No."
type textarea "x"
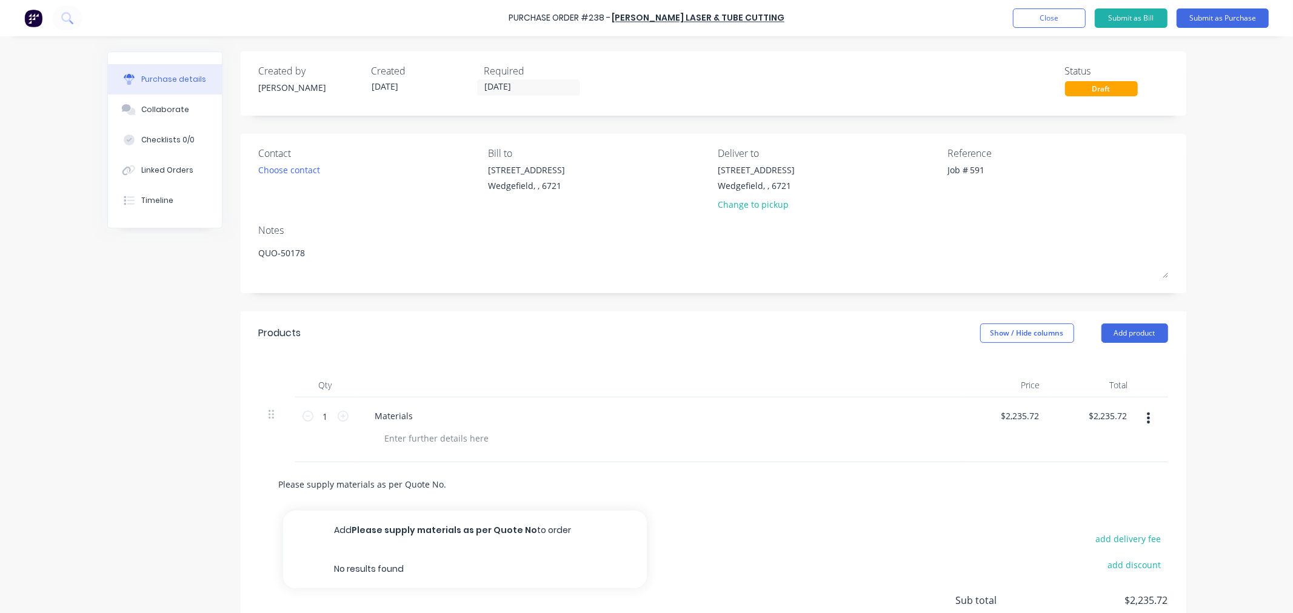
type input "Please supply materials as per Quote No."
paste input "QUO-50178"
type textarea "x"
type input "Please supply materials as per Quote No. QUO-50178"
type textarea "x"
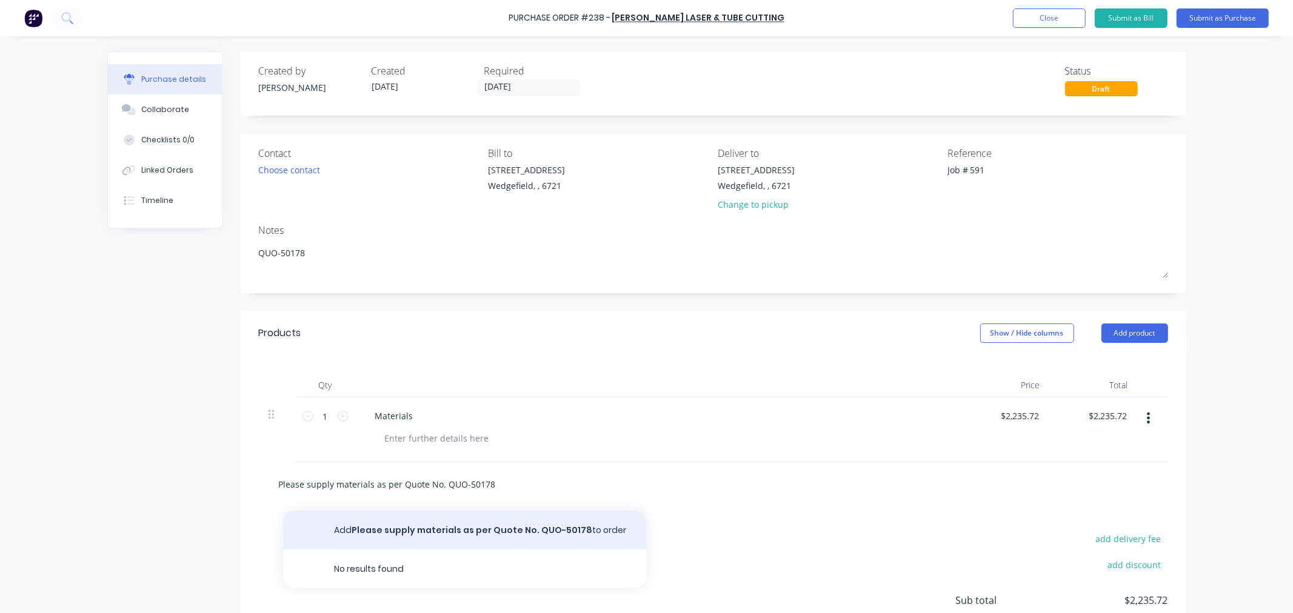
type input "Please supply materials as per Quote No. QUO-50178"
click at [373, 534] on button "Add Please supply materials as per Quote No. QUO-50178 to order" at bounding box center [465, 530] width 364 height 39
type textarea "x"
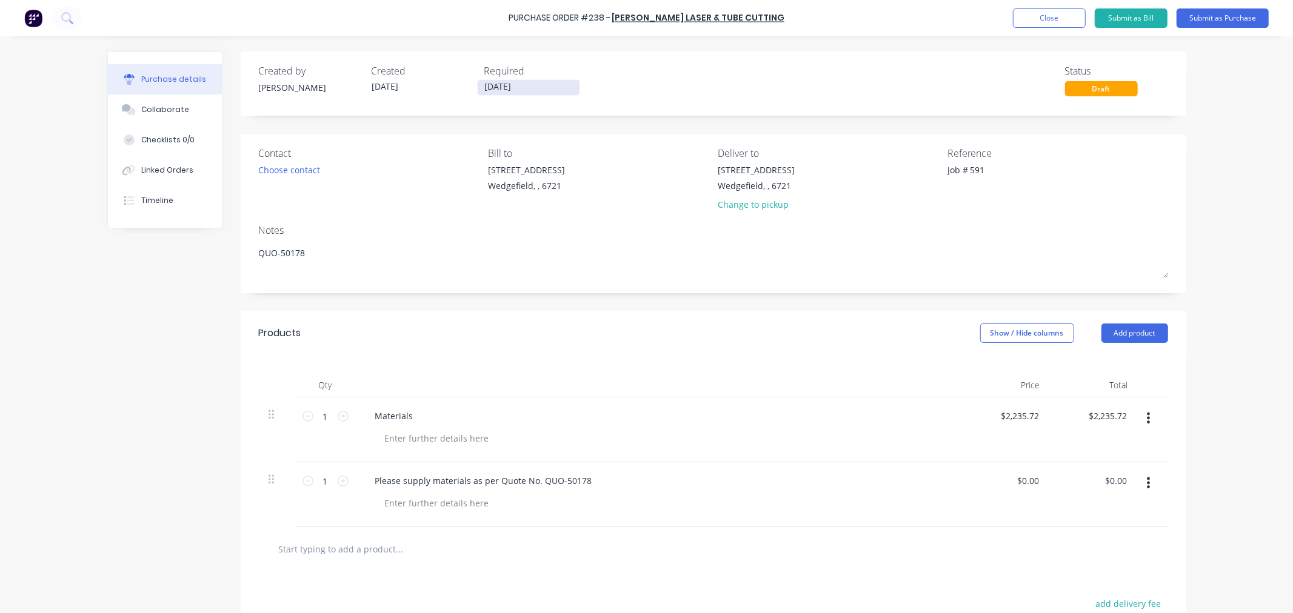
click at [534, 87] on input "[DATE]" at bounding box center [529, 87] width 102 height 15
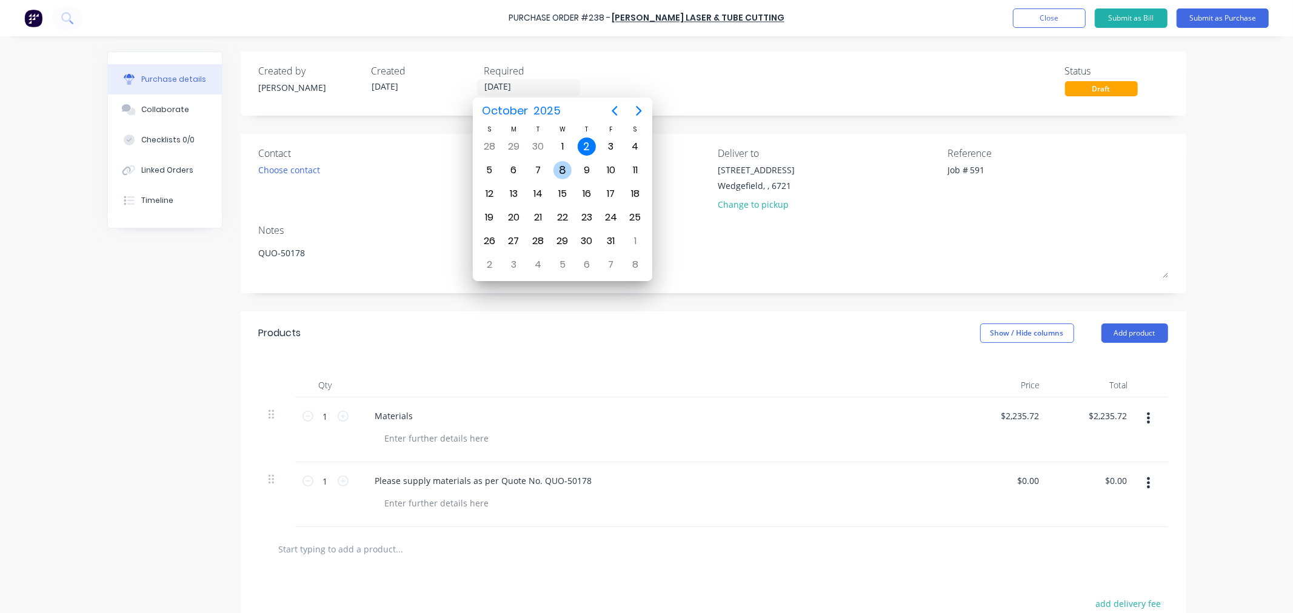
click at [560, 167] on div "8" at bounding box center [562, 170] width 18 height 18
type textarea "x"
type input "[DATE]"
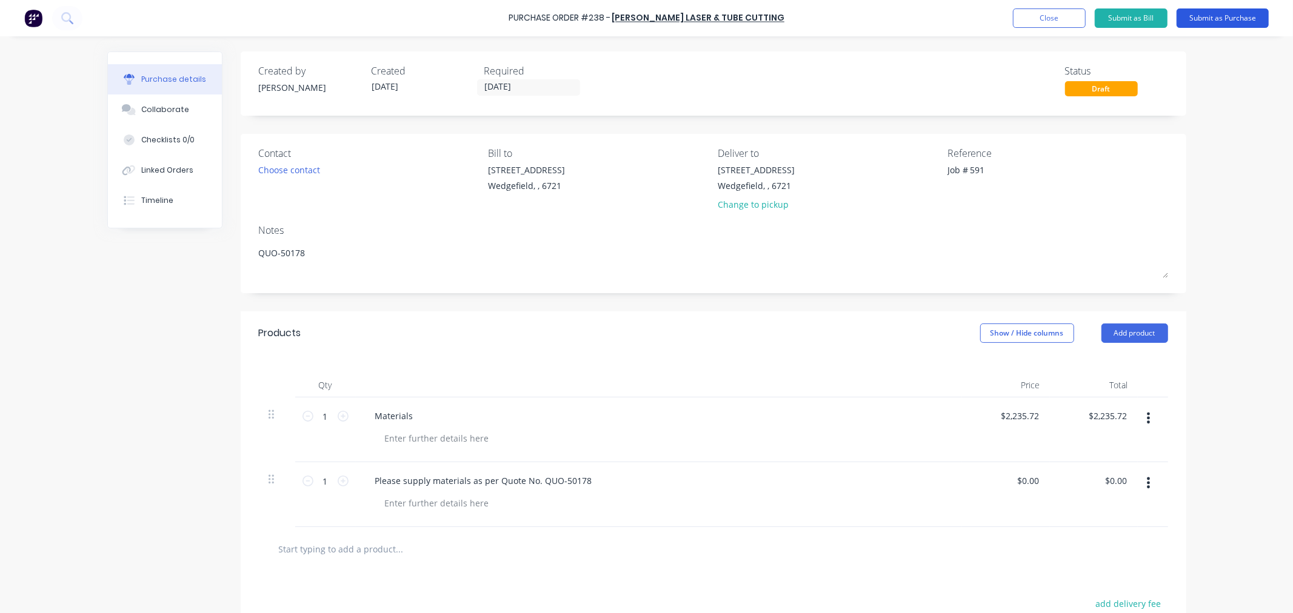
click at [1197, 15] on button "Submit as Purchase" at bounding box center [1223, 17] width 92 height 19
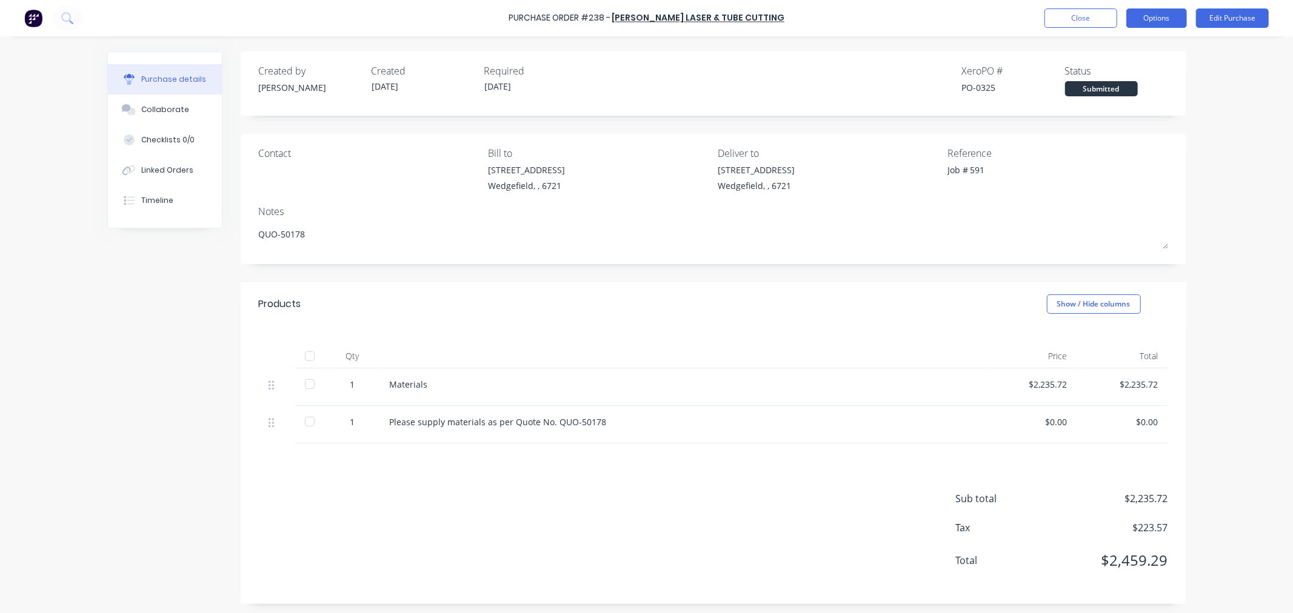
click at [1158, 21] on button "Options" at bounding box center [1156, 17] width 61 height 19
click at [1124, 44] on div "Print / Email" at bounding box center [1129, 50] width 93 height 18
click at [1099, 81] on div "With pricing" at bounding box center [1129, 74] width 93 height 18
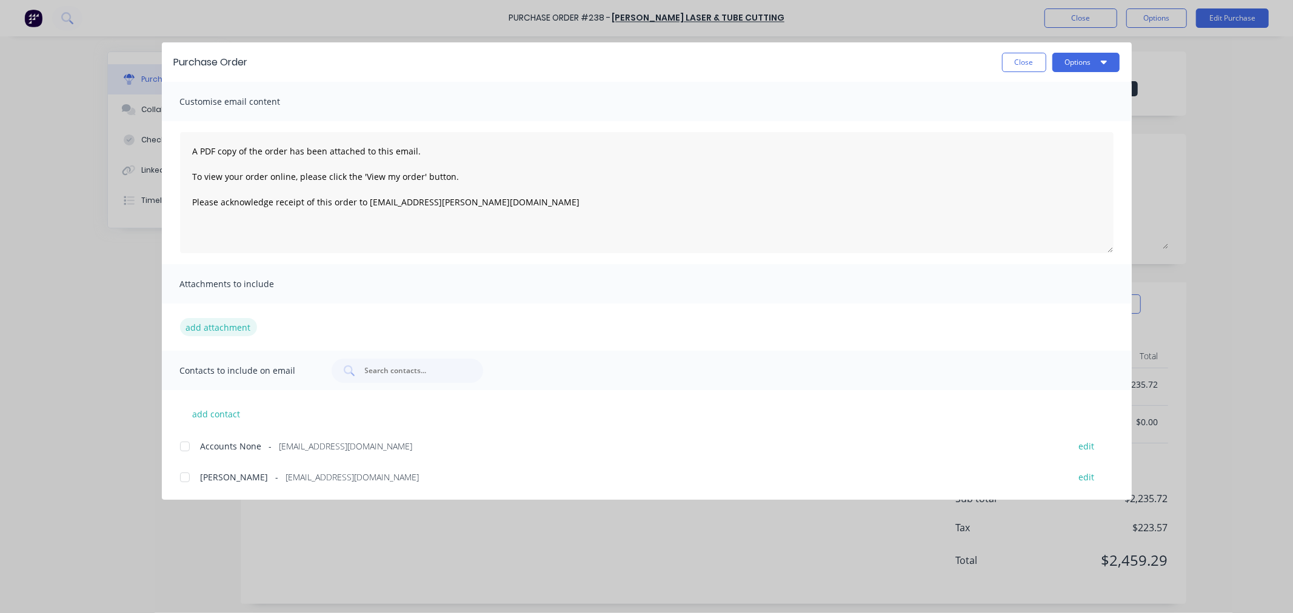
click at [207, 328] on button "add attachment" at bounding box center [218, 327] width 77 height 18
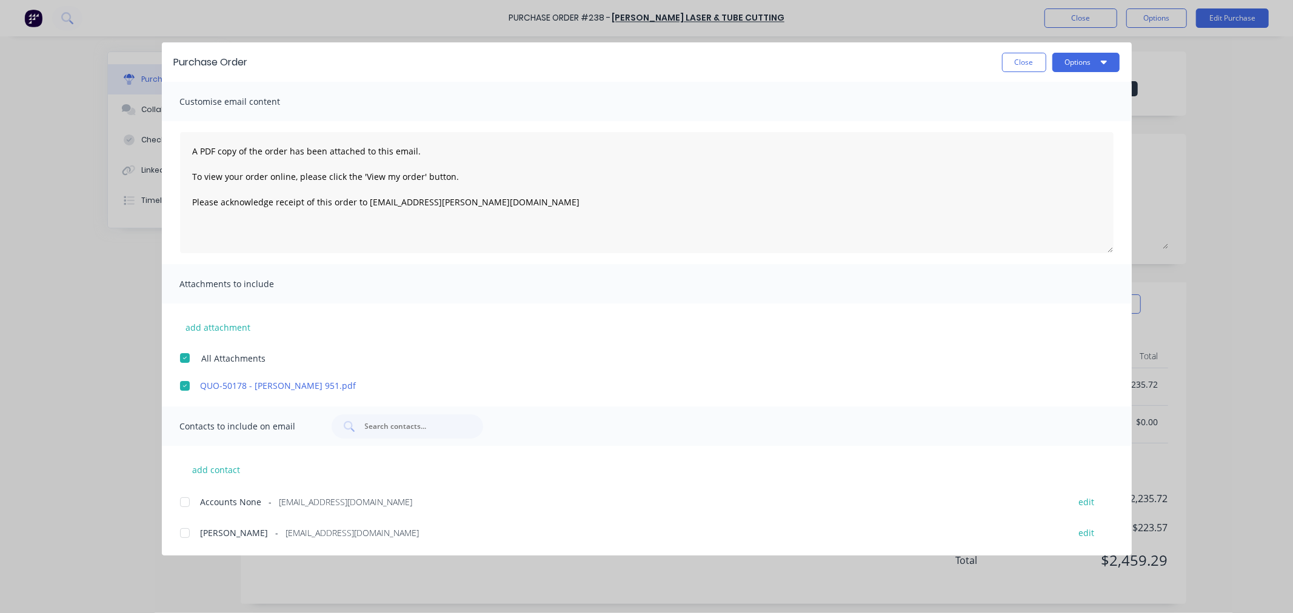
click at [186, 383] on div at bounding box center [185, 386] width 24 height 24
click at [202, 318] on button "add attachment" at bounding box center [218, 327] width 77 height 18
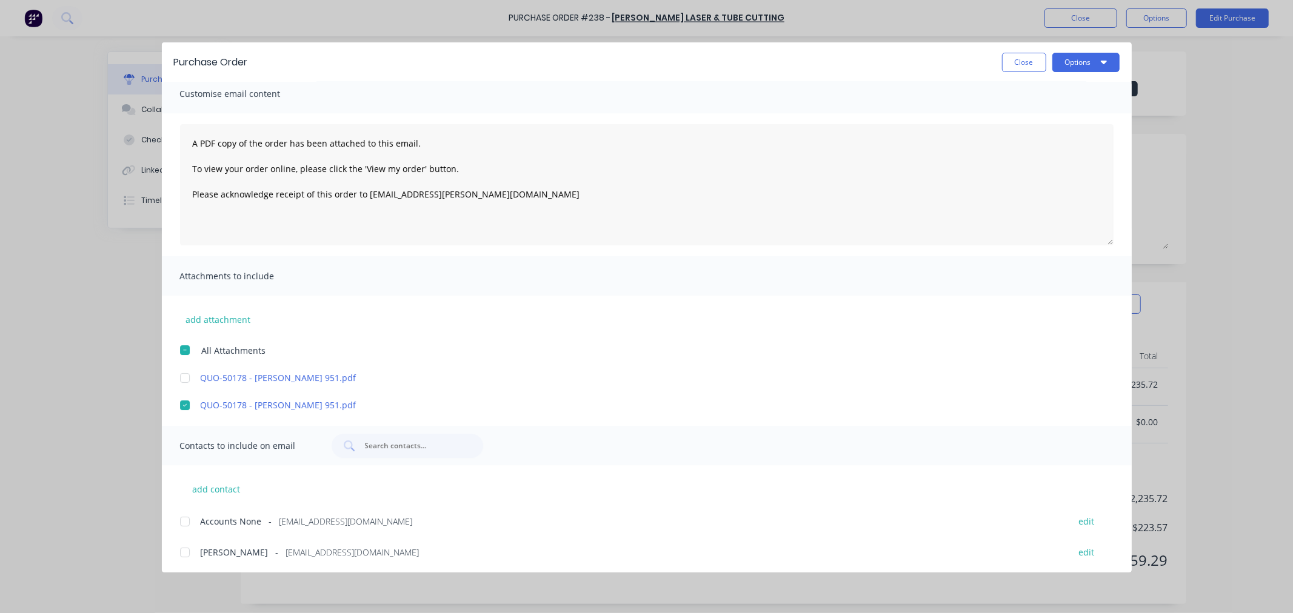
scroll to position [10, 0]
click at [182, 552] on div at bounding box center [185, 551] width 24 height 24
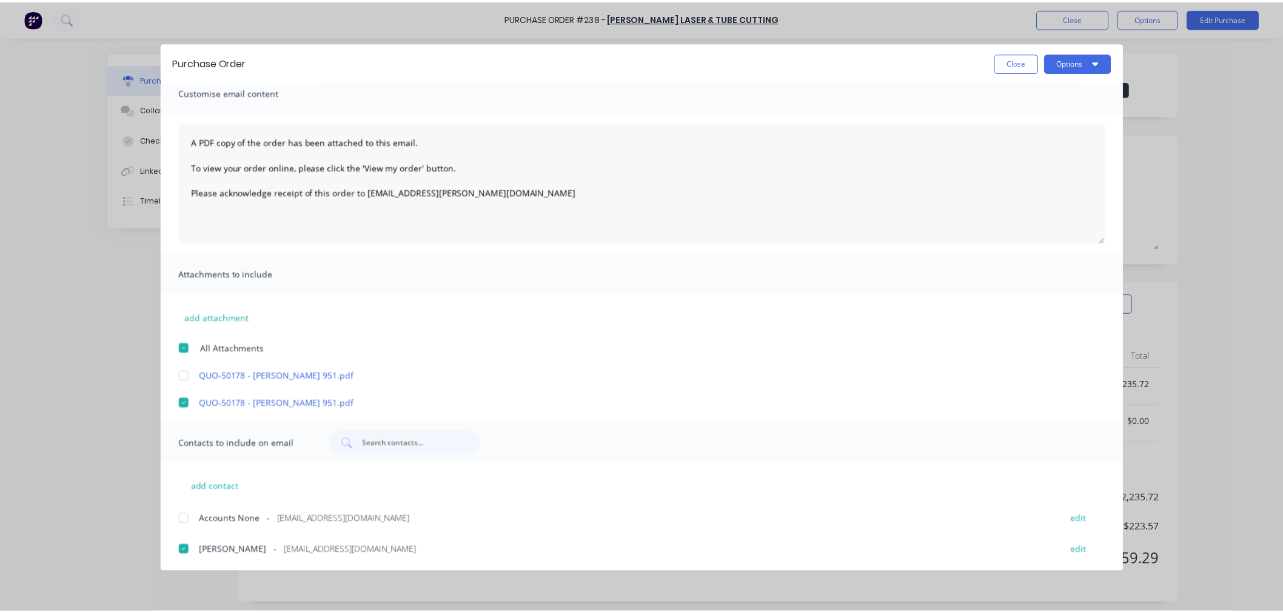
scroll to position [0, 0]
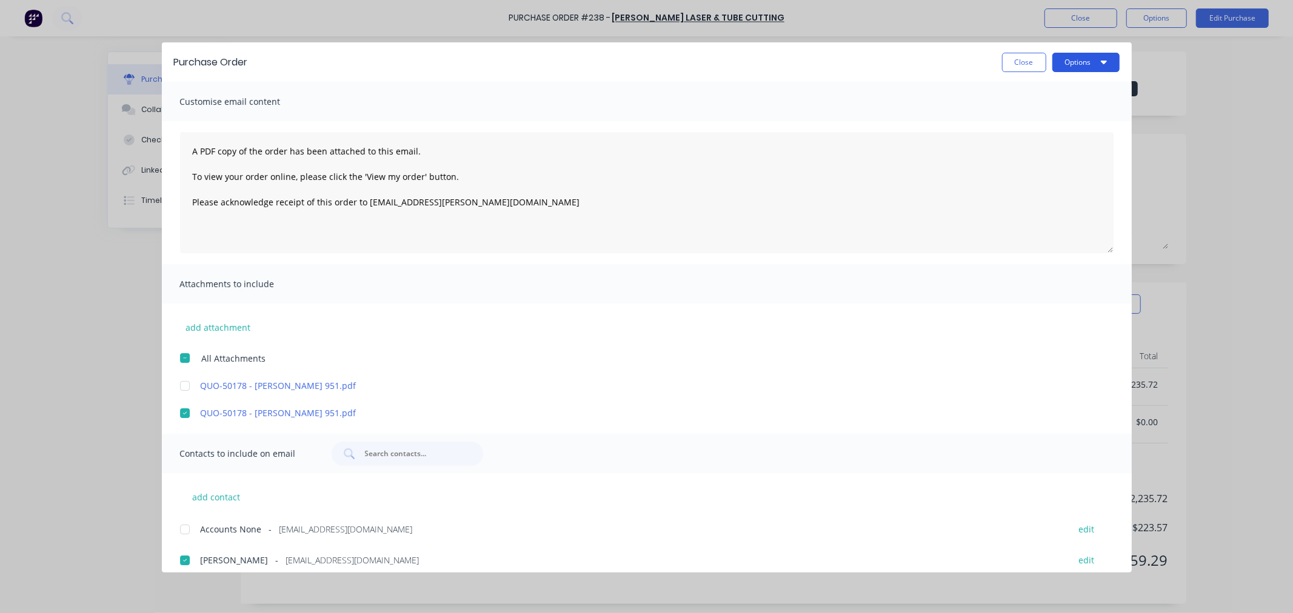
click at [1079, 67] on button "Options" at bounding box center [1085, 62] width 67 height 19
click at [1040, 141] on div "Email" at bounding box center [1061, 142] width 93 height 18
click at [1020, 55] on button "Close" at bounding box center [1024, 62] width 44 height 19
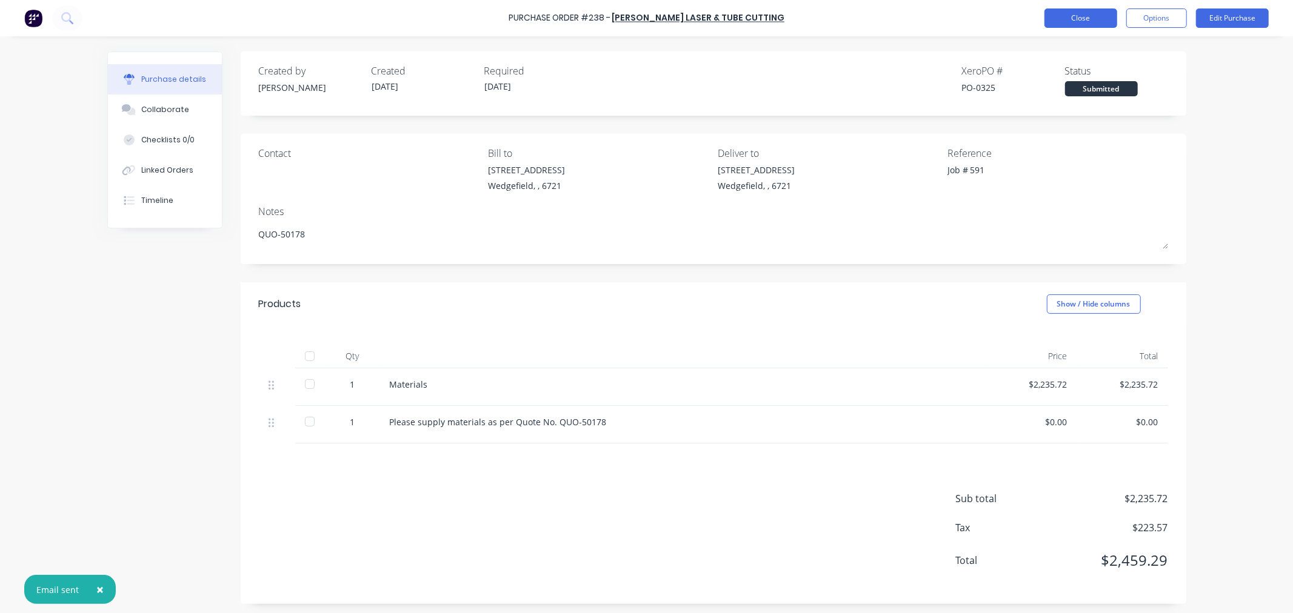
click at [1078, 21] on button "Close" at bounding box center [1080, 17] width 73 height 19
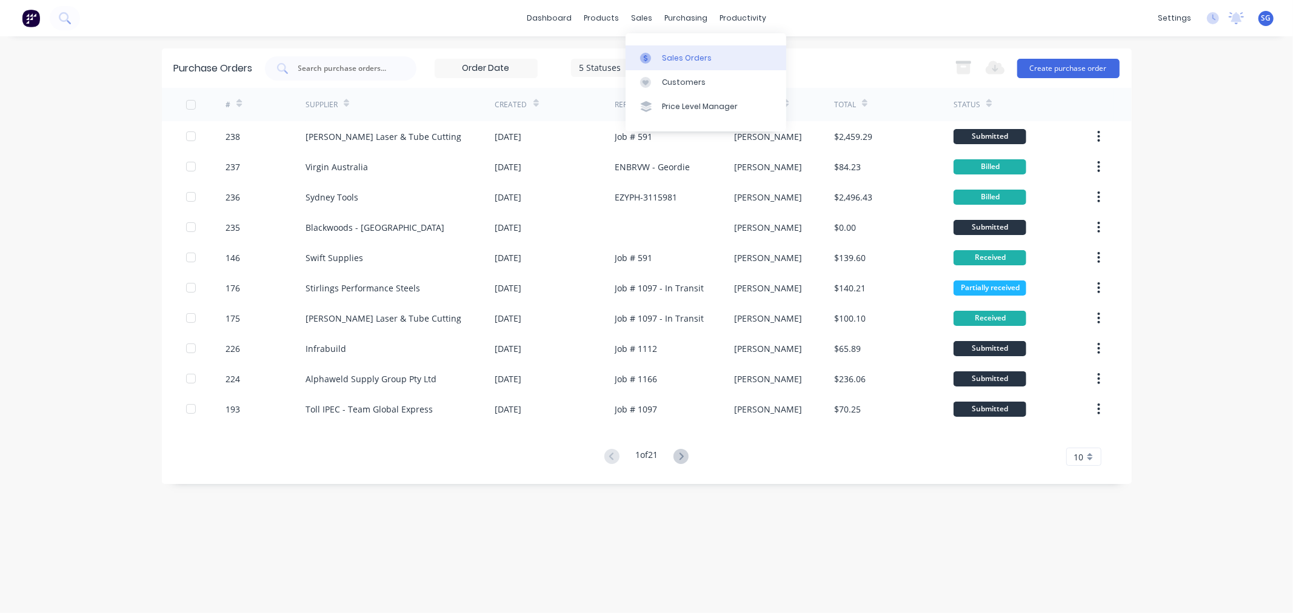
click at [649, 59] on icon at bounding box center [645, 58] width 11 height 11
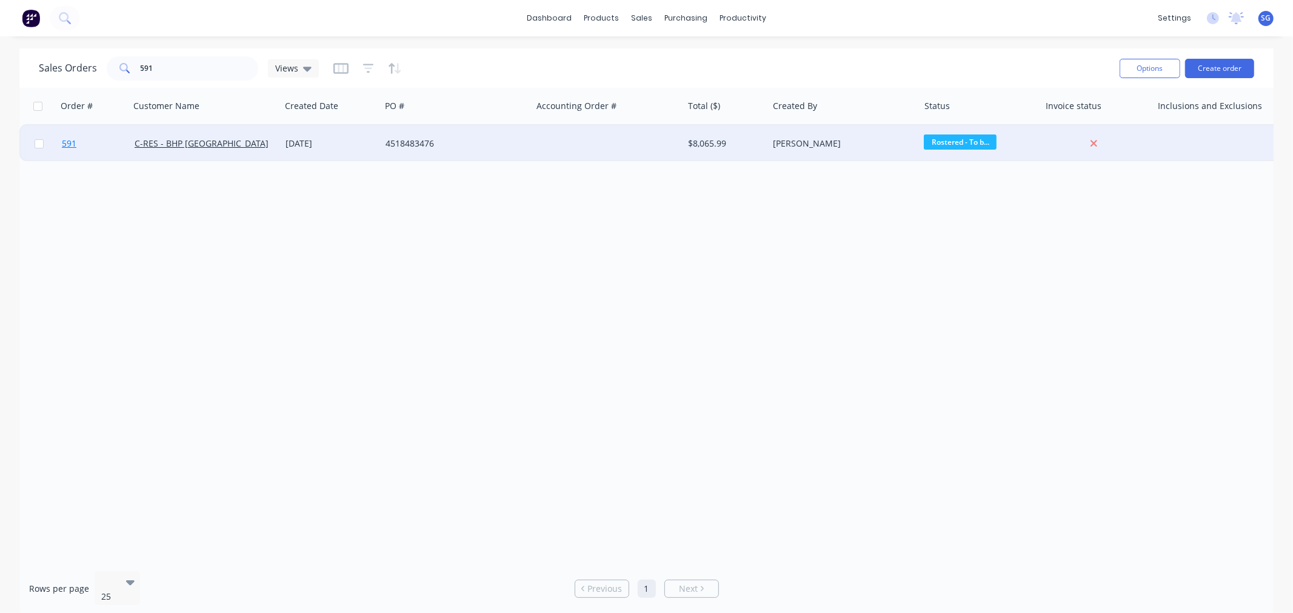
click at [63, 147] on span "591" at bounding box center [69, 144] width 15 height 12
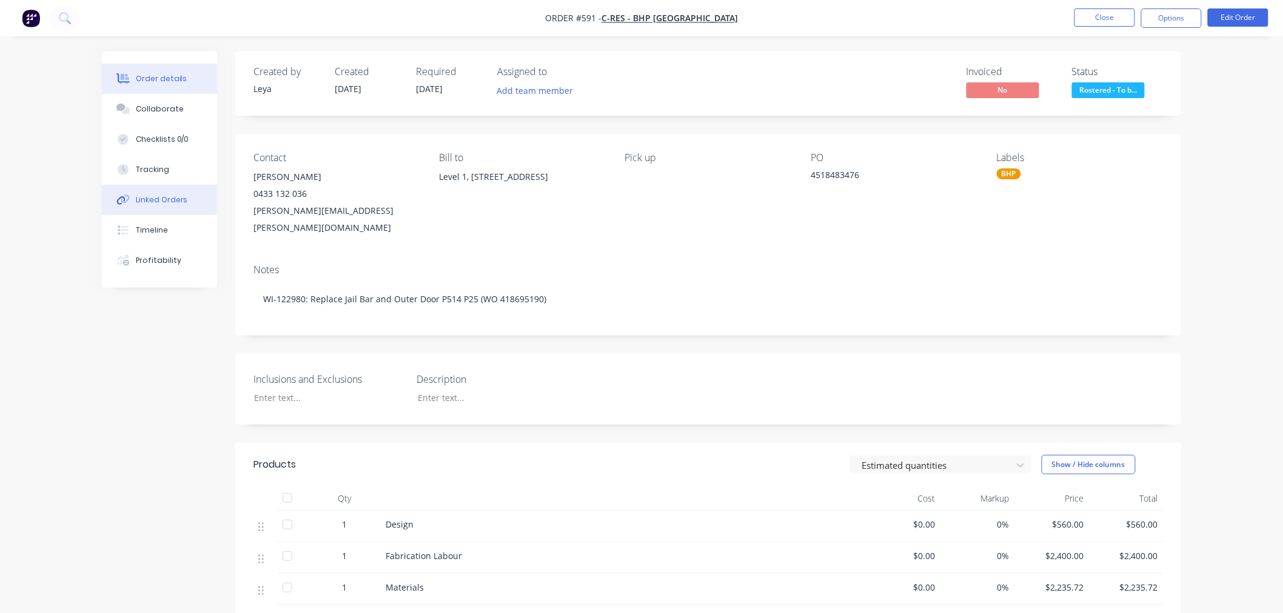
click at [173, 207] on button "Linked Orders" at bounding box center [159, 200] width 115 height 30
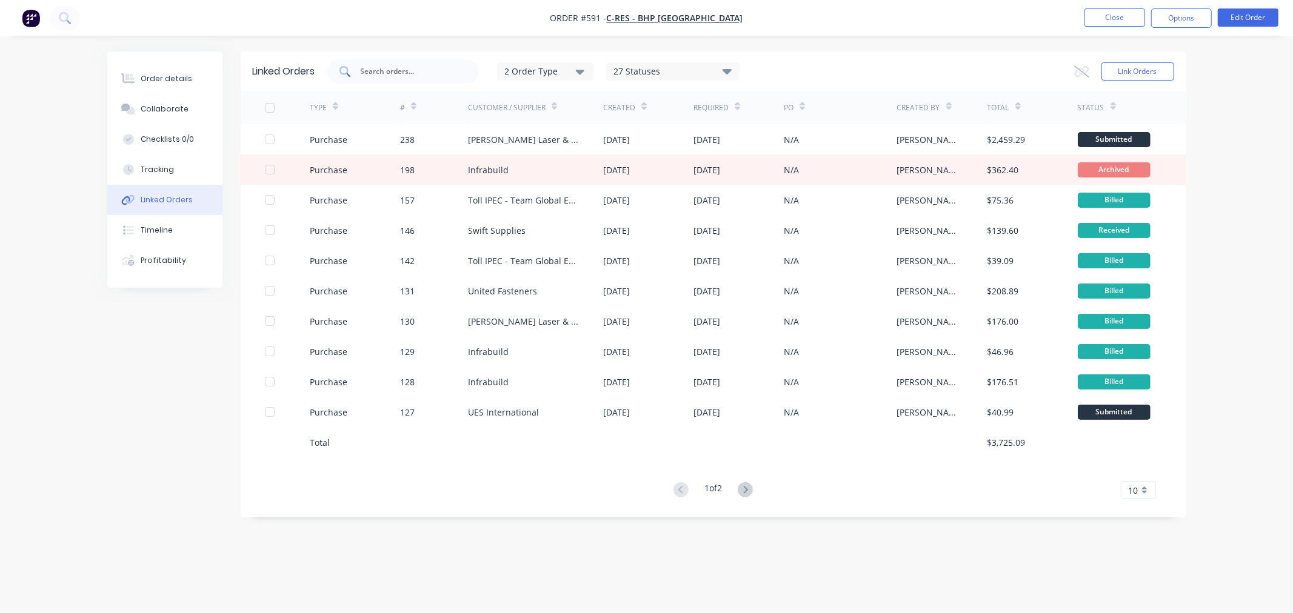
click at [379, 79] on div at bounding box center [403, 71] width 152 height 24
click at [1104, 18] on button "Close" at bounding box center [1114, 17] width 61 height 18
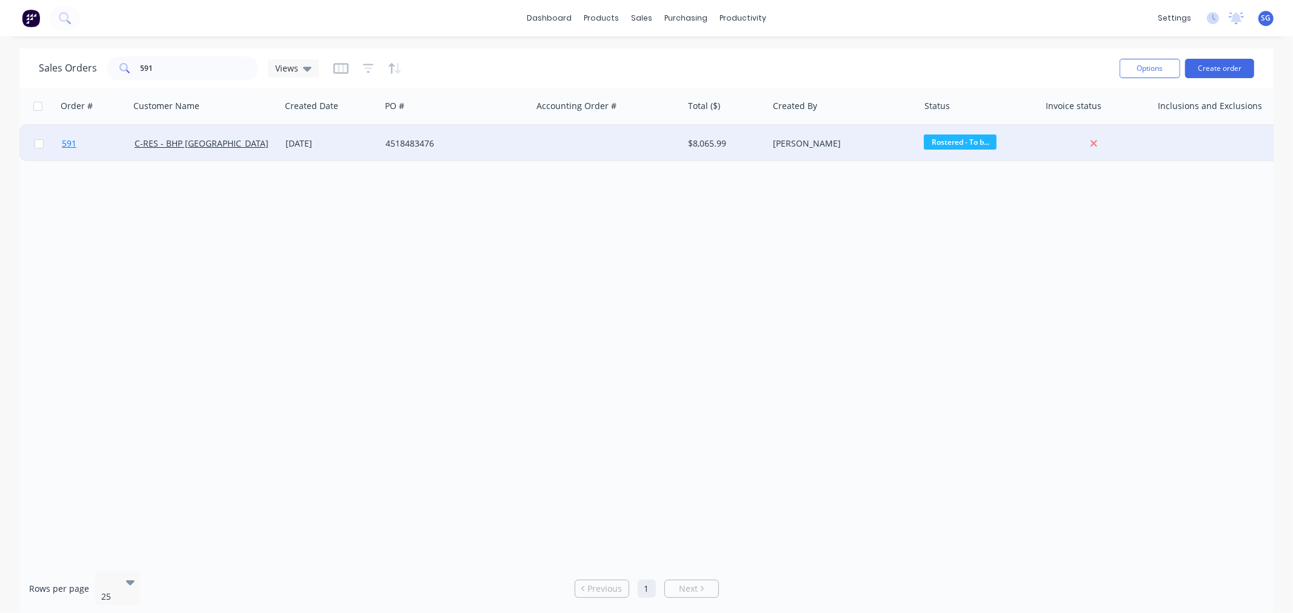
click at [73, 142] on span "591" at bounding box center [69, 144] width 15 height 12
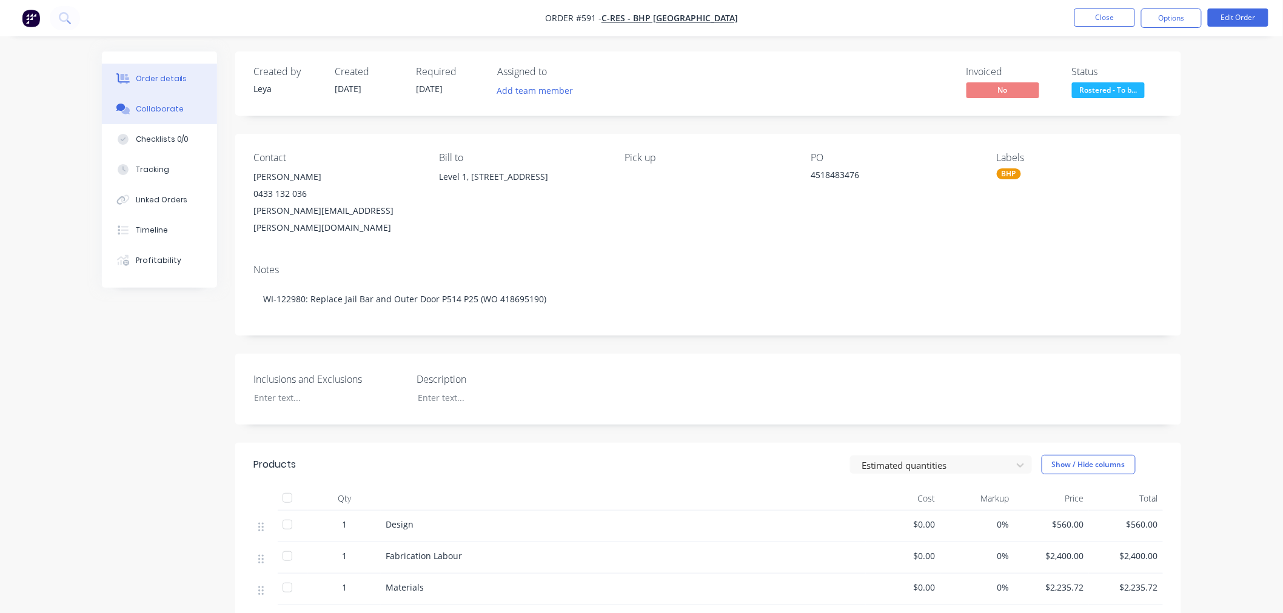
click at [159, 107] on div "Collaborate" at bounding box center [160, 109] width 48 height 11
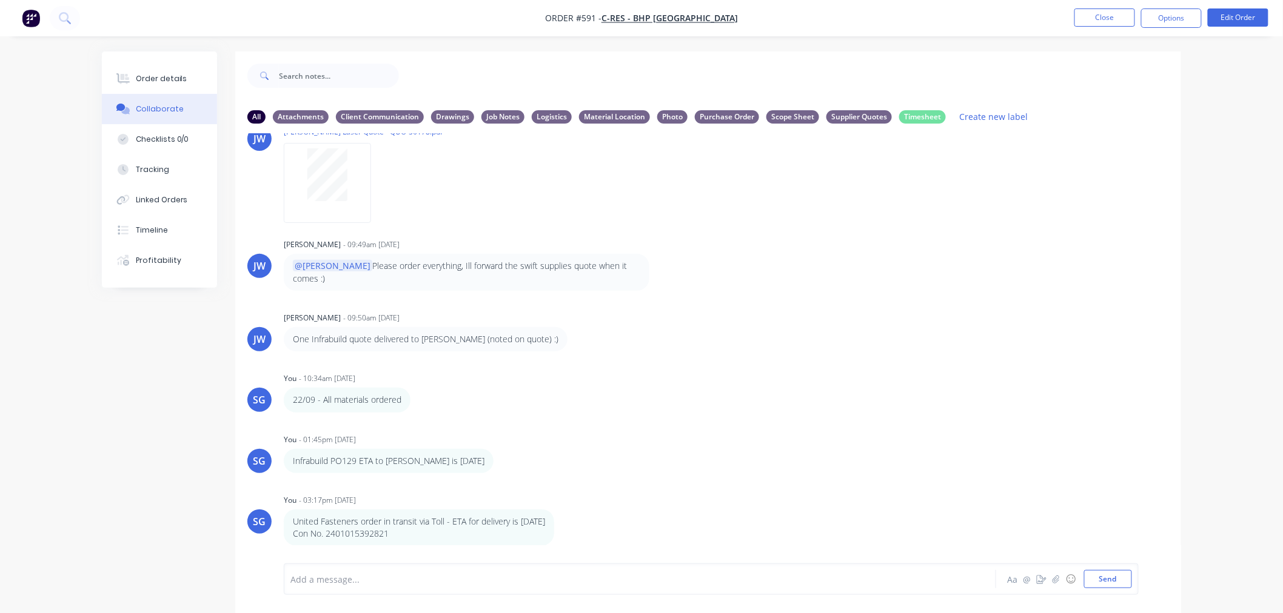
scroll to position [1828, 0]
click at [417, 391] on icon "button" at bounding box center [419, 398] width 4 height 14
click at [433, 430] on button "Delete" at bounding box center [463, 440] width 76 height 20
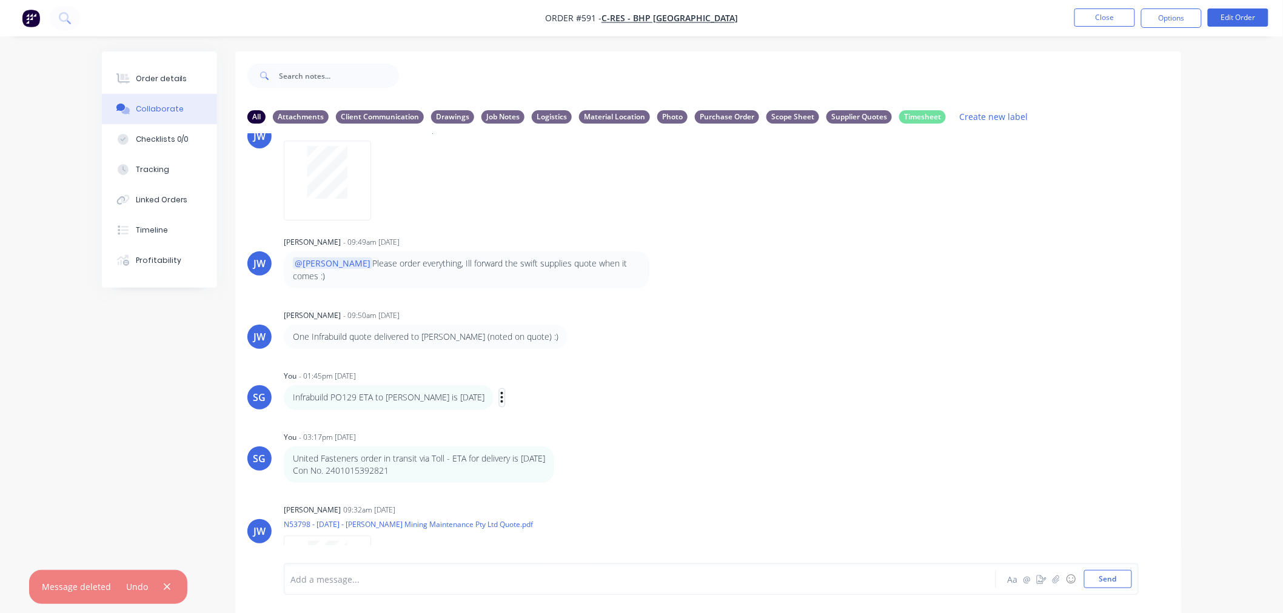
click at [504, 391] on icon "button" at bounding box center [502, 398] width 4 height 14
click at [520, 430] on button "Delete" at bounding box center [546, 440] width 76 height 20
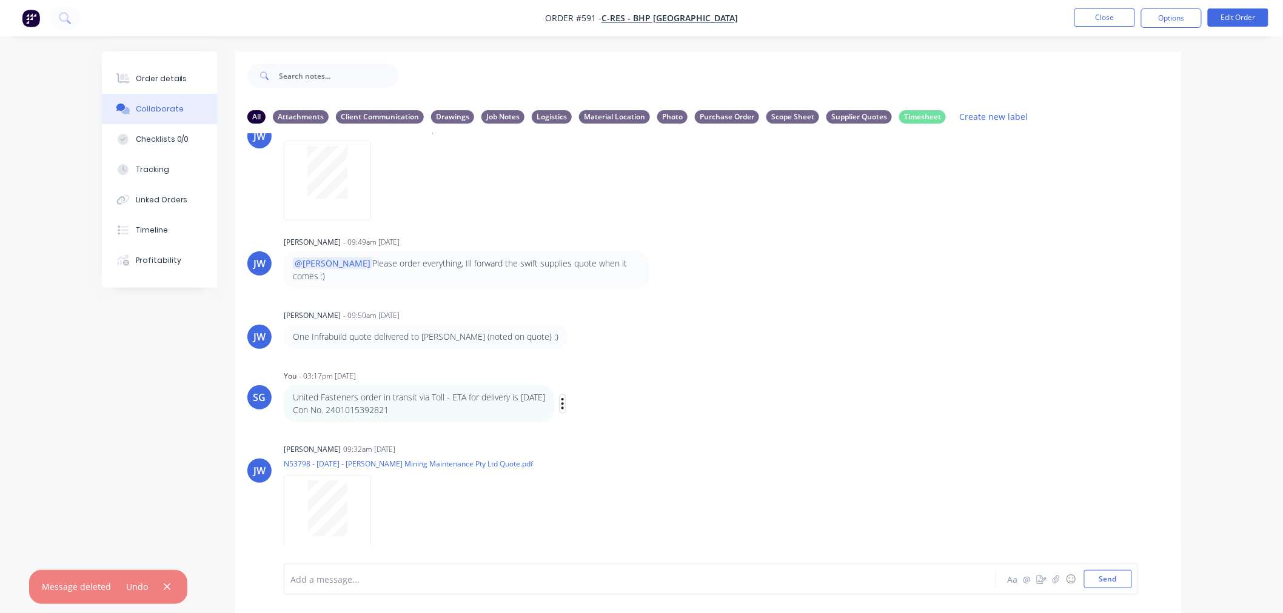
click at [564, 397] on icon "button" at bounding box center [563, 404] width 4 height 14
click at [616, 436] on button "Delete" at bounding box center [607, 446] width 76 height 20
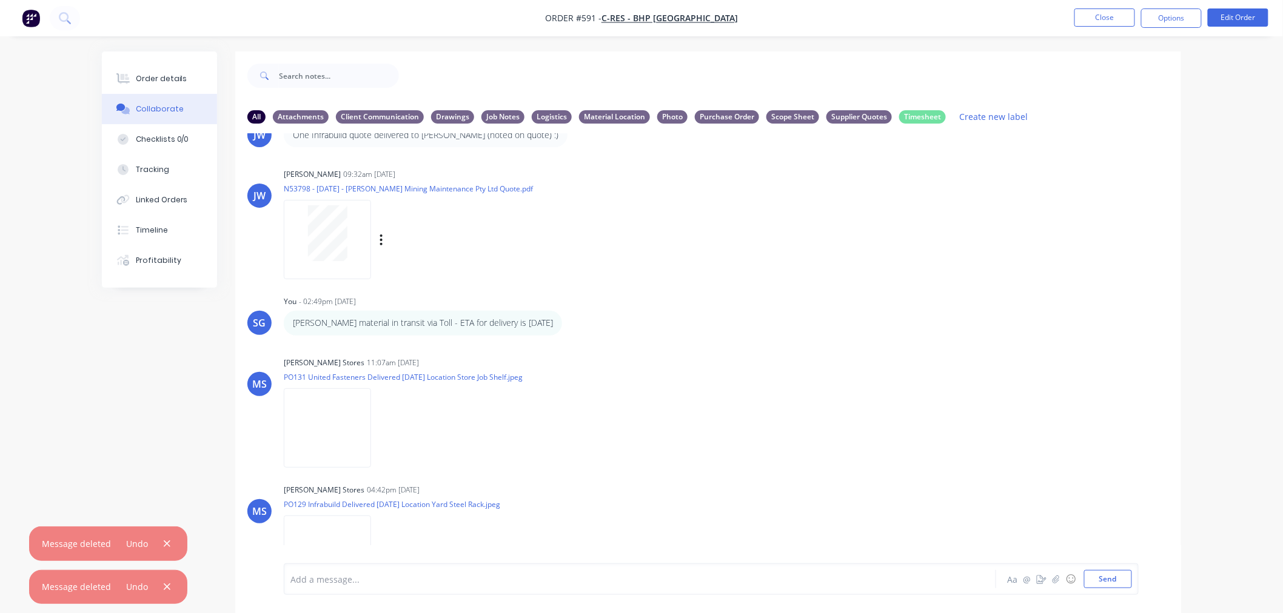
scroll to position [2097, 0]
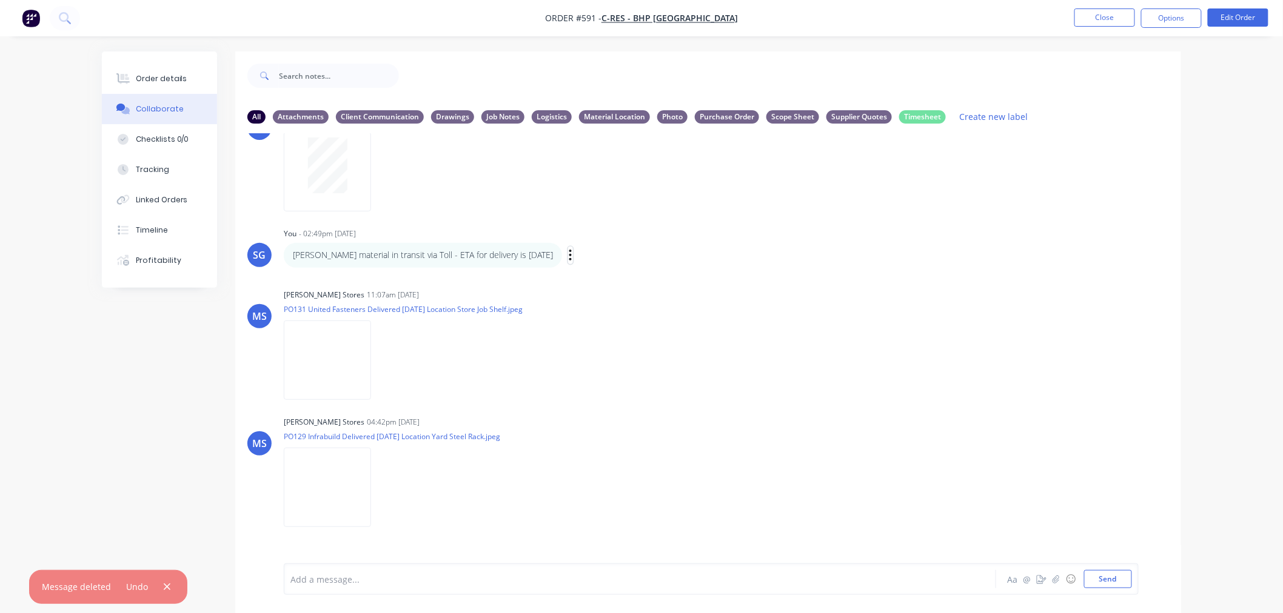
click at [571, 250] on icon "button" at bounding box center [570, 255] width 2 height 11
click at [598, 287] on button "Delete" at bounding box center [614, 297] width 76 height 20
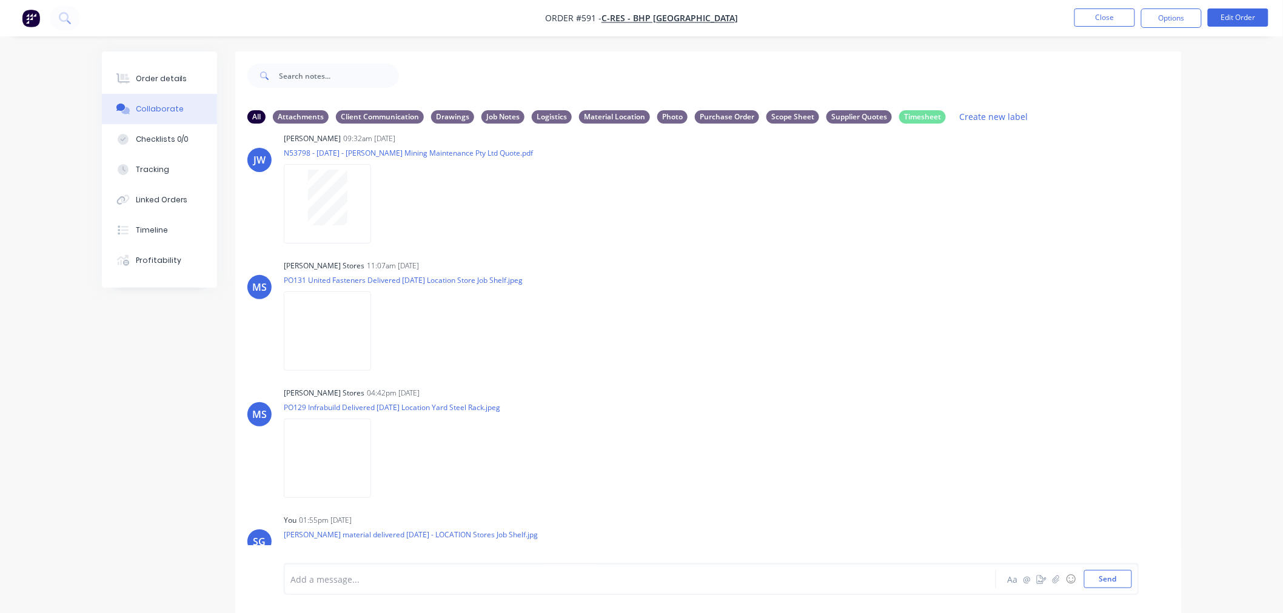
scroll to position [2246, 0]
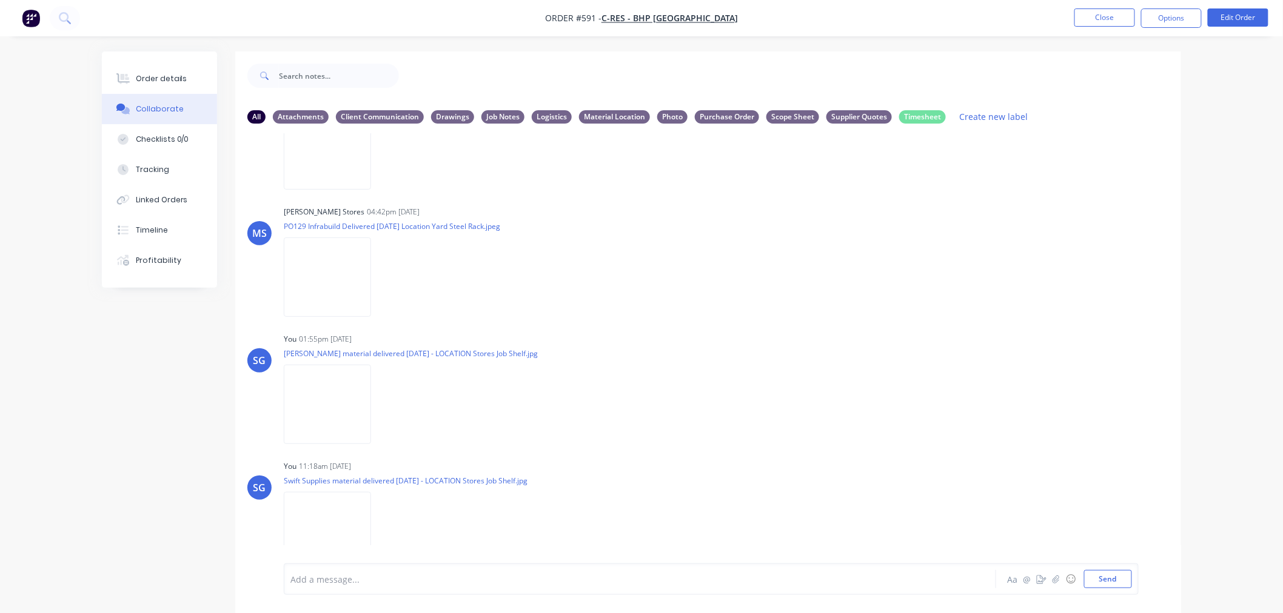
click at [1071, 13] on ul "Close Options Edit Order" at bounding box center [1171, 17] width 223 height 19
click at [1111, 23] on button "Close" at bounding box center [1104, 17] width 61 height 18
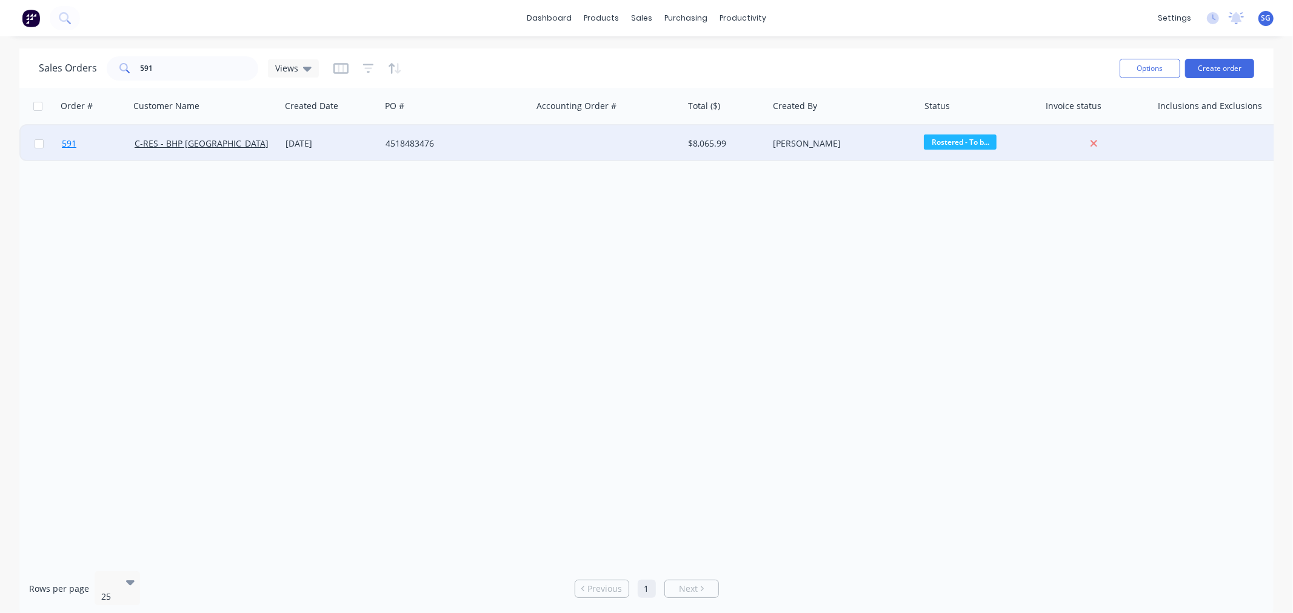
click at [72, 141] on span "591" at bounding box center [69, 144] width 15 height 12
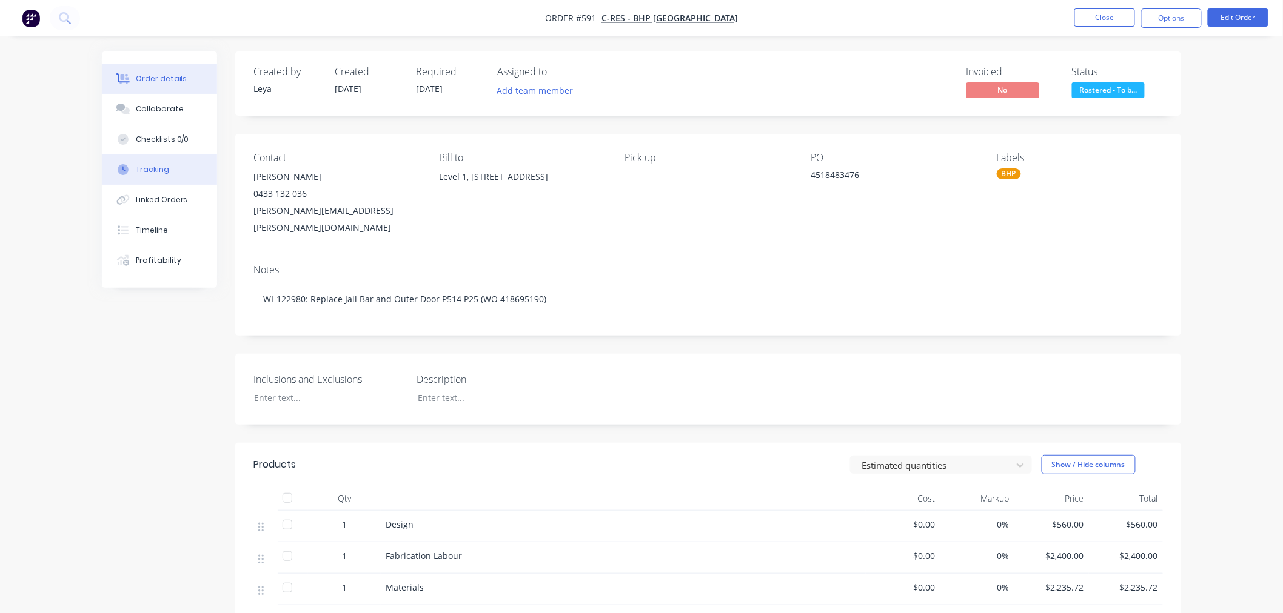
click at [170, 162] on button "Tracking" at bounding box center [159, 170] width 115 height 30
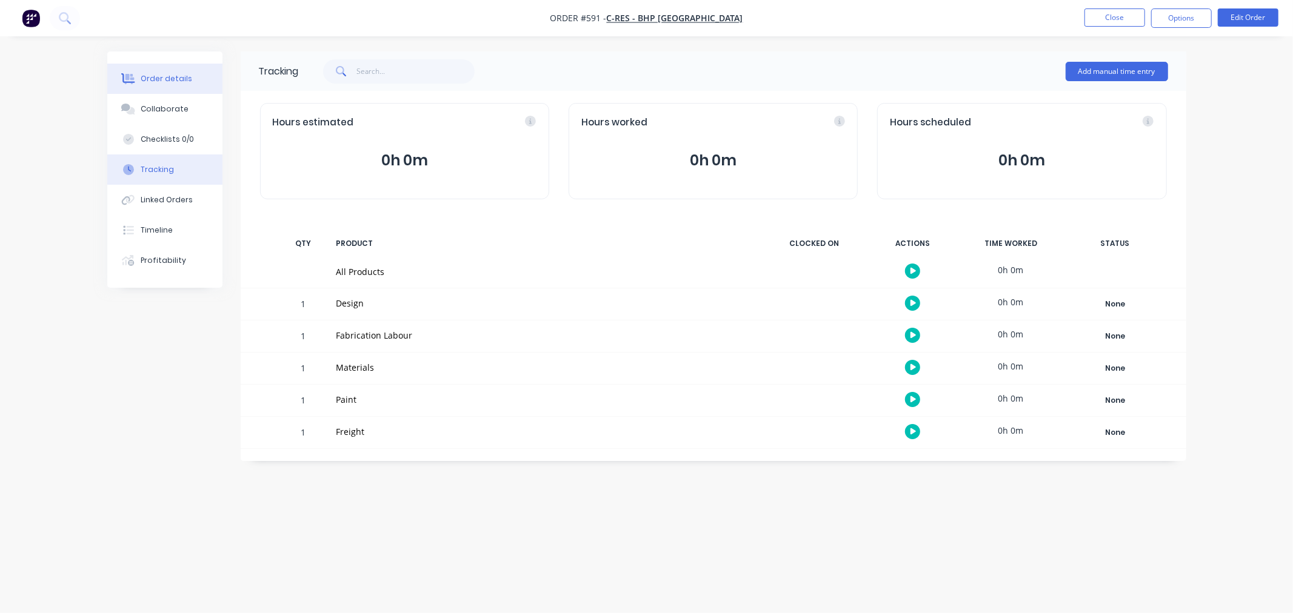
click at [156, 76] on div "Order details" at bounding box center [167, 78] width 52 height 11
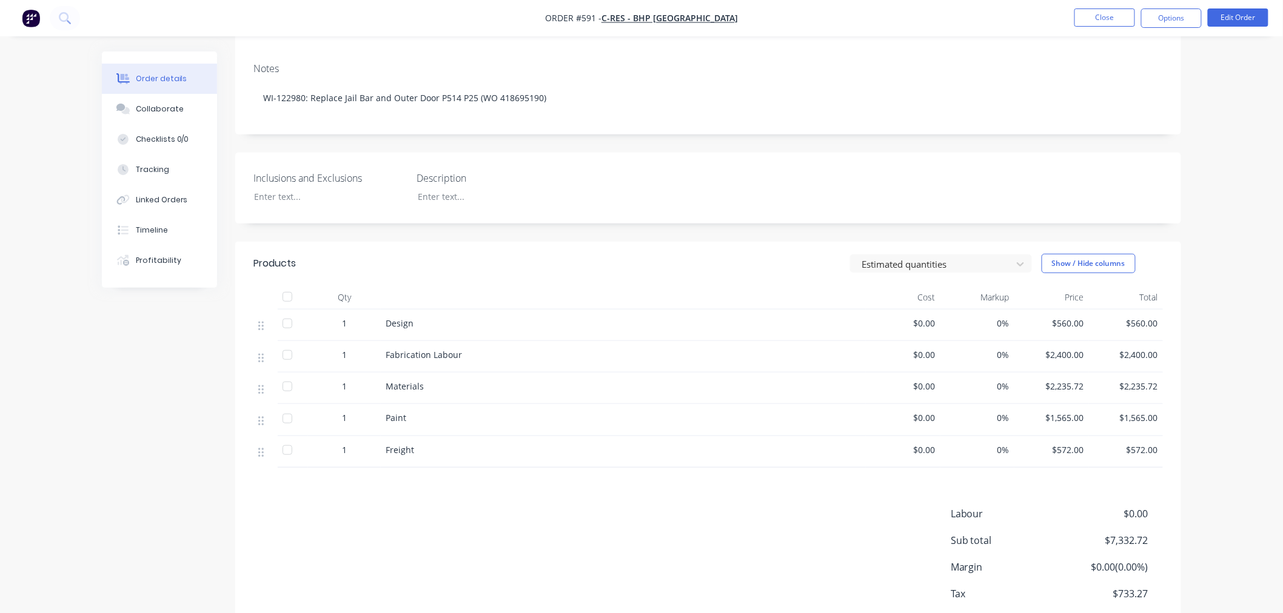
scroll to position [202, 0]
click at [1105, 21] on button "Close" at bounding box center [1104, 17] width 61 height 18
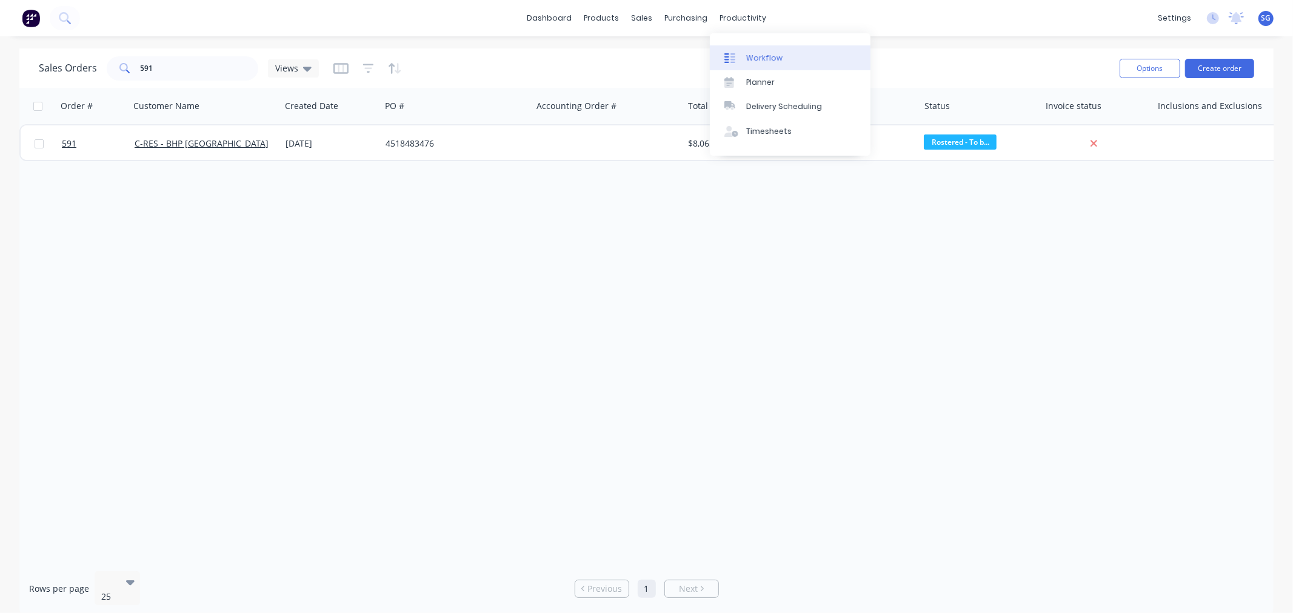
click at [756, 56] on div "Workflow" at bounding box center [764, 58] width 36 height 11
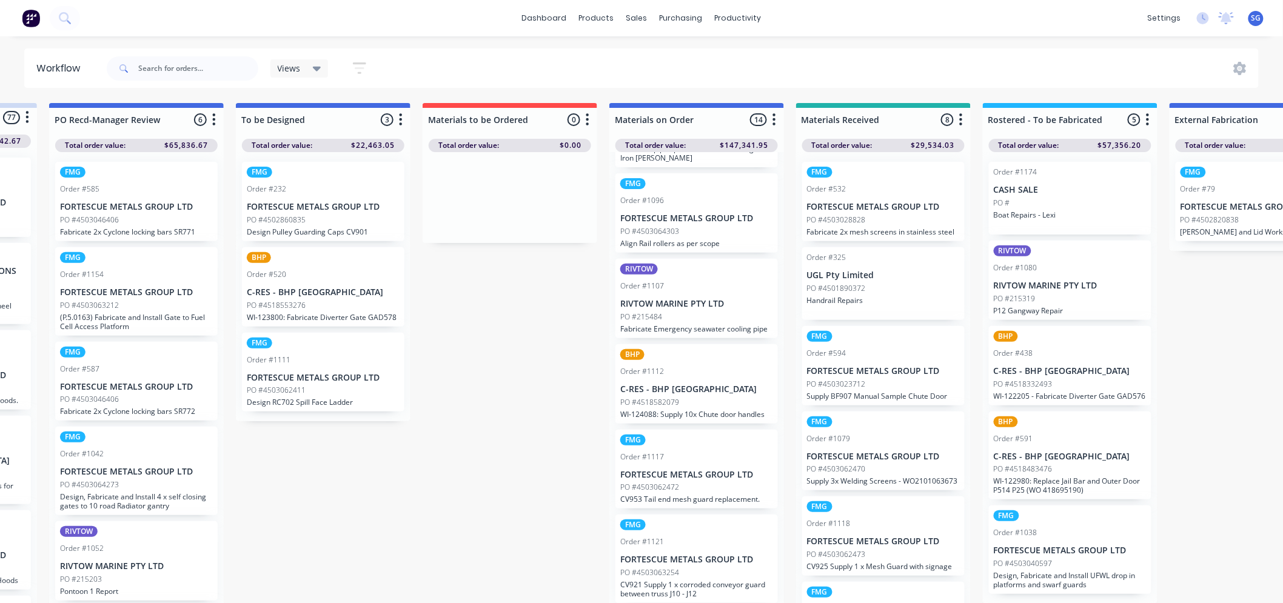
scroll to position [0, 190]
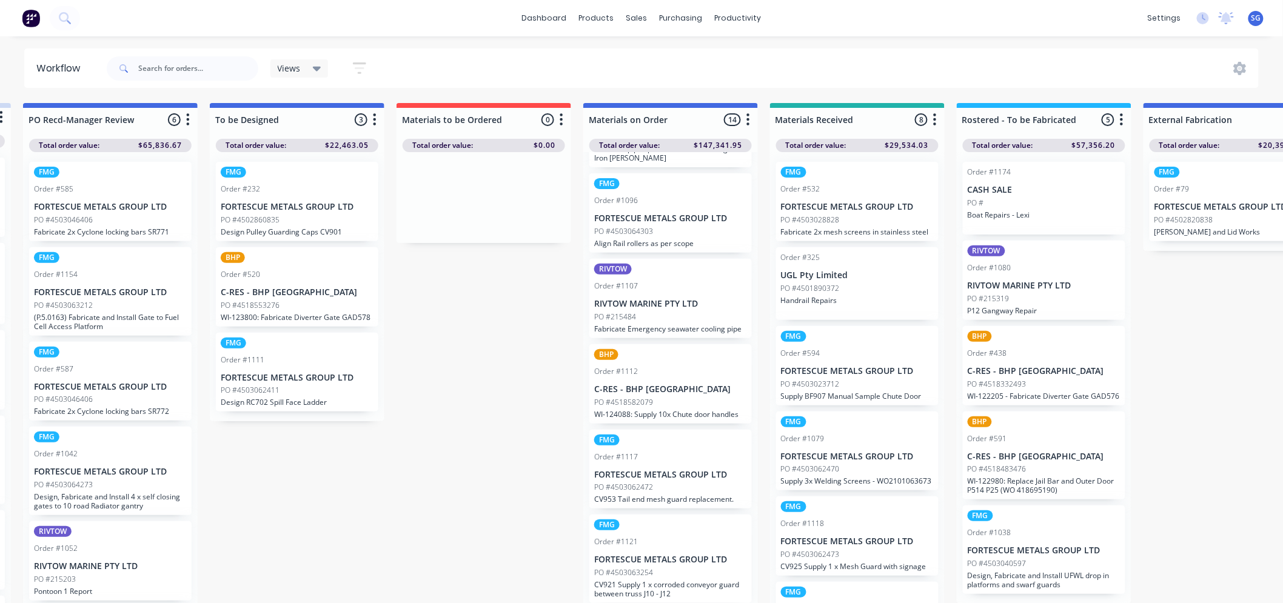
click at [1027, 474] on div "PO #4518483476" at bounding box center [1043, 469] width 153 height 11
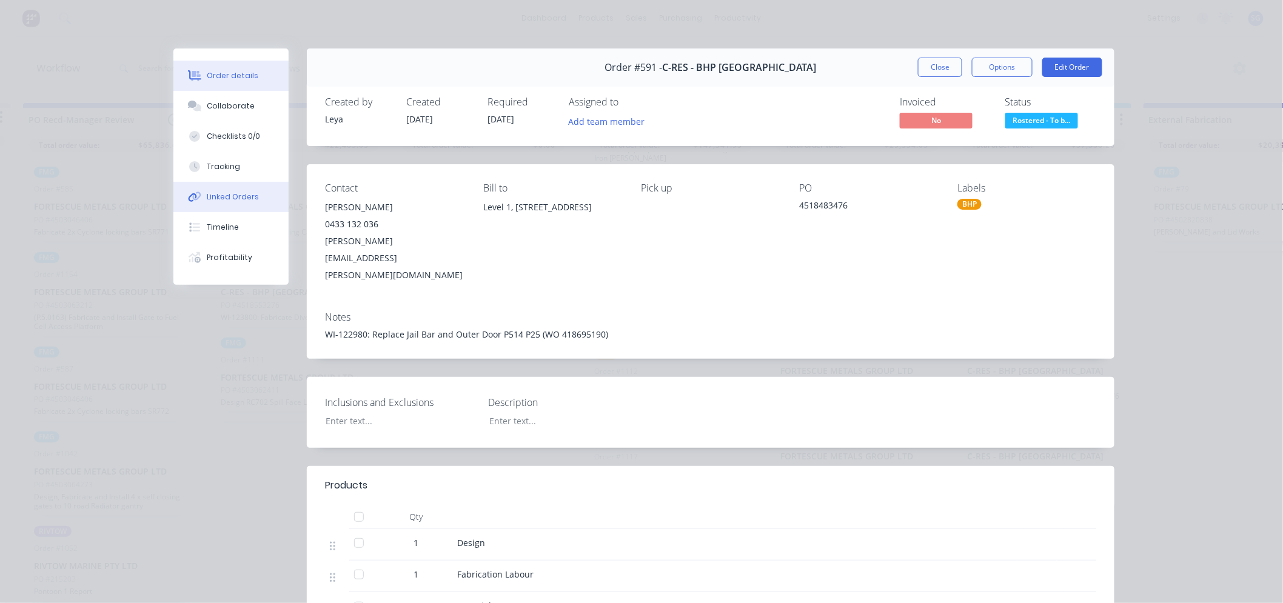
click at [192, 195] on icon at bounding box center [195, 197] width 14 height 11
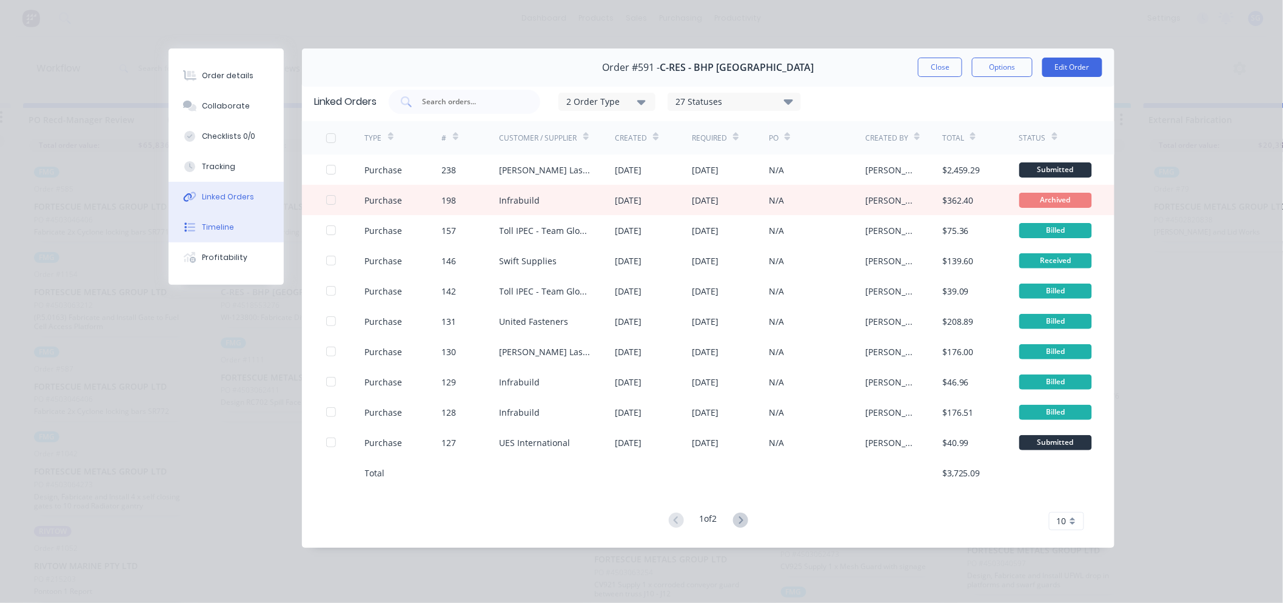
click at [222, 230] on div "Timeline" at bounding box center [218, 227] width 32 height 11
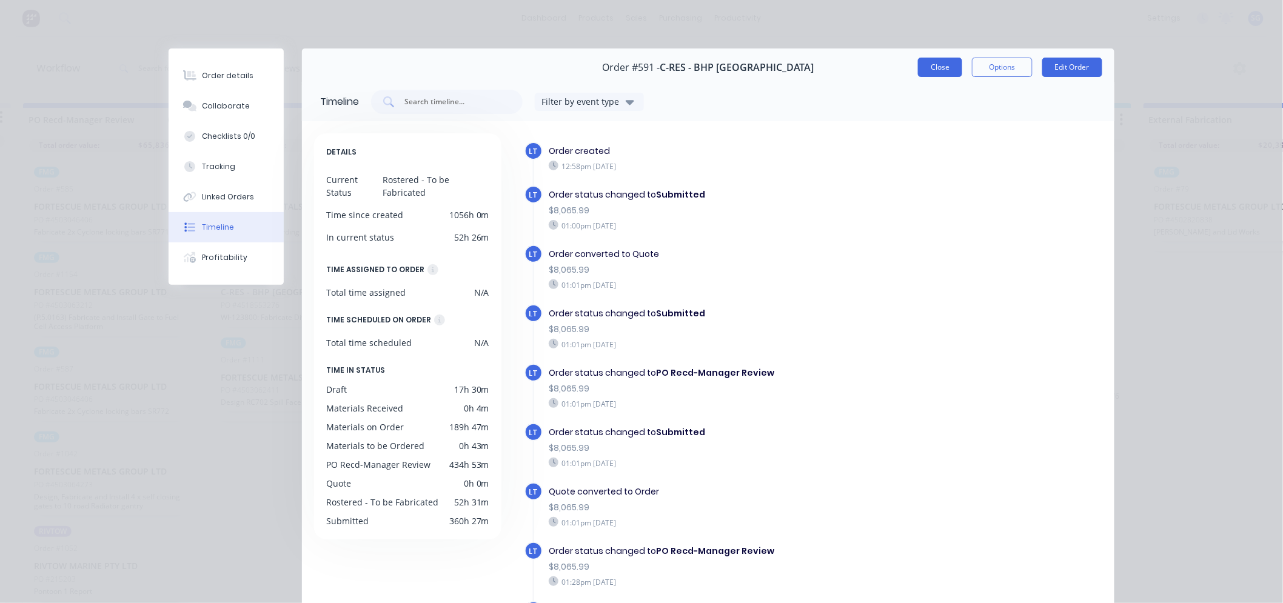
click at [923, 59] on button "Close" at bounding box center [940, 67] width 44 height 19
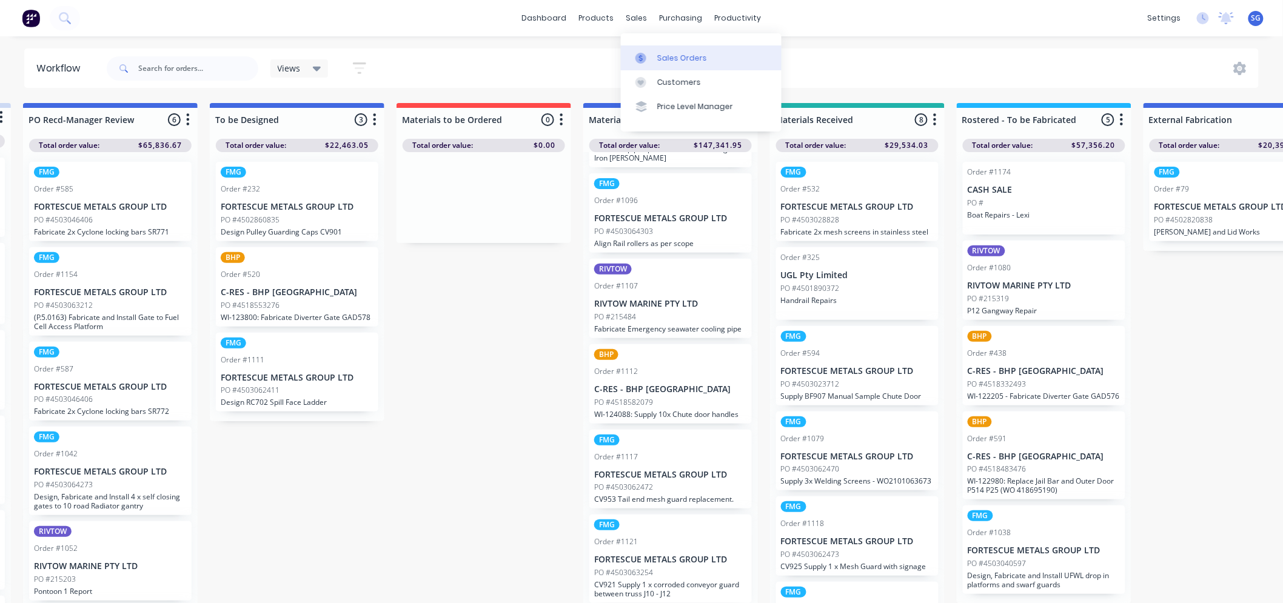
click at [650, 56] on div at bounding box center [644, 58] width 18 height 11
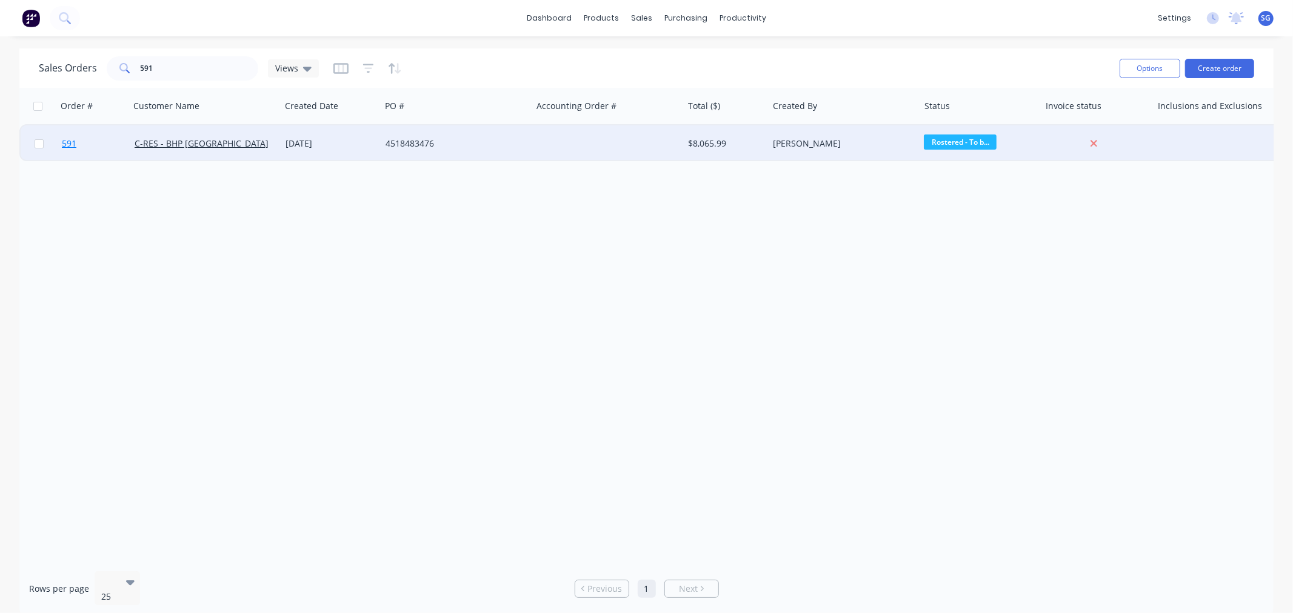
click at [63, 144] on span "591" at bounding box center [69, 144] width 15 height 12
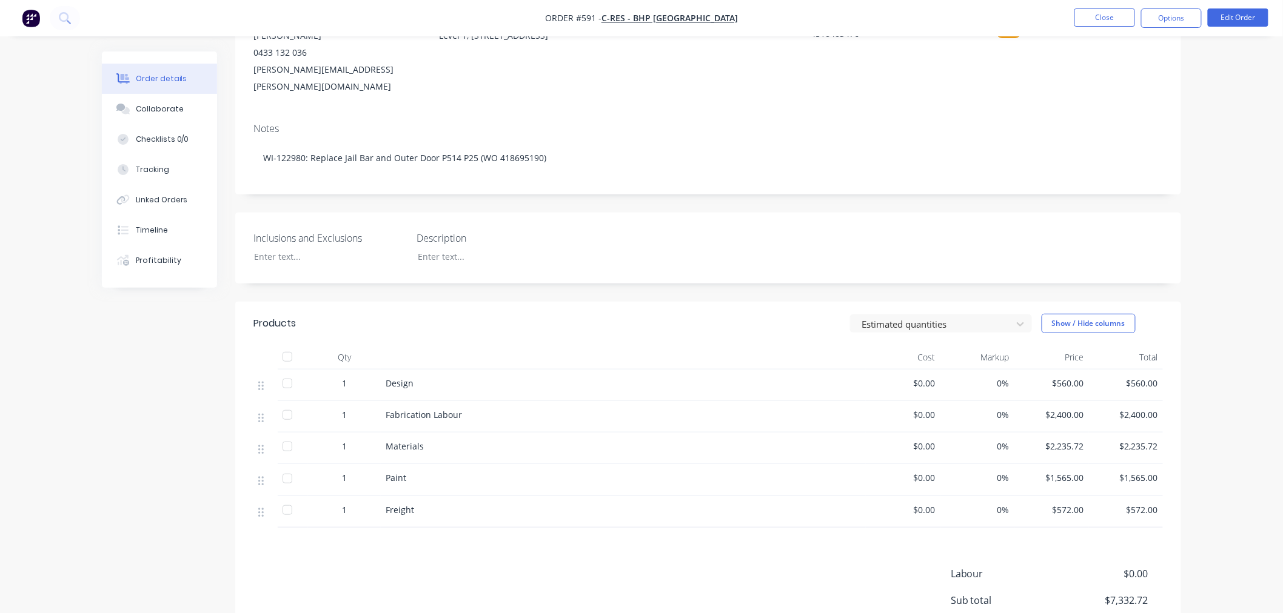
scroll to position [259, 0]
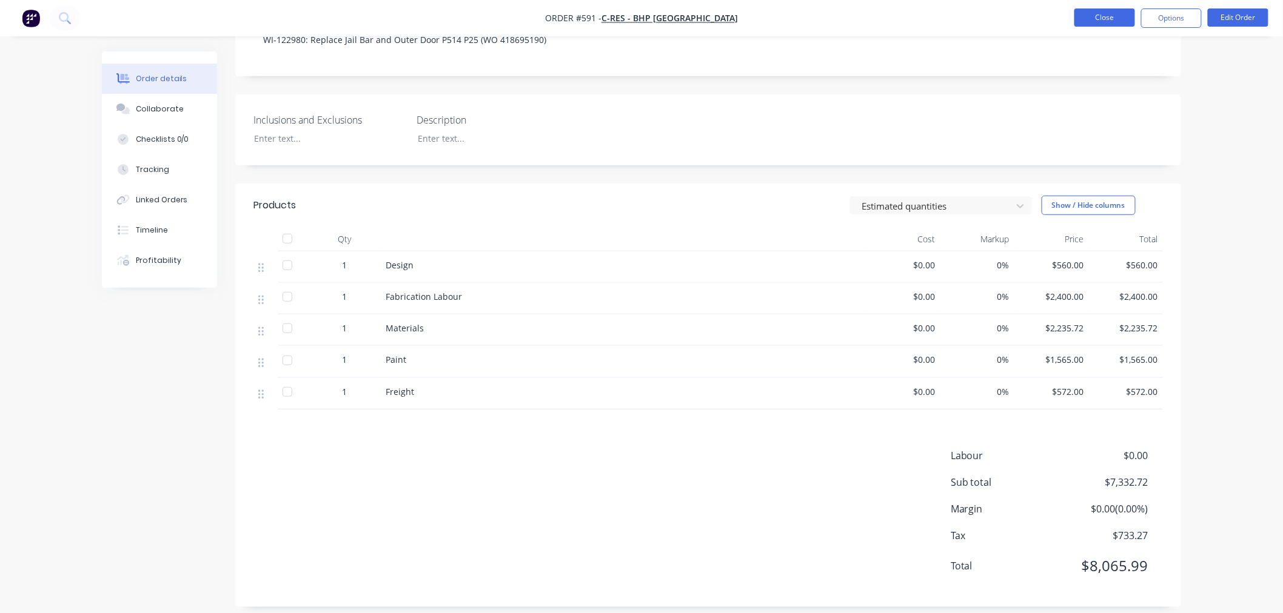
click at [1122, 21] on button "Close" at bounding box center [1104, 17] width 61 height 18
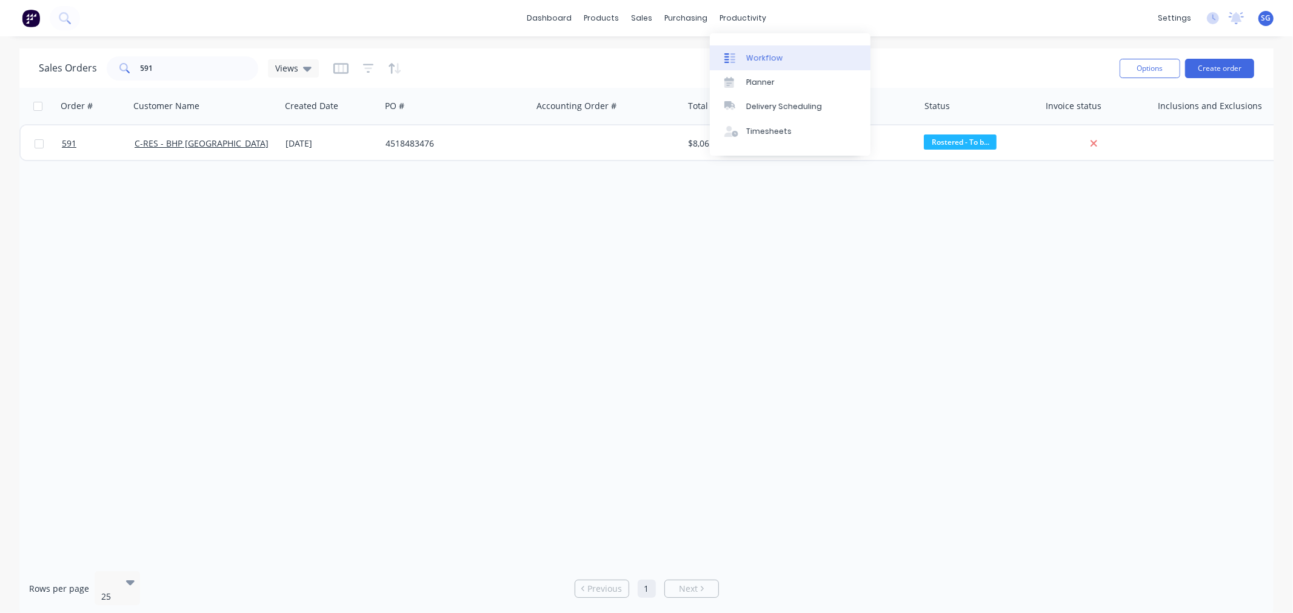
click at [735, 58] on div at bounding box center [733, 58] width 18 height 11
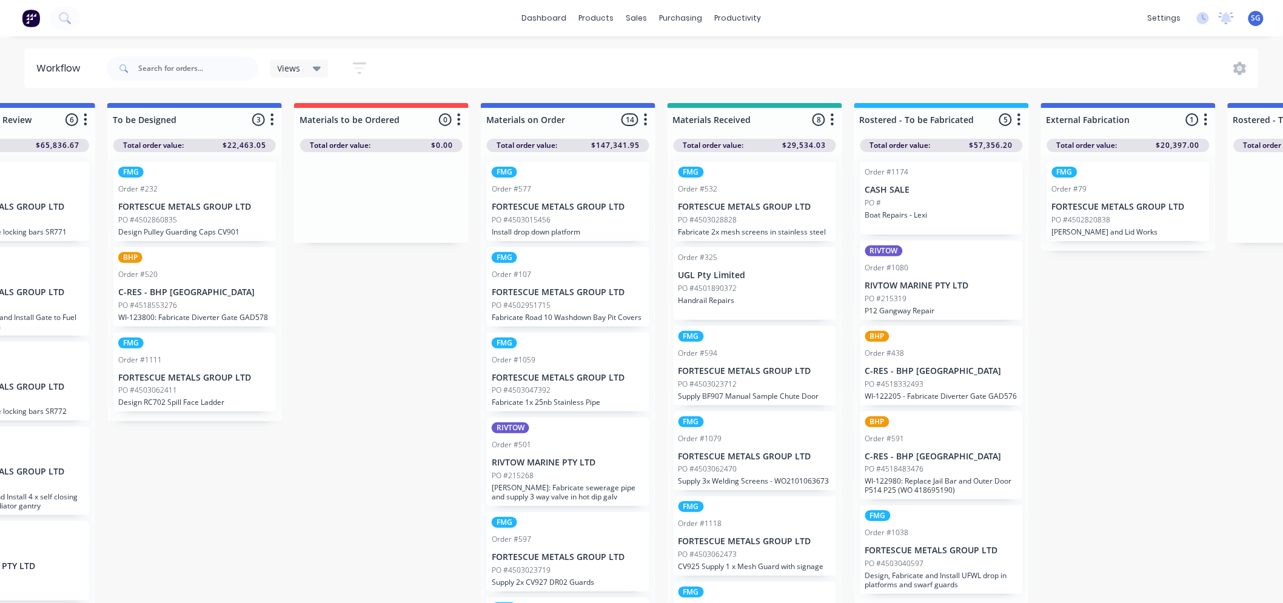
scroll to position [0, 298]
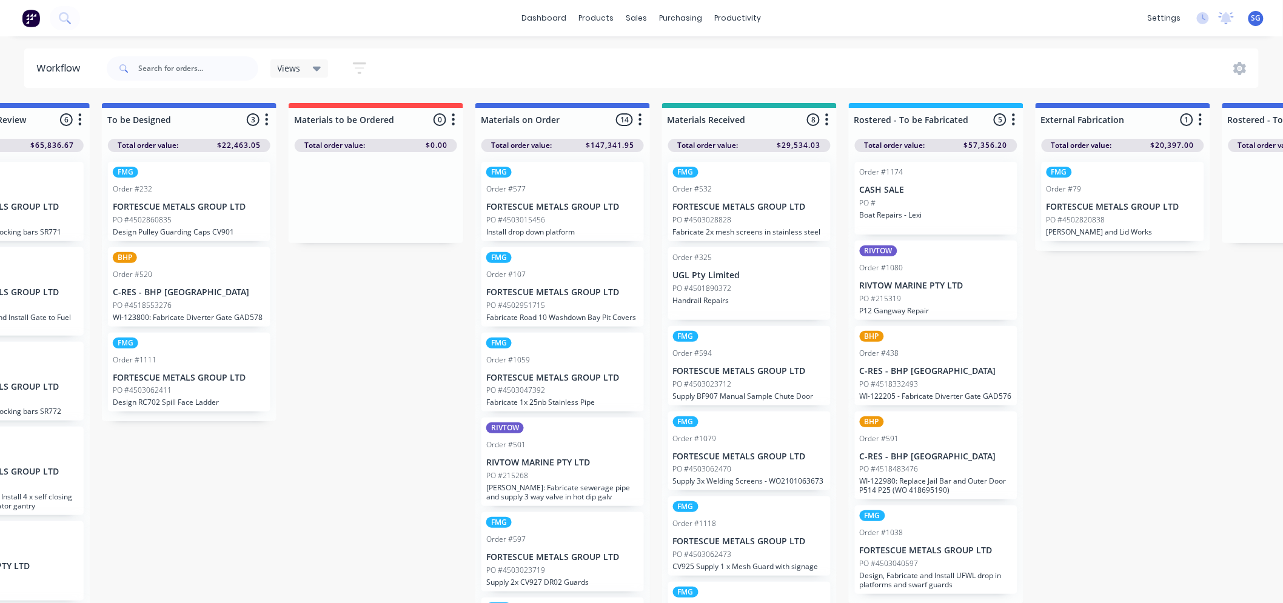
click at [914, 443] on div "Order #591" at bounding box center [936, 438] width 153 height 11
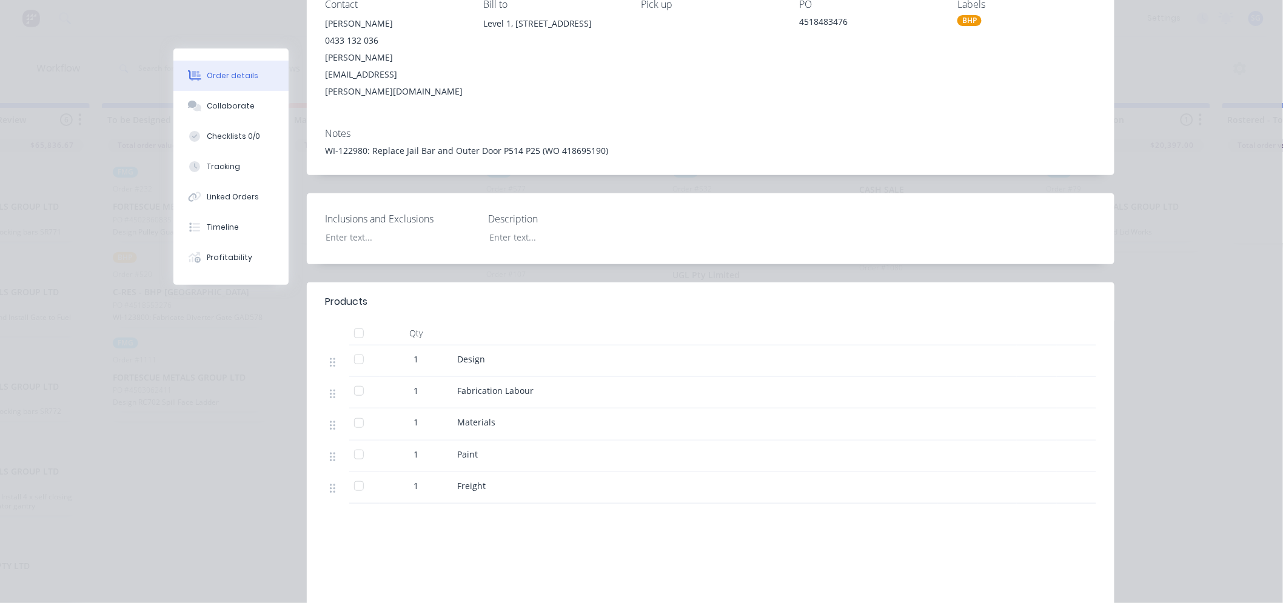
scroll to position [202, 0]
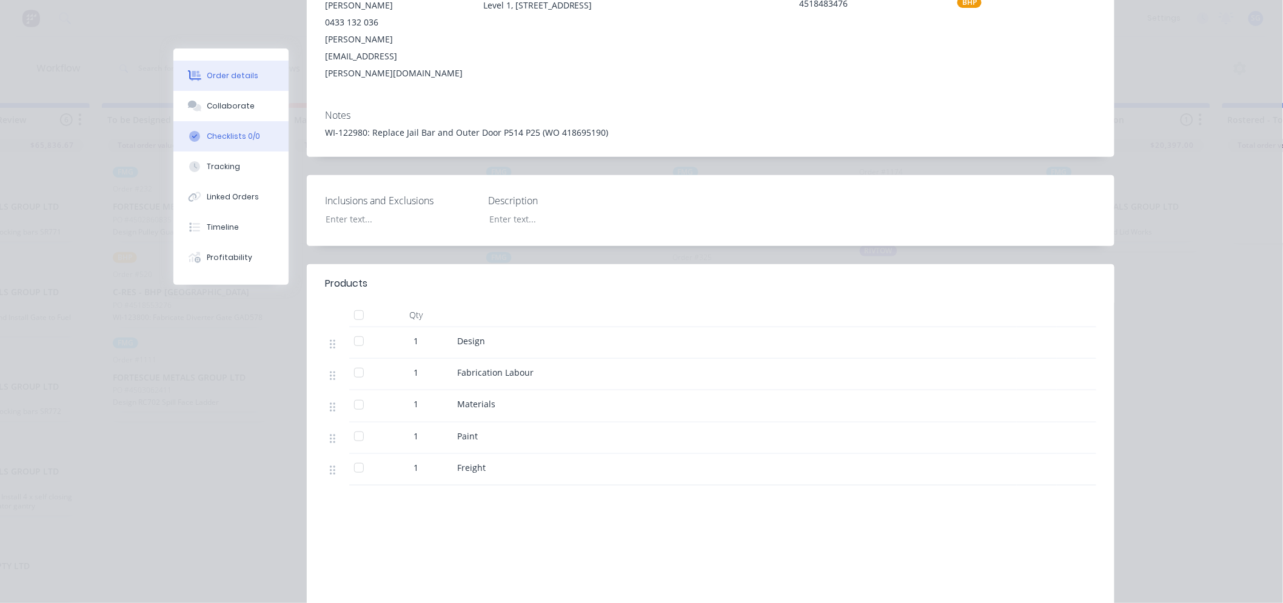
click at [231, 129] on button "Checklists 0/0" at bounding box center [230, 136] width 115 height 30
type textarea "x"
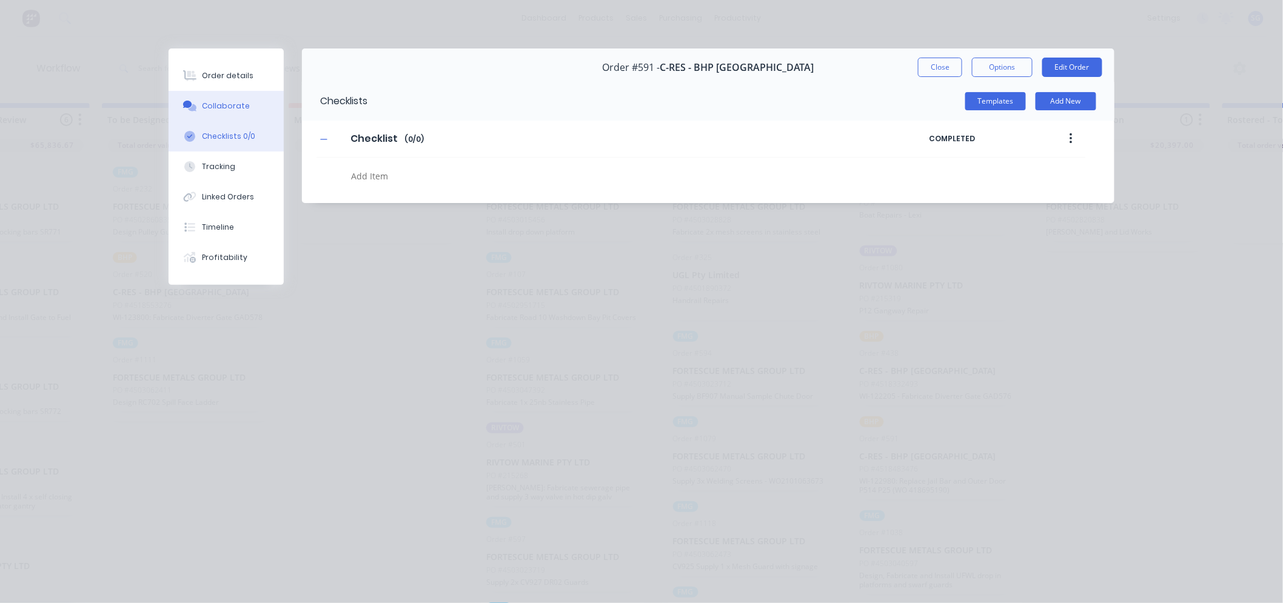
click at [225, 102] on div "Collaborate" at bounding box center [226, 106] width 48 height 11
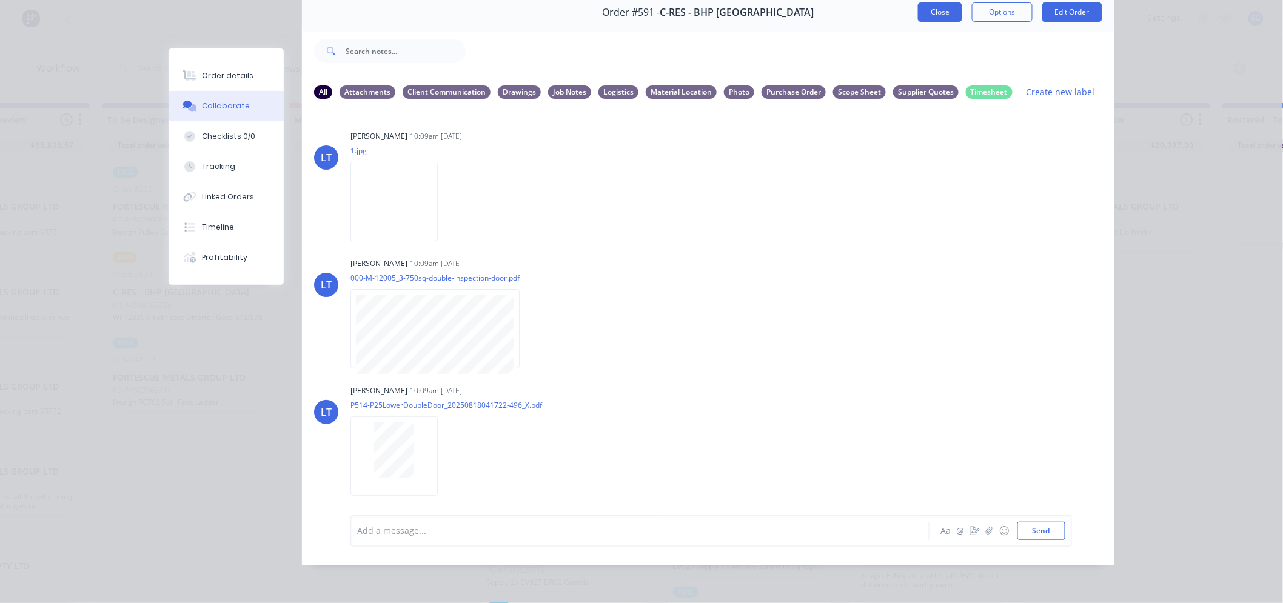
click at [929, 3] on button "Close" at bounding box center [940, 11] width 44 height 19
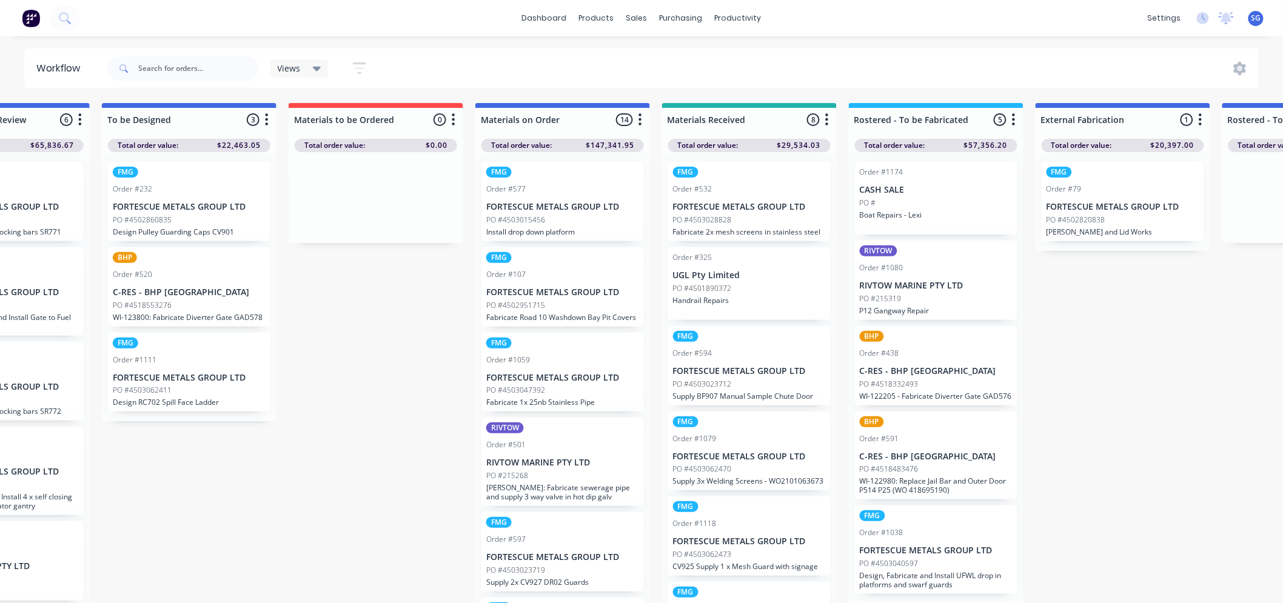
click at [583, 212] on p "FORTESCUE METALS GROUP LTD" at bounding box center [562, 207] width 153 height 10
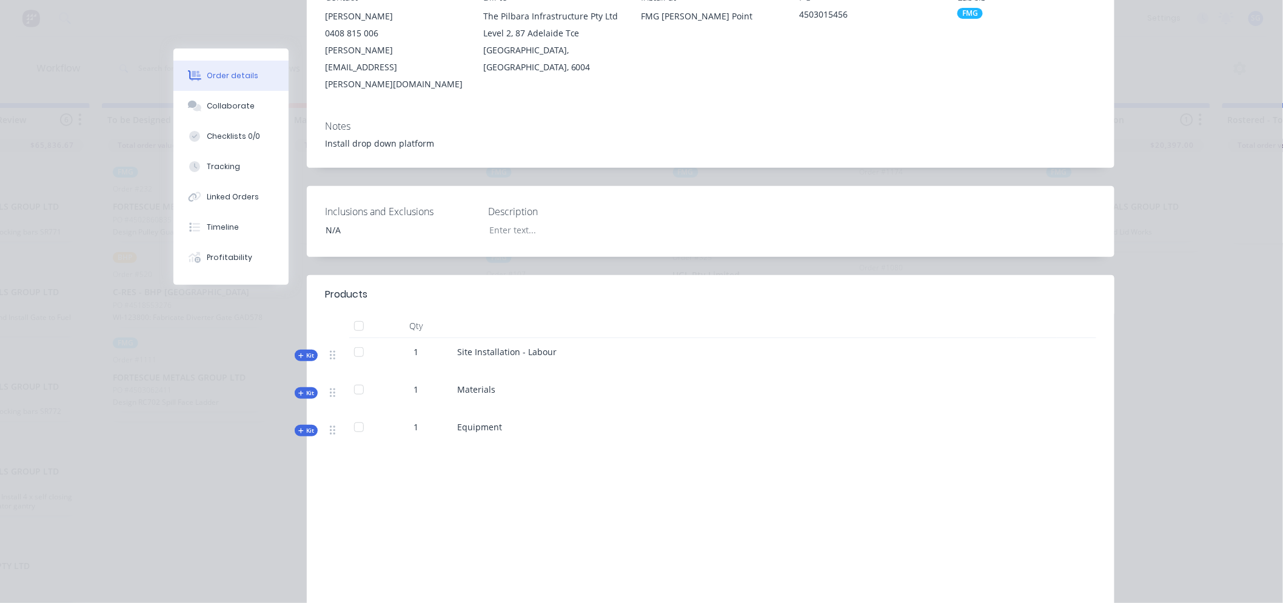
scroll to position [202, 0]
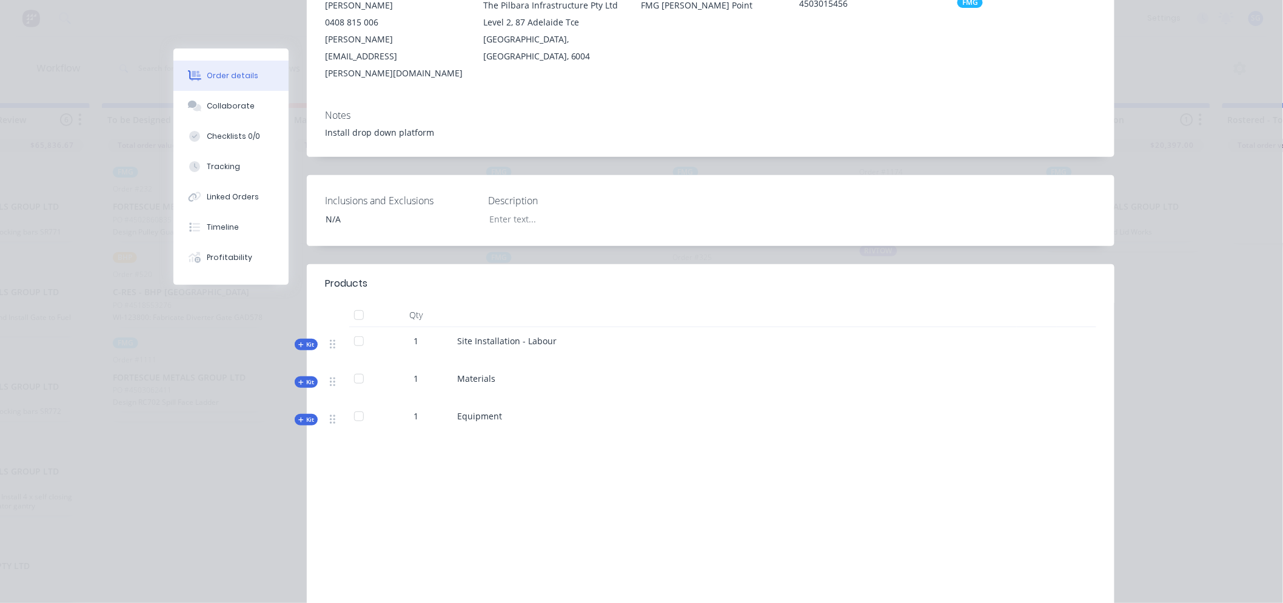
click at [307, 372] on div "Qty Kit 1 Site Installation - Labour Kit 1 Materials Kit 1 Equipment" at bounding box center [710, 371] width 807 height 137
click at [305, 378] on span "Kit" at bounding box center [306, 382] width 16 height 9
click at [302, 378] on span "Kit" at bounding box center [306, 382] width 16 height 9
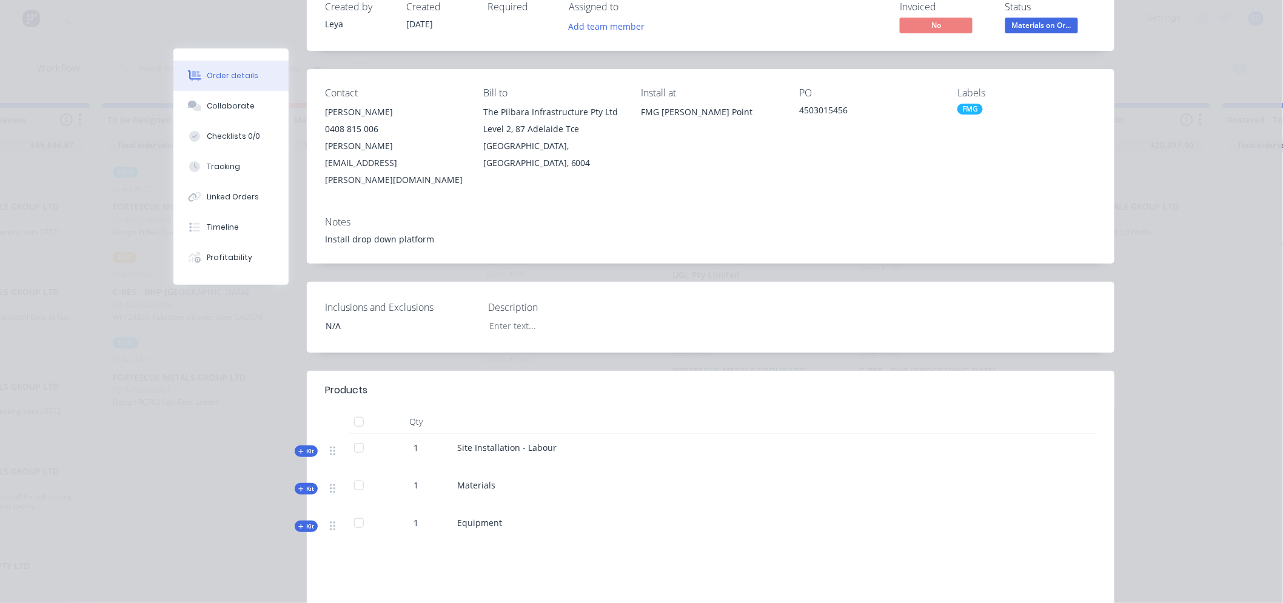
scroll to position [0, 0]
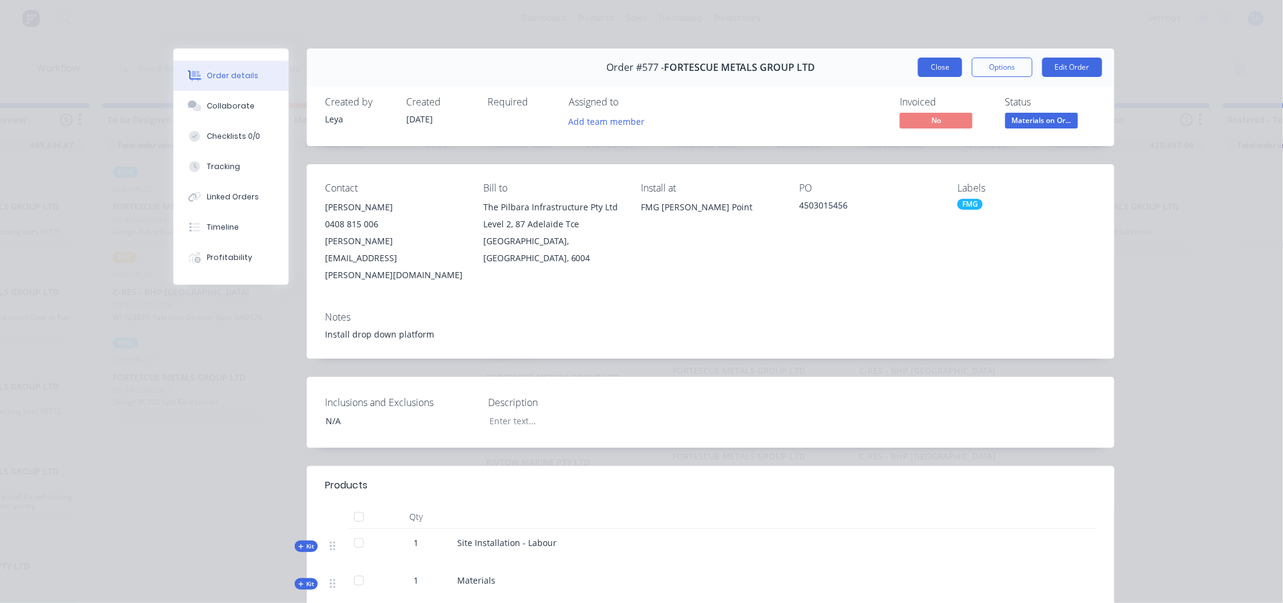
click at [923, 69] on button "Close" at bounding box center [940, 67] width 44 height 19
